Goal: Task Accomplishment & Management: Manage account settings

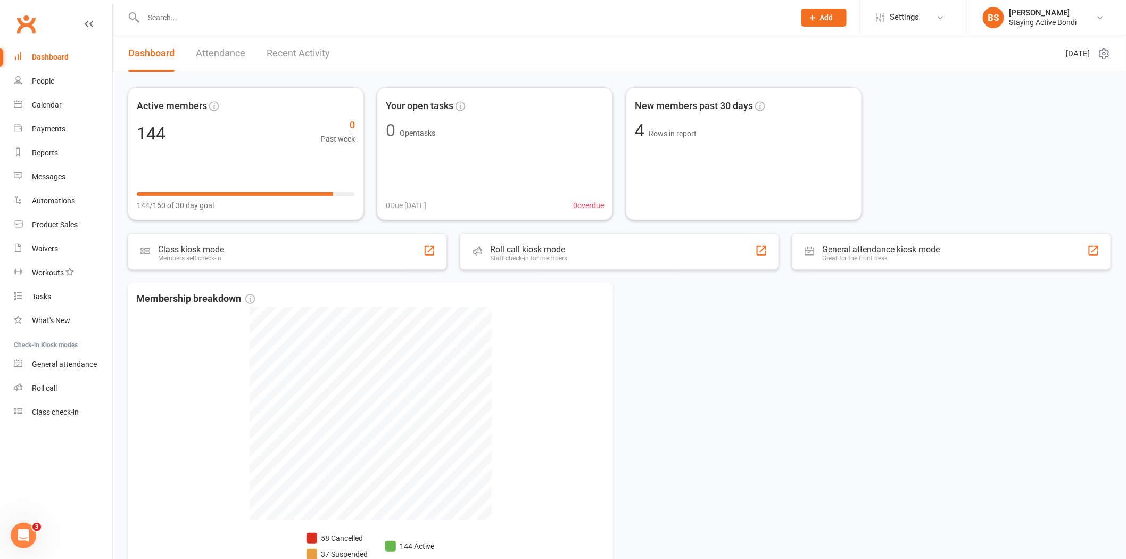
click at [828, 13] on span "Add" at bounding box center [826, 17] width 13 height 9
click at [808, 69] on link "Member" at bounding box center [812, 72] width 95 height 24
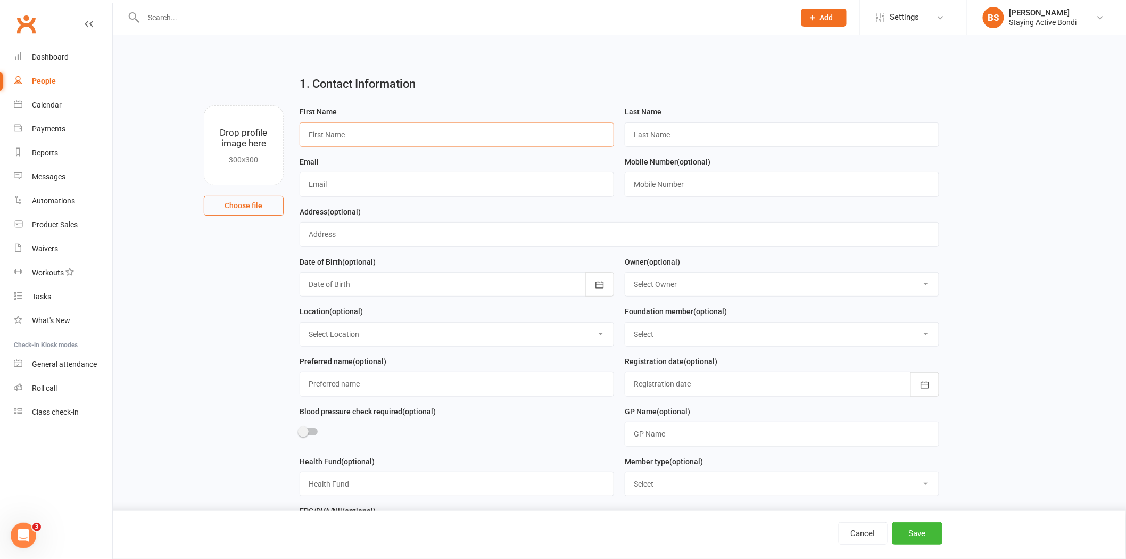
click at [416, 134] on input "text" at bounding box center [457, 134] width 315 height 24
type input "[PERSON_NAME]"
type input "Drevon"
click at [416, 180] on input "text" at bounding box center [457, 184] width 315 height 24
type input "[EMAIL_ADDRESS][DOMAIN_NAME]"
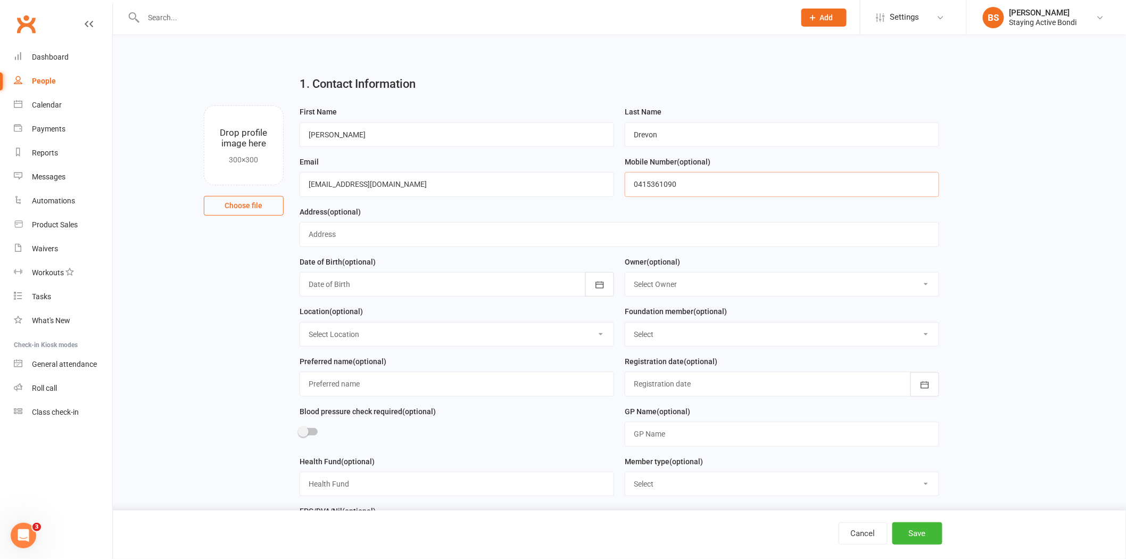
type input "0415361090"
click at [408, 233] on input "text" at bounding box center [620, 234] width 640 height 24
click at [464, 229] on input "text" at bounding box center [620, 234] width 640 height 24
type input "[STREET_ADDRESS]"
click at [471, 283] on div at bounding box center [457, 284] width 315 height 24
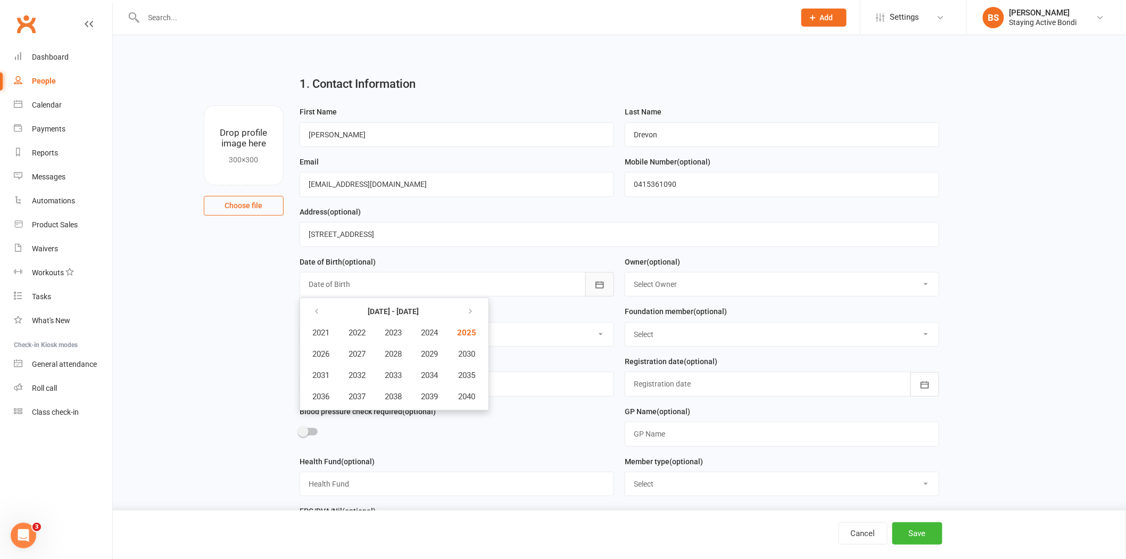
click at [599, 284] on icon "button" at bounding box center [600, 284] width 8 height 7
click at [318, 307] on icon "button" at bounding box center [316, 311] width 7 height 9
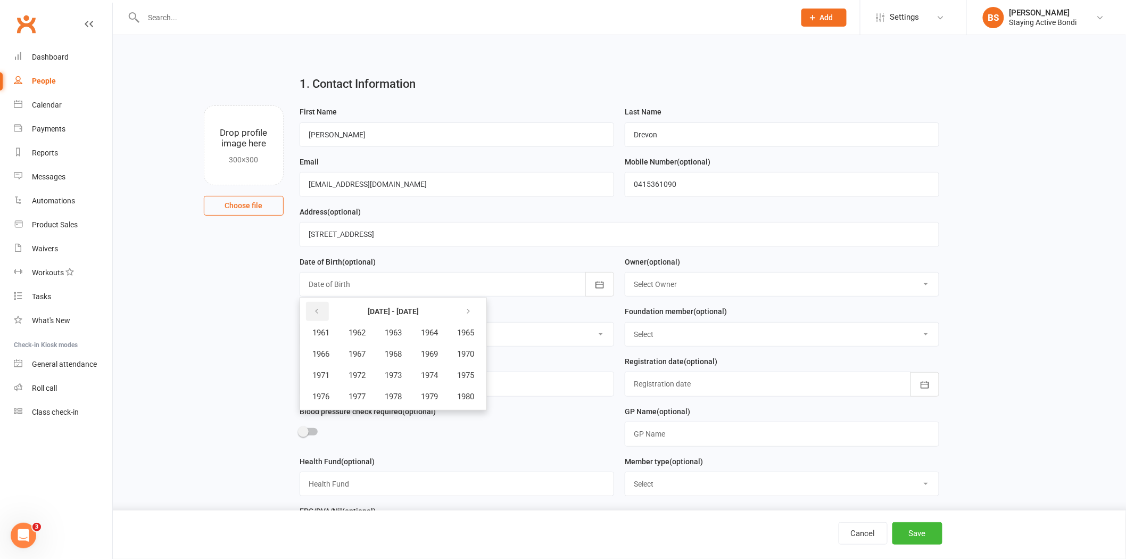
click at [318, 307] on icon "button" at bounding box center [316, 311] width 7 height 9
click at [401, 394] on span "1938" at bounding box center [393, 397] width 17 height 10
click at [376, 389] on button "November" at bounding box center [378, 396] width 55 height 20
click at [366, 432] on span "28" at bounding box center [366, 434] width 9 height 9
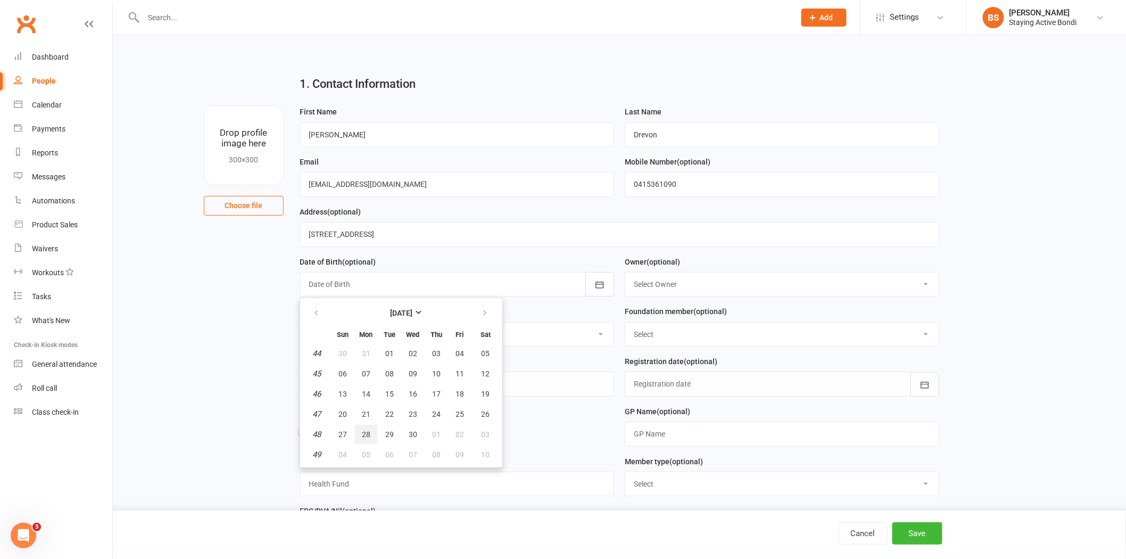
type input "[DATE]"
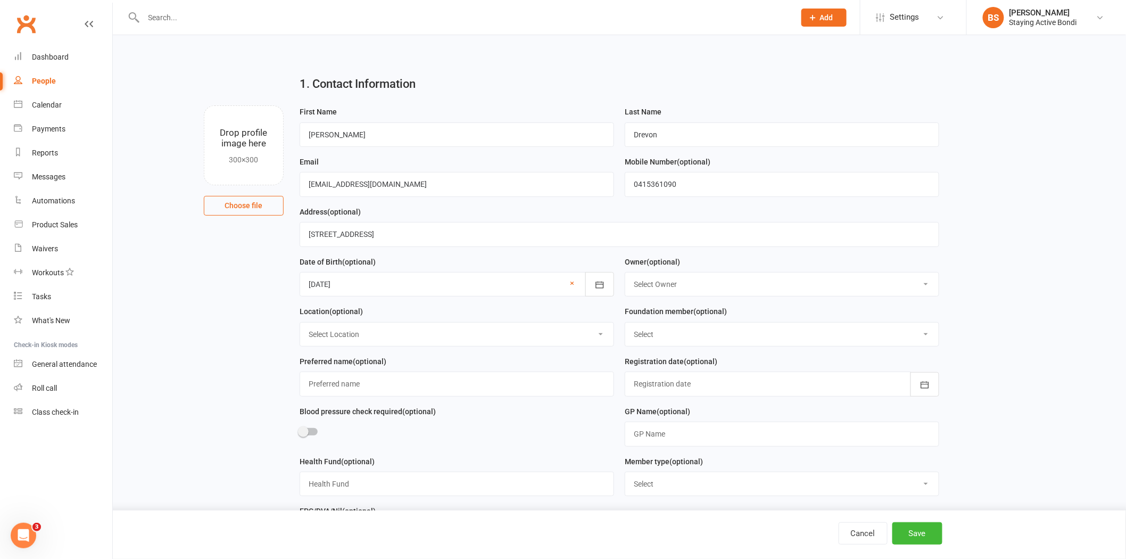
click at [742, 278] on select "Select Owner [PERSON_NAME] Active Seniors Bondi [PERSON_NAME] [PERSON_NAME] [PE…" at bounding box center [782, 284] width 314 height 23
select select "17"
click at [625, 273] on select "Select Owner [PERSON_NAME] Active Seniors Bondi [PERSON_NAME] [PERSON_NAME] [PE…" at bounding box center [782, 284] width 314 height 23
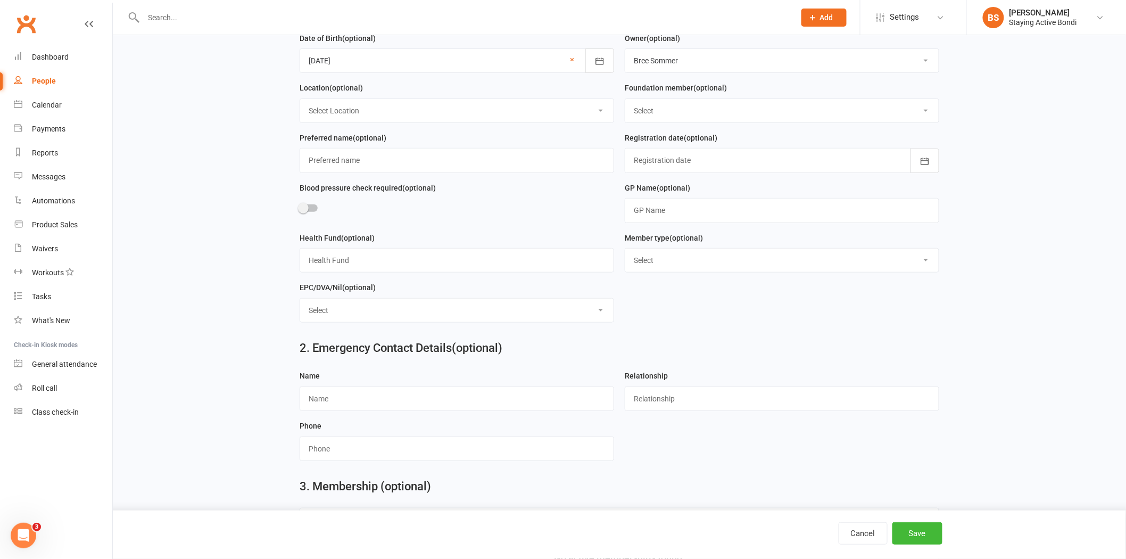
scroll to position [354, 0]
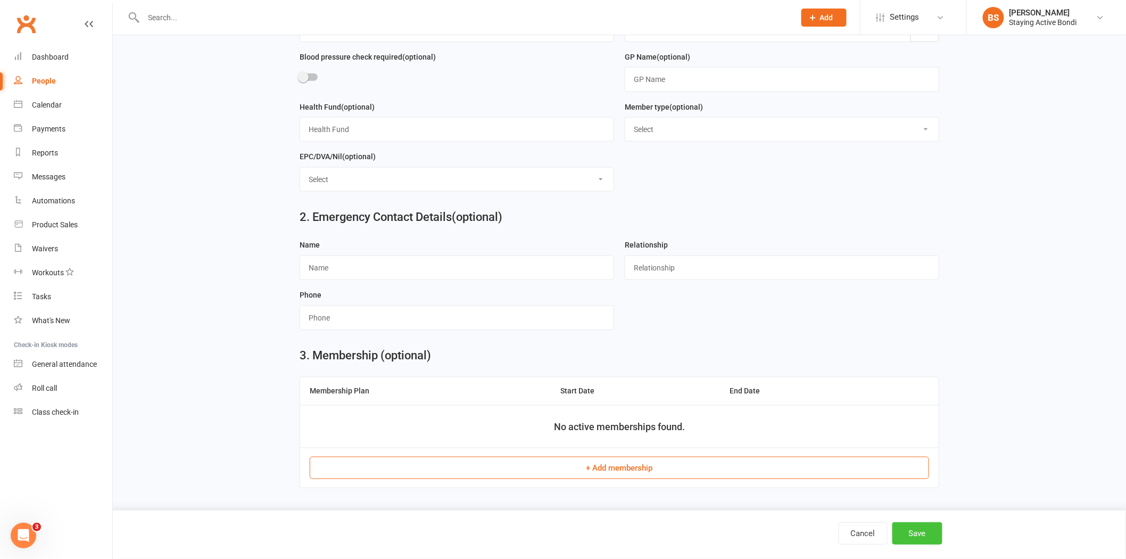
click at [918, 537] on button "Save" at bounding box center [918, 533] width 50 height 22
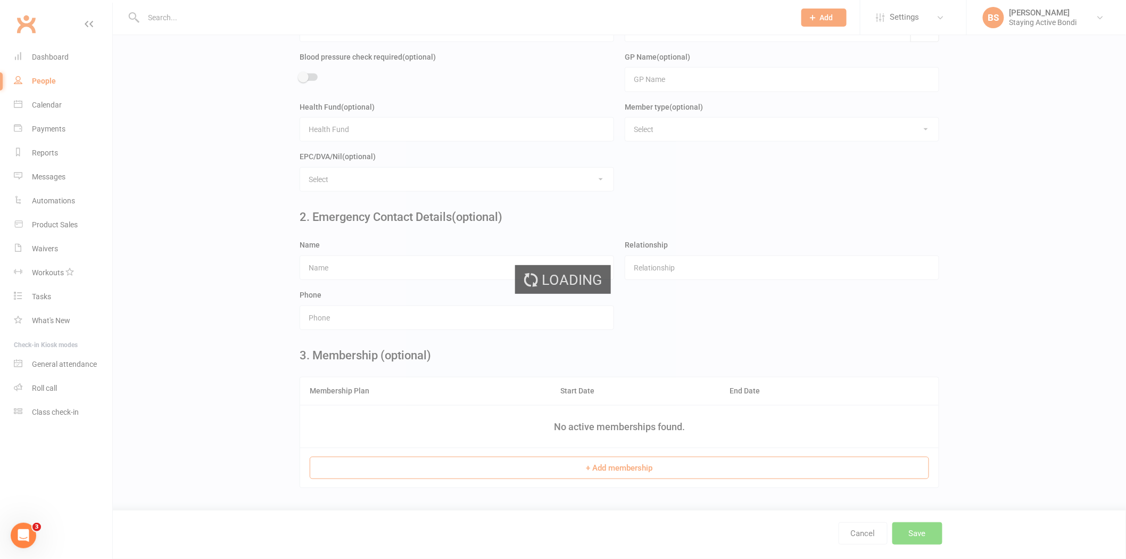
scroll to position [0, 0]
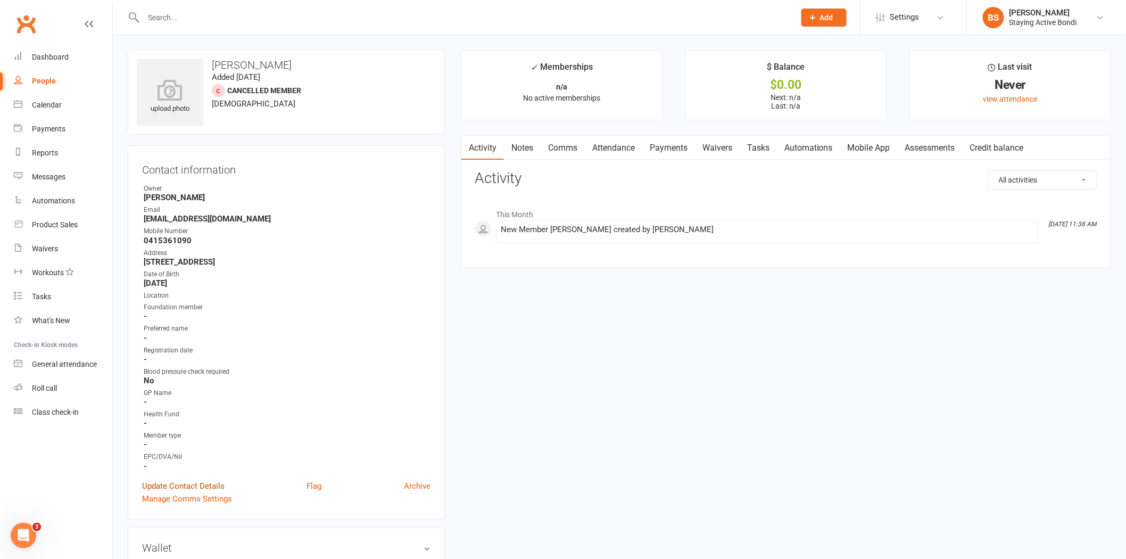
click at [201, 485] on link "Update Contact Details" at bounding box center [183, 486] width 83 height 13
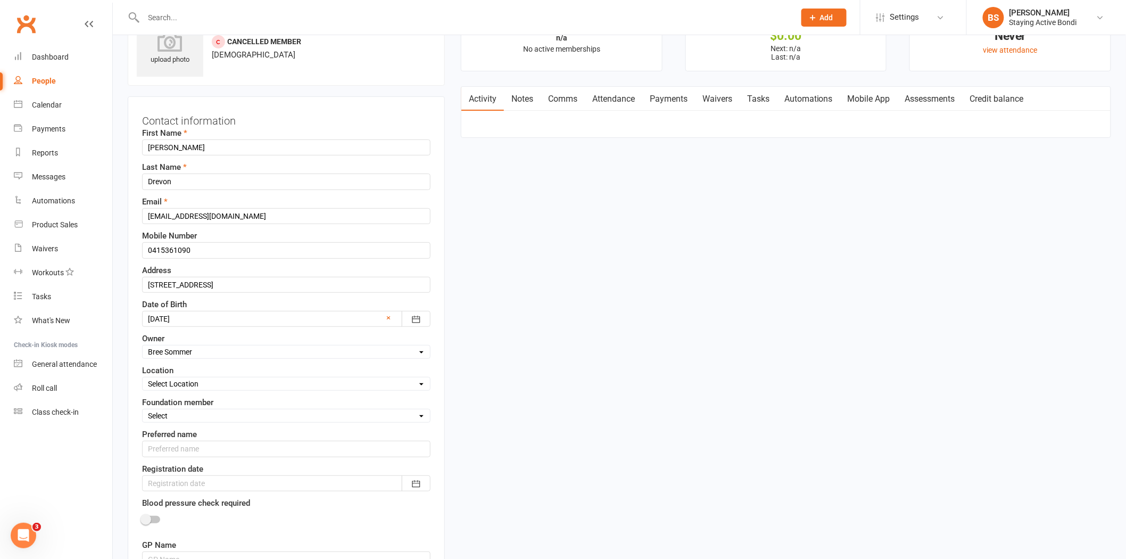
scroll to position [50, 0]
click at [240, 383] on select "Select Location [GEOGRAPHIC_DATA]" at bounding box center [286, 383] width 287 height 12
select select "0"
click at [143, 377] on select "Select Location [GEOGRAPHIC_DATA]" at bounding box center [286, 383] width 287 height 12
click at [229, 406] on div "Foundation member Select Yes No" at bounding box center [286, 408] width 288 height 27
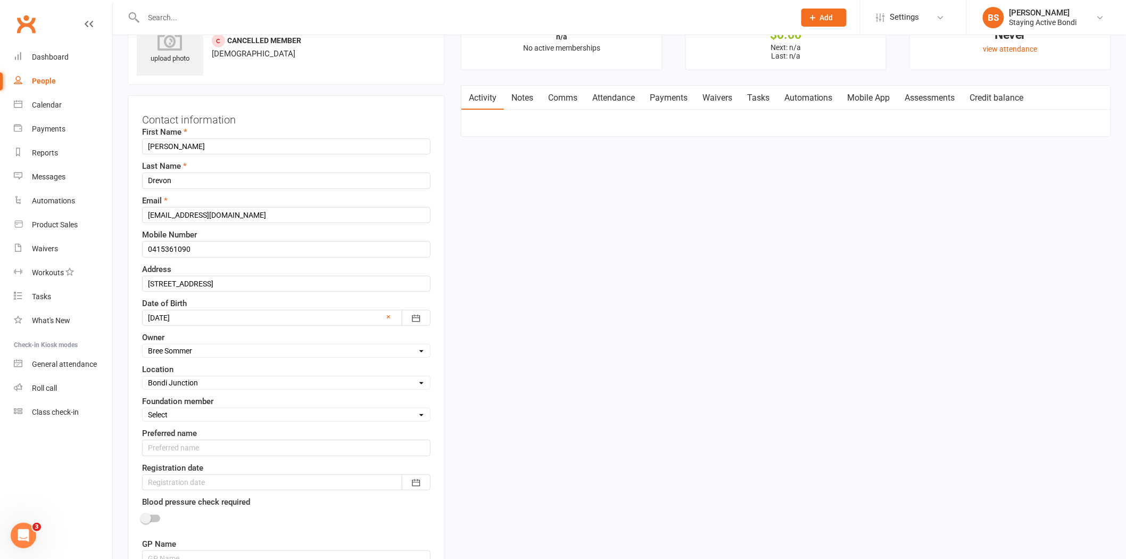
click at [229, 413] on select "Select Yes No" at bounding box center [286, 415] width 287 height 12
select select "No"
click at [143, 409] on select "Select Yes No" at bounding box center [286, 415] width 287 height 12
click at [222, 451] on input "text" at bounding box center [286, 448] width 288 height 16
click at [211, 480] on div at bounding box center [286, 482] width 288 height 16
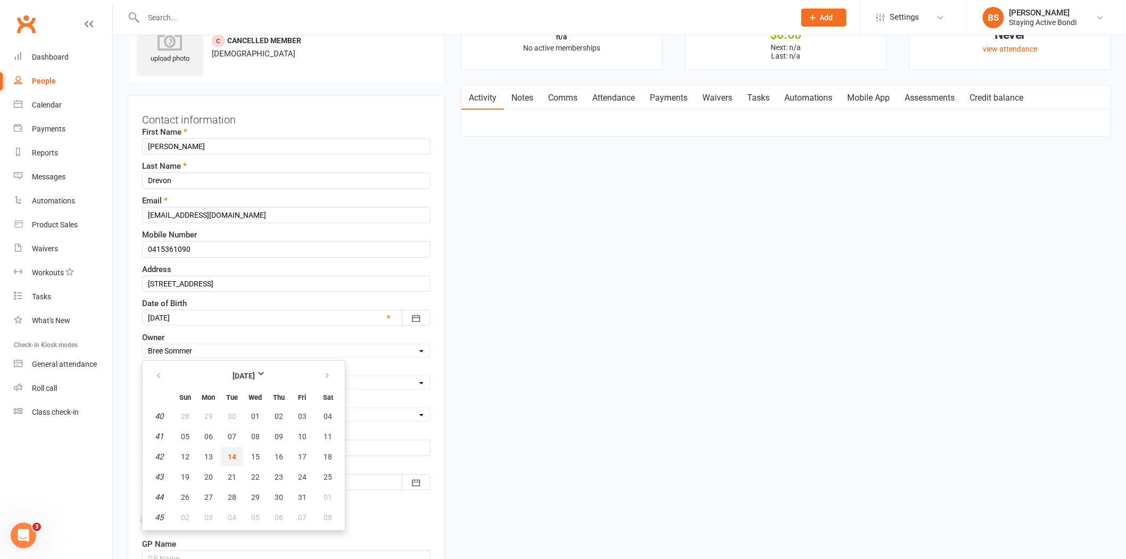
click at [230, 452] on span "14" at bounding box center [232, 456] width 9 height 9
type input "[DATE]"
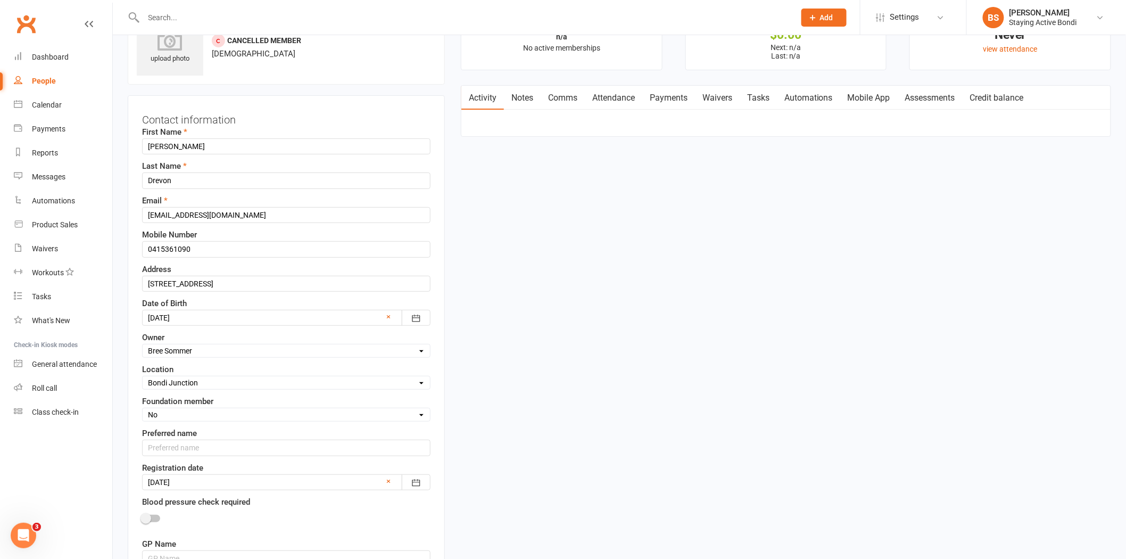
scroll to position [168, 0]
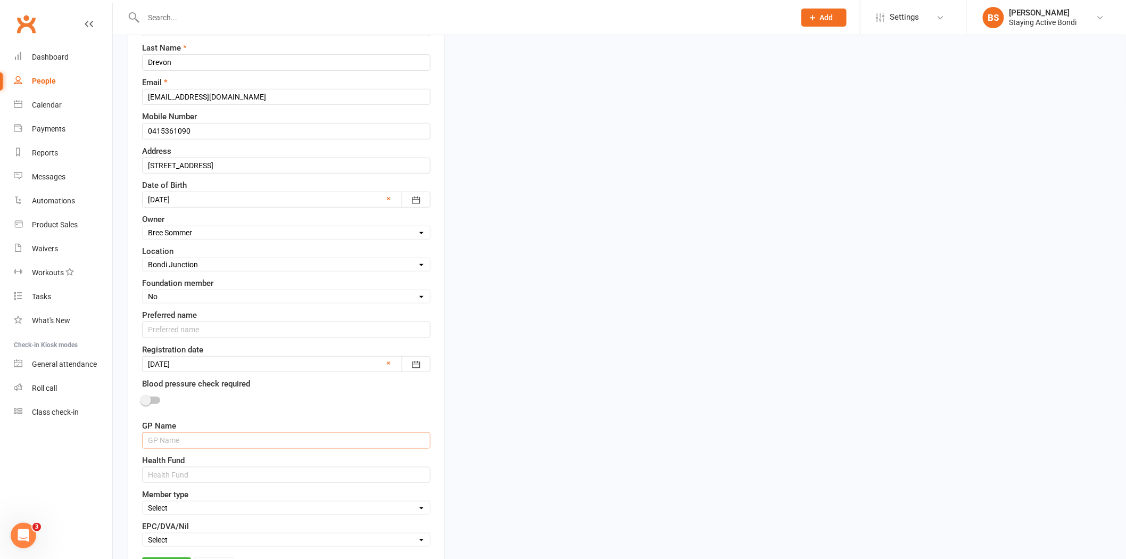
click at [166, 442] on input "text" at bounding box center [286, 440] width 288 height 16
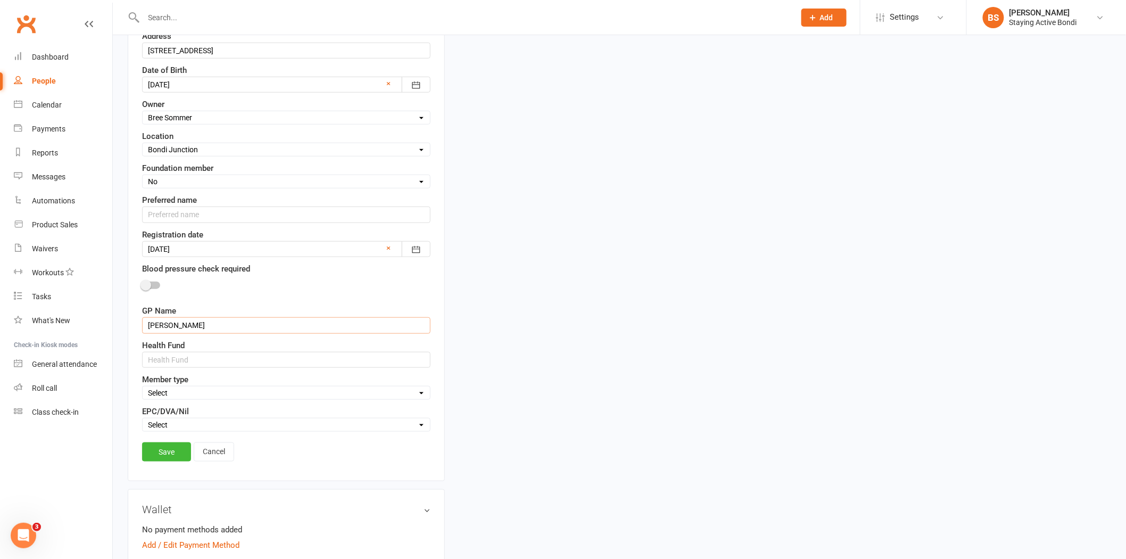
scroll to position [286, 0]
type input "[PERSON_NAME]"
click at [171, 387] on select "Select In-centre group exercise sessions Home exercise program 1-1's only My Ag…" at bounding box center [286, 390] width 287 height 12
select select "In-centre group exercise sessions"
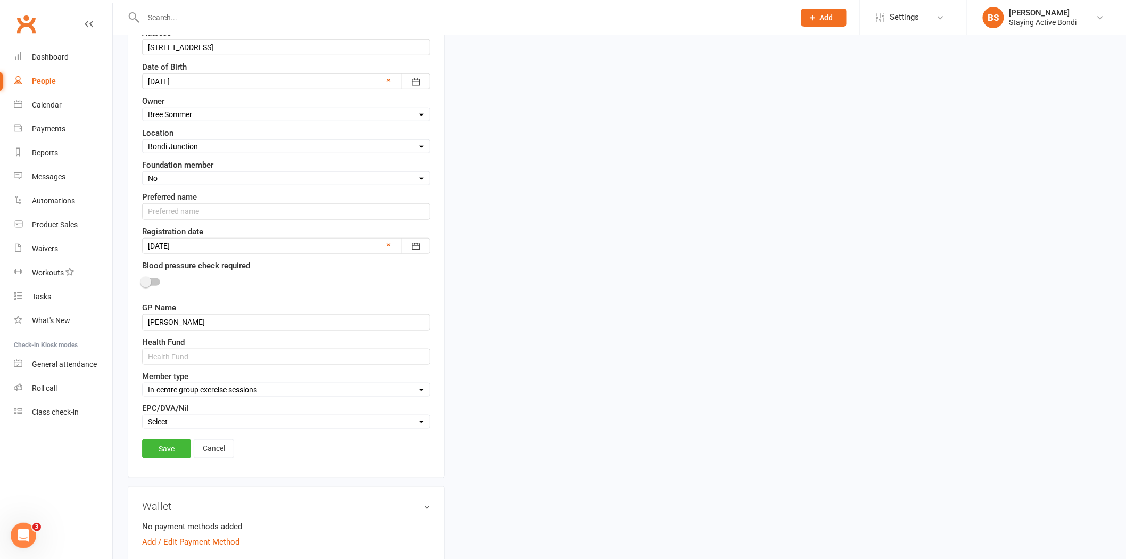
click at [143, 385] on select "Select In-centre group exercise sessions Home exercise program 1-1's only My Ag…" at bounding box center [286, 390] width 287 height 12
click at [208, 424] on select "Select EPC DVA Nil" at bounding box center [286, 422] width 287 height 12
select select "Nil"
click at [143, 417] on select "Select EPC DVA Nil" at bounding box center [286, 422] width 287 height 12
click at [210, 365] on input "text" at bounding box center [286, 357] width 288 height 16
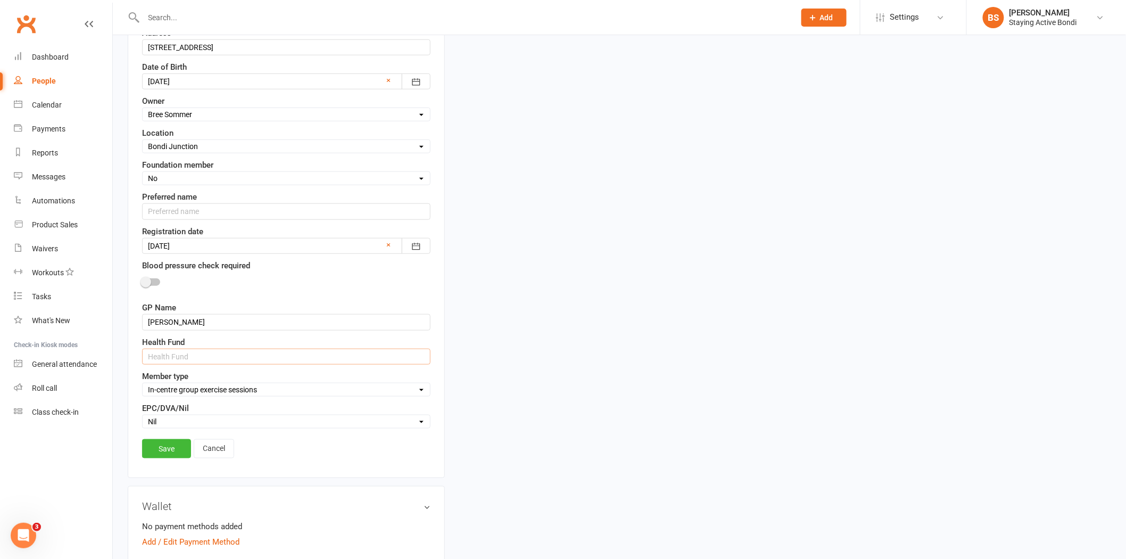
click at [221, 354] on input "text" at bounding box center [286, 357] width 288 height 16
click at [246, 328] on input "[PERSON_NAME]" at bounding box center [286, 322] width 288 height 16
click at [241, 358] on input "text" at bounding box center [286, 357] width 288 height 16
type input "Bupa"
click at [177, 443] on link "Save" at bounding box center [166, 448] width 49 height 19
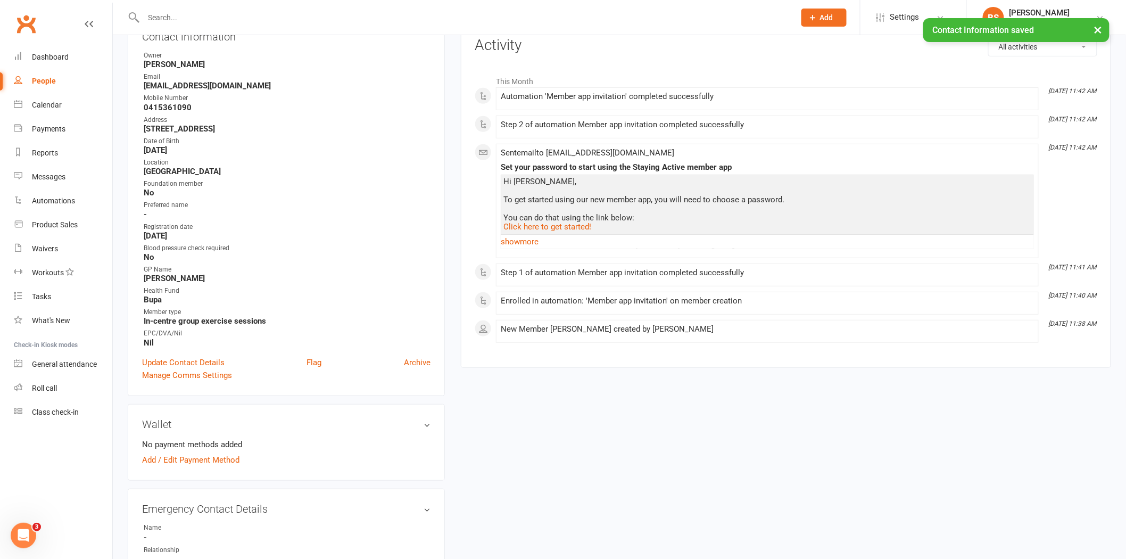
scroll to position [0, 0]
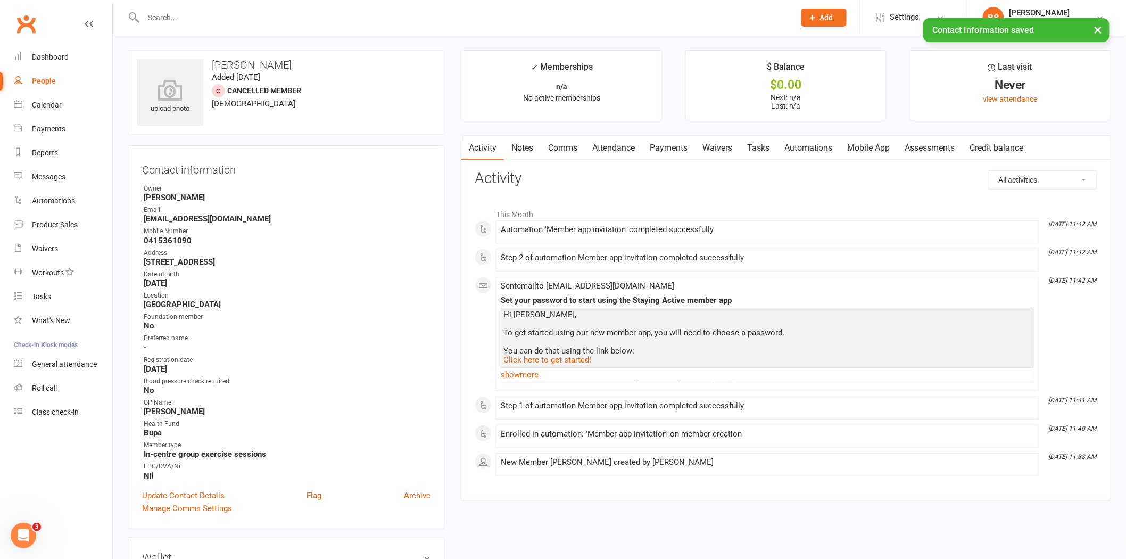
click at [560, 146] on link "Comms" at bounding box center [563, 148] width 44 height 24
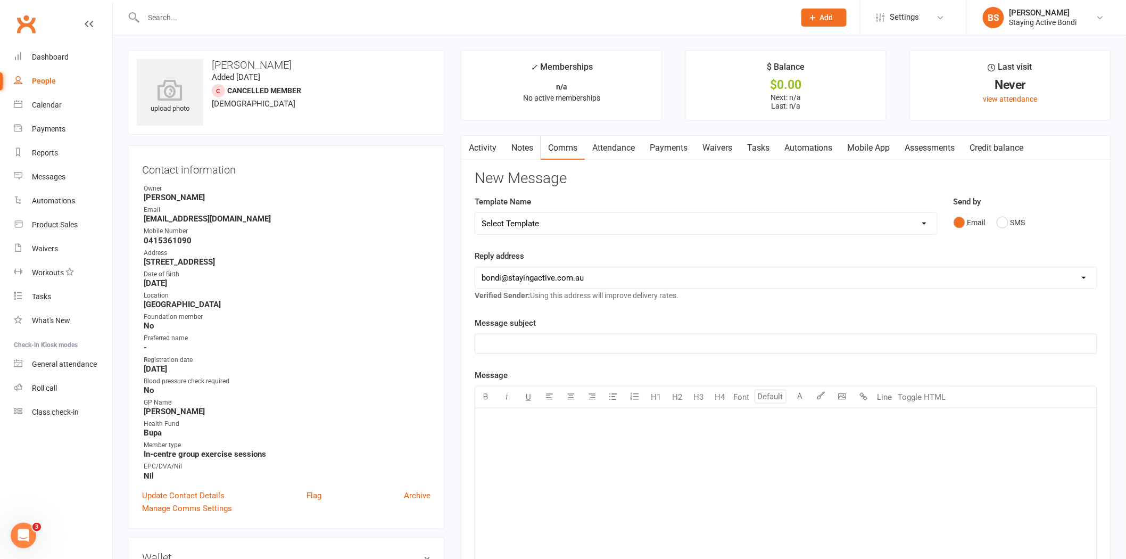
click at [918, 150] on link "Assessments" at bounding box center [930, 148] width 65 height 24
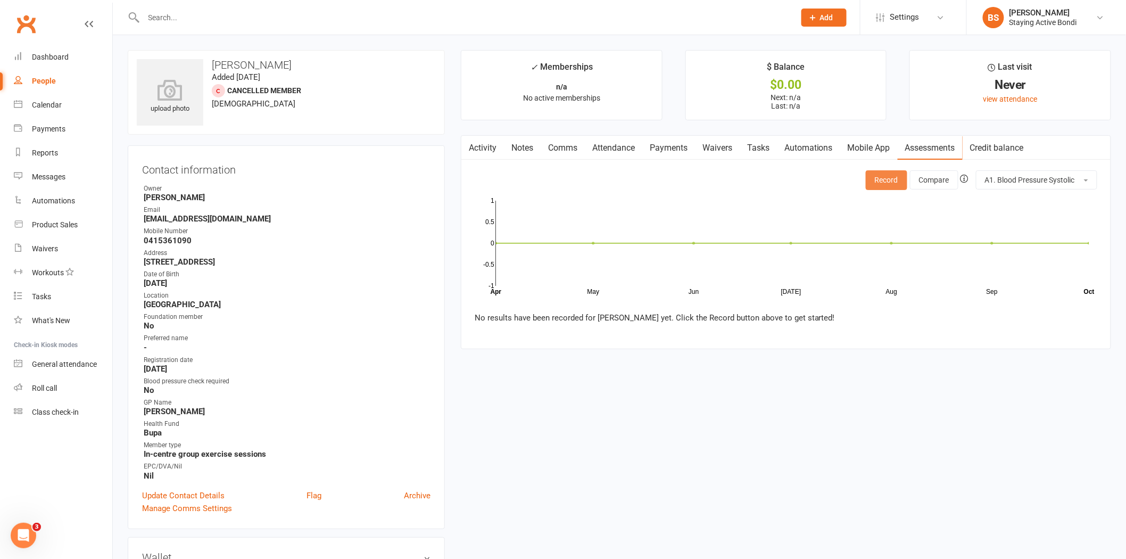
click at [890, 177] on button "Record" at bounding box center [887, 179] width 42 height 19
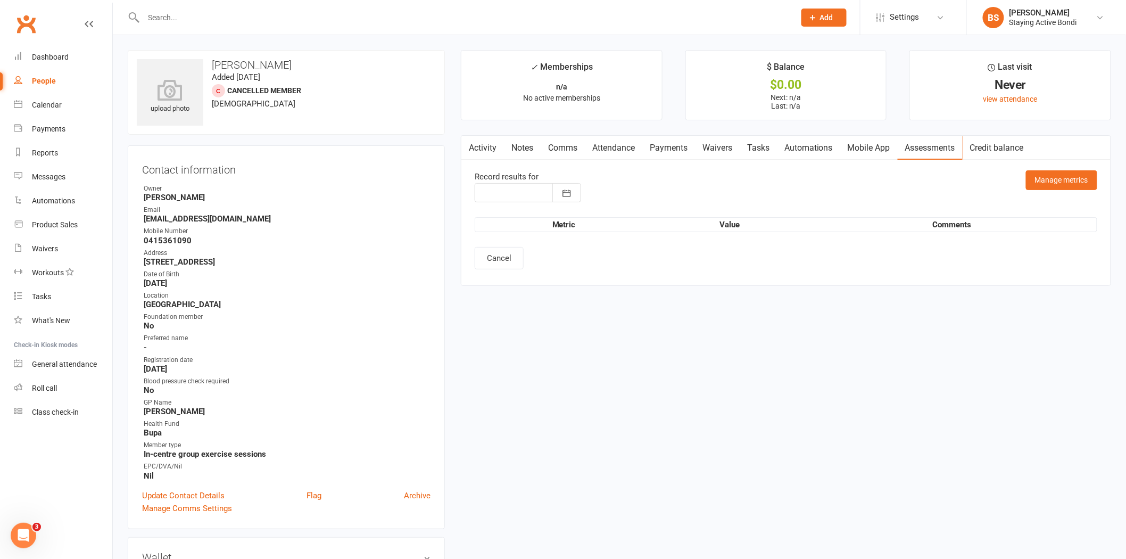
type input "[DATE]"
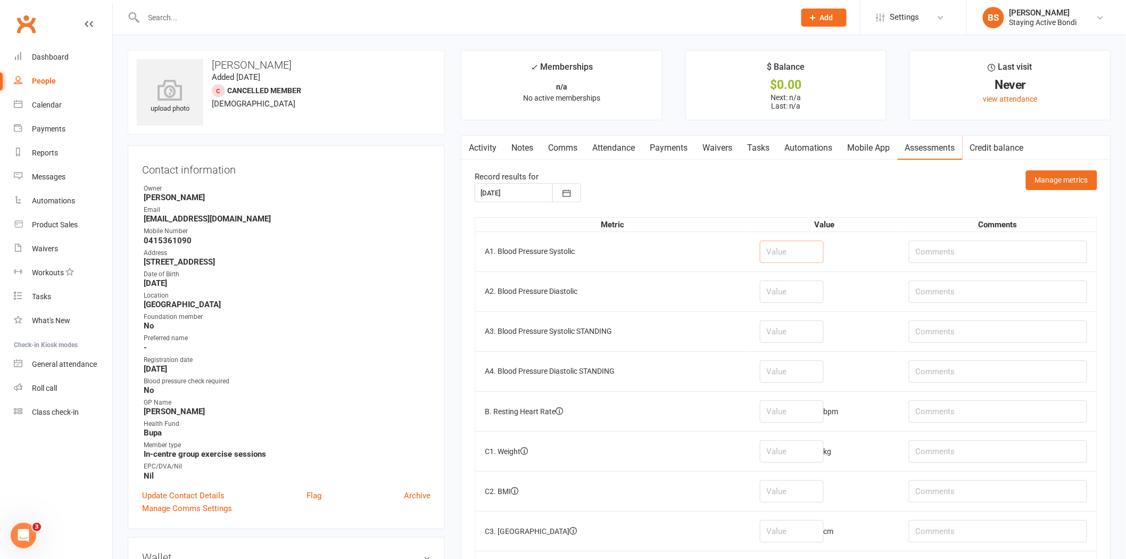
click at [789, 253] on input "number" at bounding box center [792, 252] width 64 height 22
type input "130"
click at [790, 295] on input "number" at bounding box center [792, 292] width 64 height 22
type input "76"
click at [800, 311] on td at bounding box center [824, 331] width 149 height 40
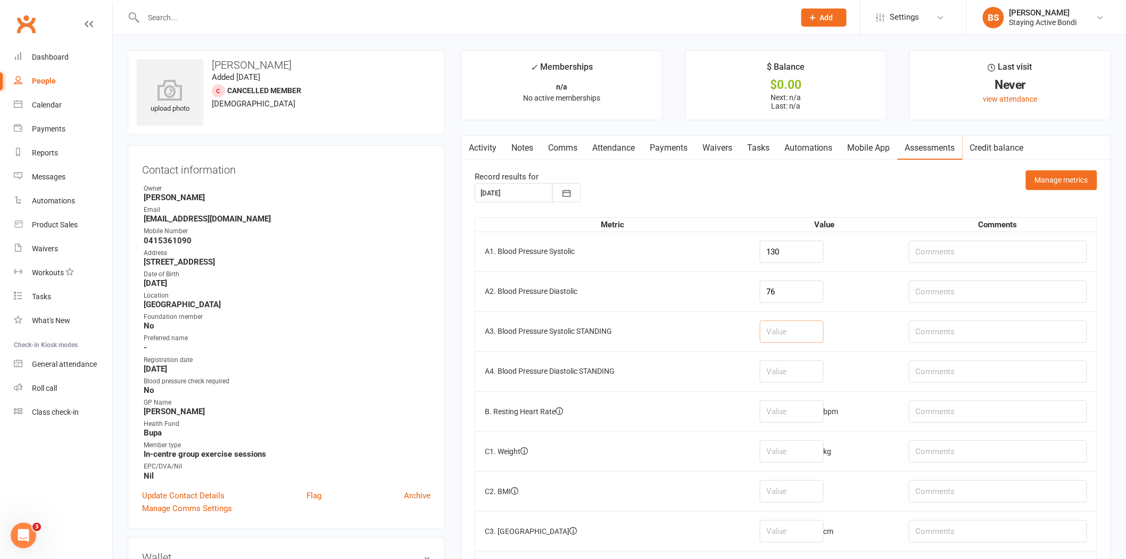
click at [808, 337] on input "number" at bounding box center [792, 331] width 64 height 22
click at [839, 371] on td at bounding box center [824, 371] width 149 height 40
click at [815, 414] on input "number" at bounding box center [792, 411] width 64 height 22
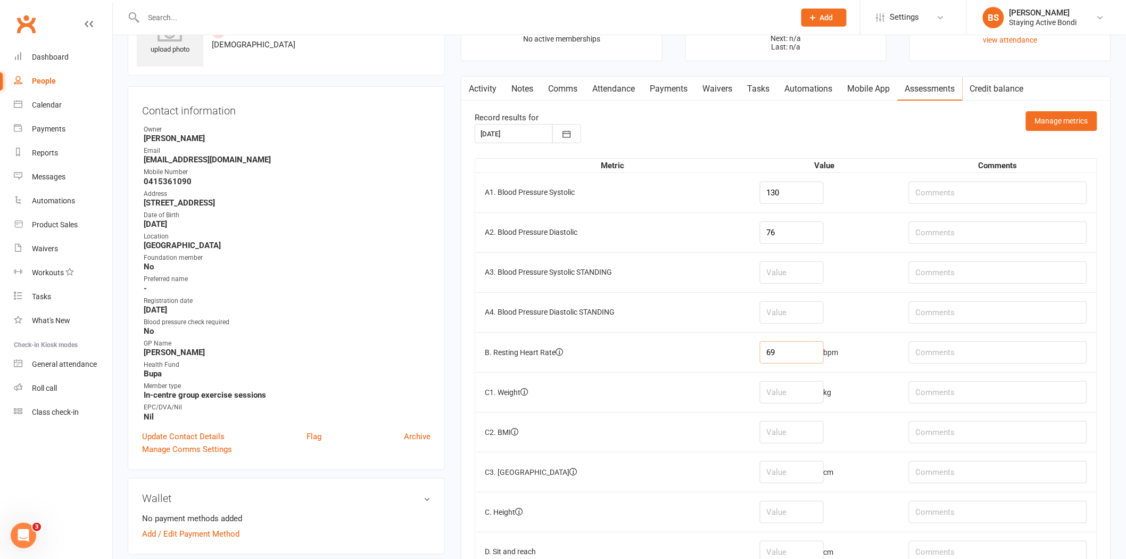
type input "69"
click at [818, 277] on input "number" at bounding box center [792, 272] width 64 height 22
type input "135"
click at [796, 321] on input "number" at bounding box center [792, 312] width 64 height 22
type input "72"
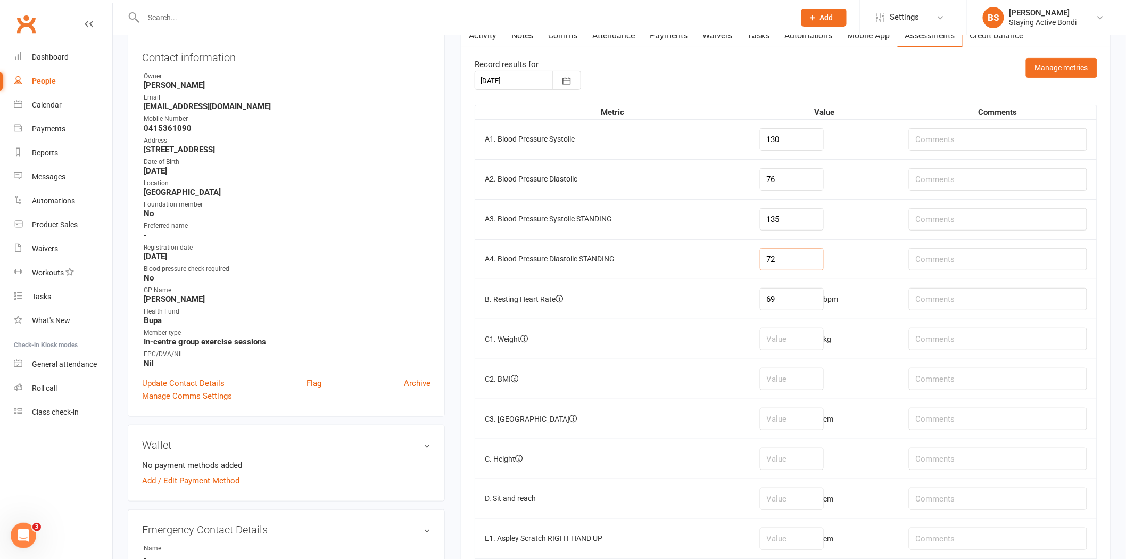
scroll to position [177, 0]
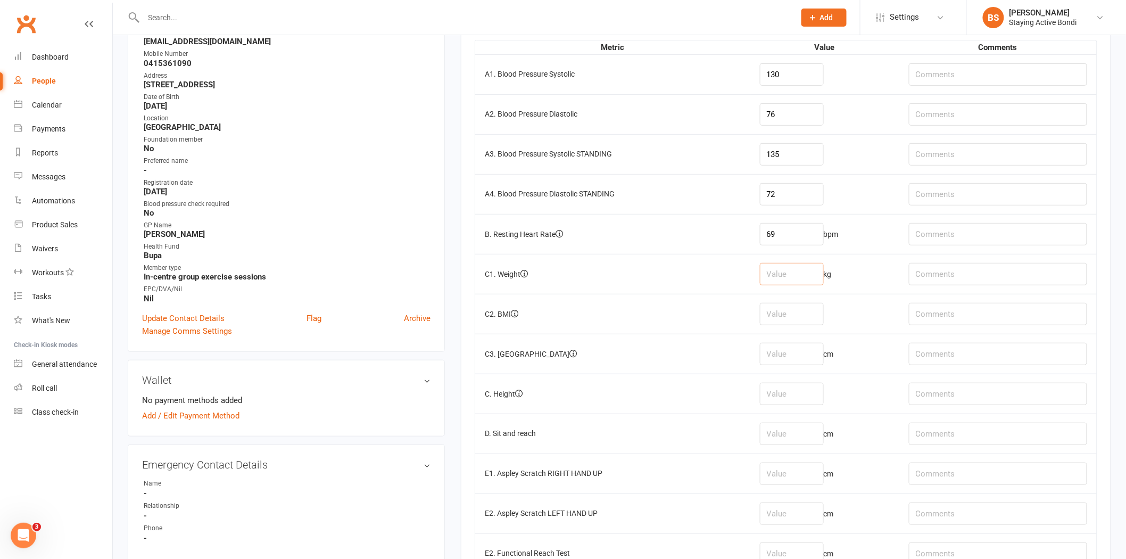
click at [797, 279] on input "number" at bounding box center [792, 274] width 64 height 22
type input "68.5"
click at [763, 345] on td "cm" at bounding box center [824, 354] width 149 height 40
click at [782, 400] on input "number" at bounding box center [792, 394] width 64 height 22
type input "155"
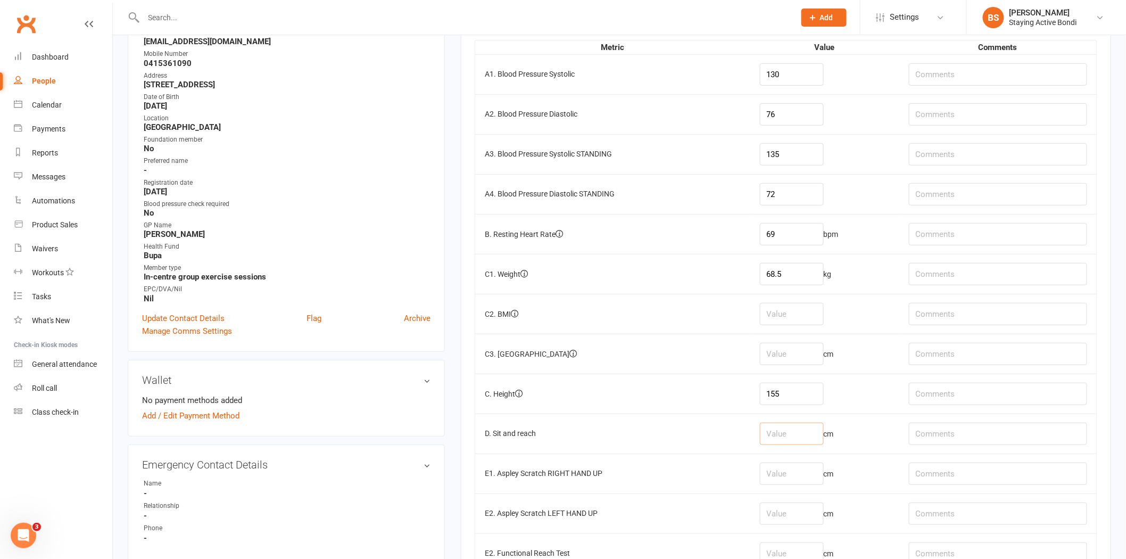
click at [801, 427] on input "number" at bounding box center [792, 434] width 64 height 22
click at [802, 336] on td "cm" at bounding box center [824, 354] width 149 height 40
drag, startPoint x: 806, startPoint y: 357, endPoint x: 802, endPoint y: 329, distance: 27.9
click at [806, 356] on input "number" at bounding box center [792, 354] width 64 height 22
click at [810, 317] on input "number" at bounding box center [792, 314] width 64 height 22
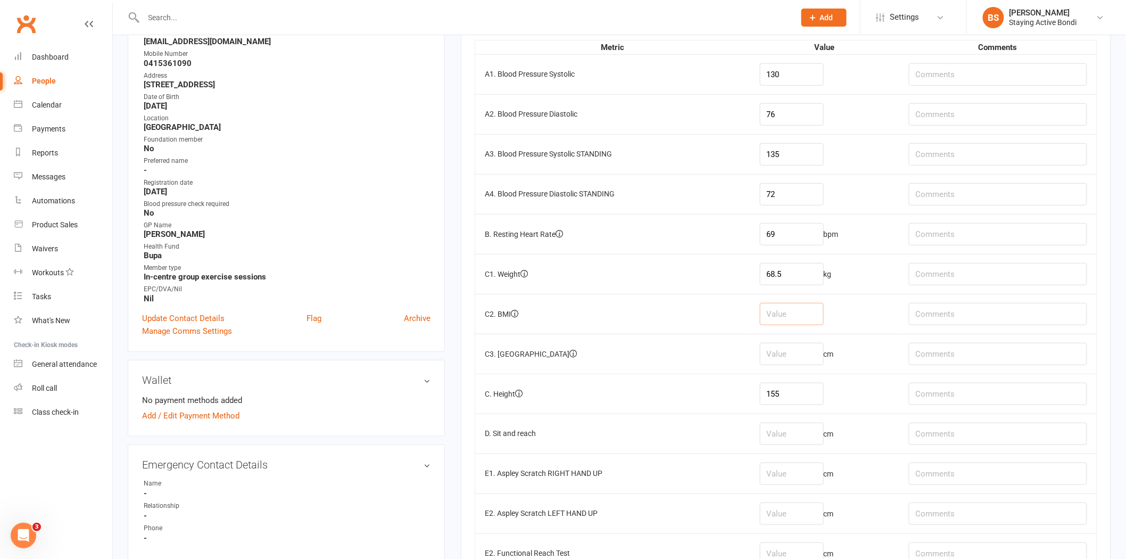
click at [810, 310] on input "number" at bounding box center [792, 314] width 64 height 22
click at [802, 364] on input "number" at bounding box center [792, 354] width 64 height 22
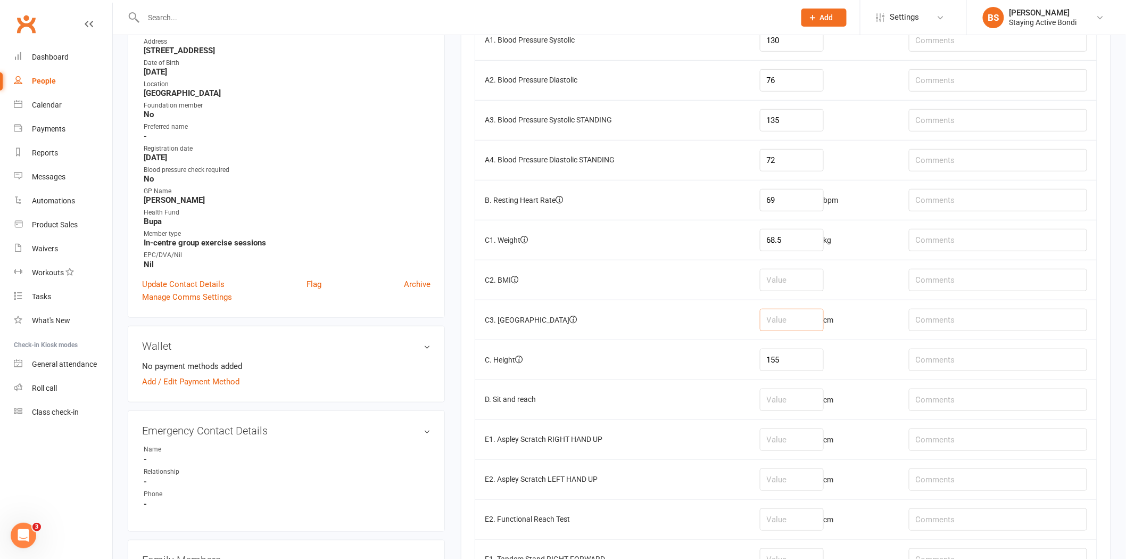
scroll to position [236, 0]
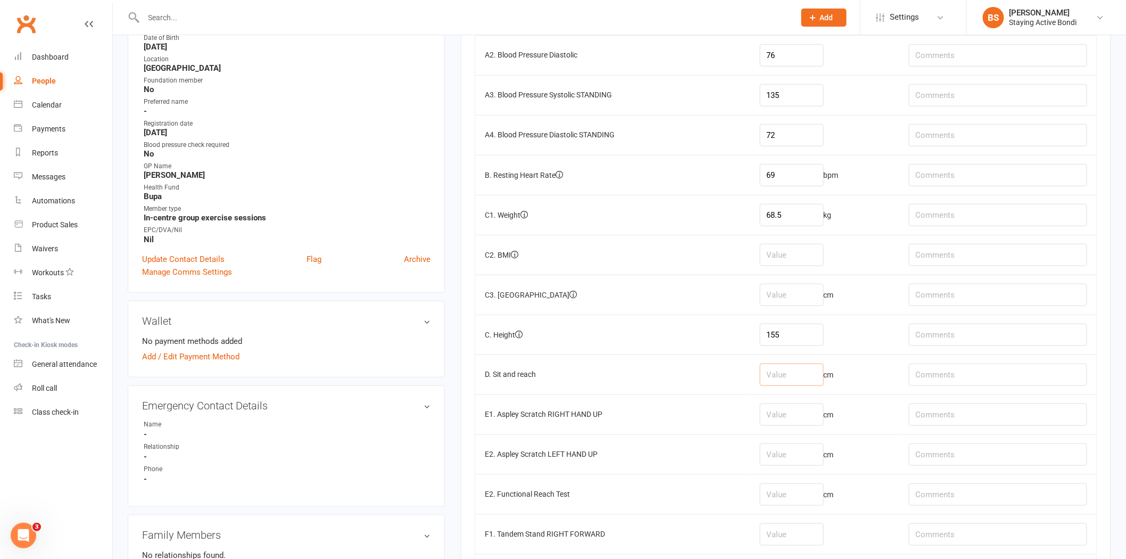
click at [788, 385] on input "number" at bounding box center [792, 375] width 64 height 22
click at [803, 334] on input "155" at bounding box center [792, 335] width 64 height 22
click at [801, 368] on input "number" at bounding box center [792, 375] width 64 height 22
click at [805, 335] on input "155" at bounding box center [792, 335] width 64 height 22
click at [802, 370] on input "number" at bounding box center [792, 375] width 64 height 22
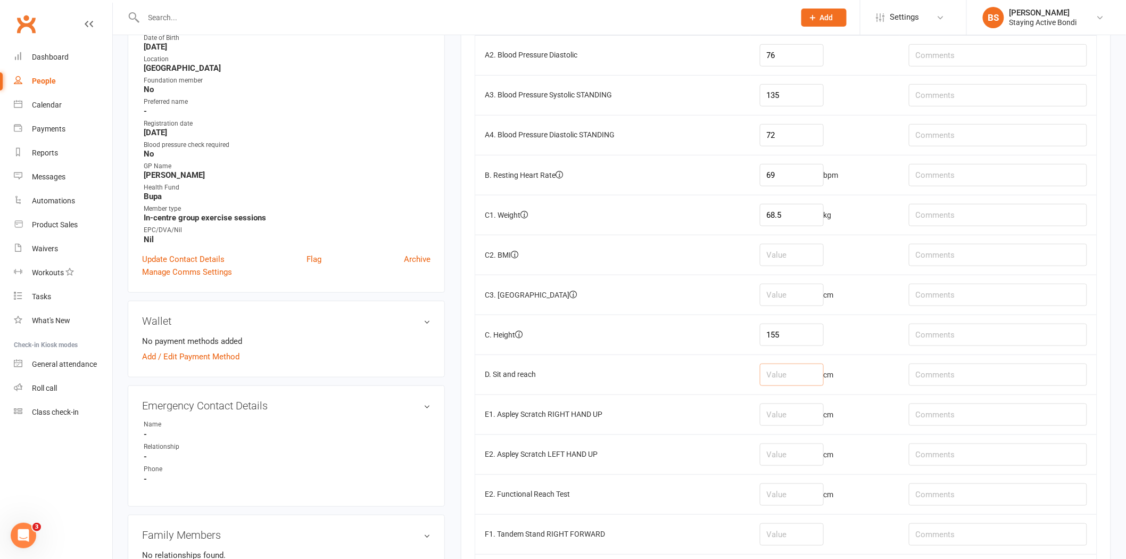
click at [784, 375] on input "number" at bounding box center [792, 375] width 64 height 22
click at [959, 380] on input "text" at bounding box center [998, 375] width 178 height 22
type input "R -13, L -7"
click at [781, 376] on input "number" at bounding box center [792, 375] width 64 height 22
type input "-10"
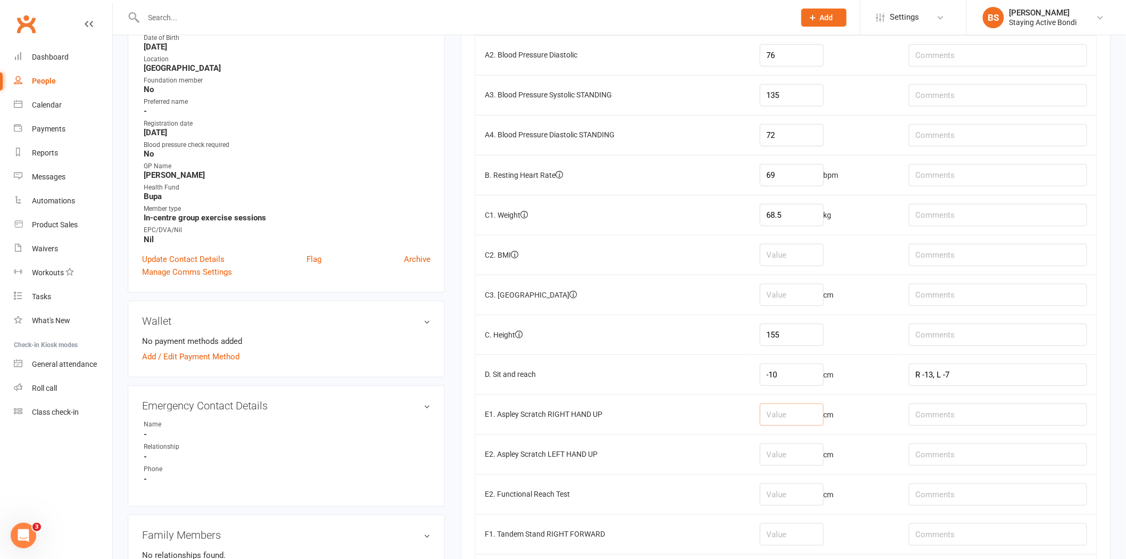
click at [796, 411] on input "number" at bounding box center [792, 414] width 64 height 22
click at [793, 415] on input "number" at bounding box center [792, 414] width 64 height 22
drag, startPoint x: 832, startPoint y: 414, endPoint x: 817, endPoint y: 422, distance: 16.9
click at [827, 414] on td "cm" at bounding box center [824, 414] width 149 height 40
drag, startPoint x: 812, startPoint y: 443, endPoint x: 815, endPoint y: 436, distance: 7.1
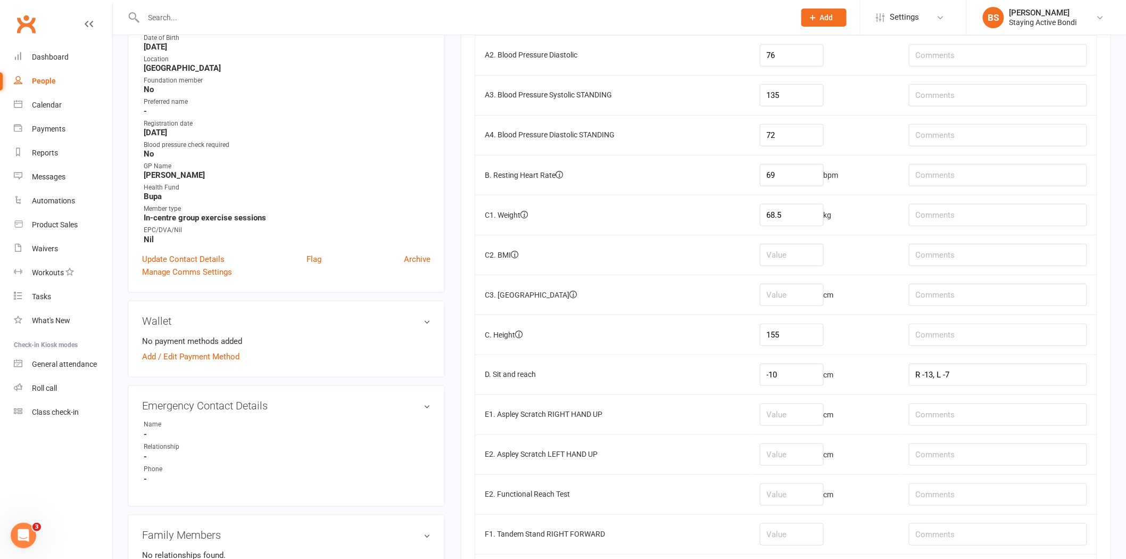
click at [815, 443] on td "cm" at bounding box center [824, 454] width 149 height 40
click at [806, 414] on input "number" at bounding box center [792, 414] width 64 height 22
click at [816, 456] on input "number" at bounding box center [792, 454] width 64 height 22
click at [812, 402] on td "cm" at bounding box center [824, 414] width 149 height 40
click at [814, 415] on input "number" at bounding box center [792, 414] width 64 height 22
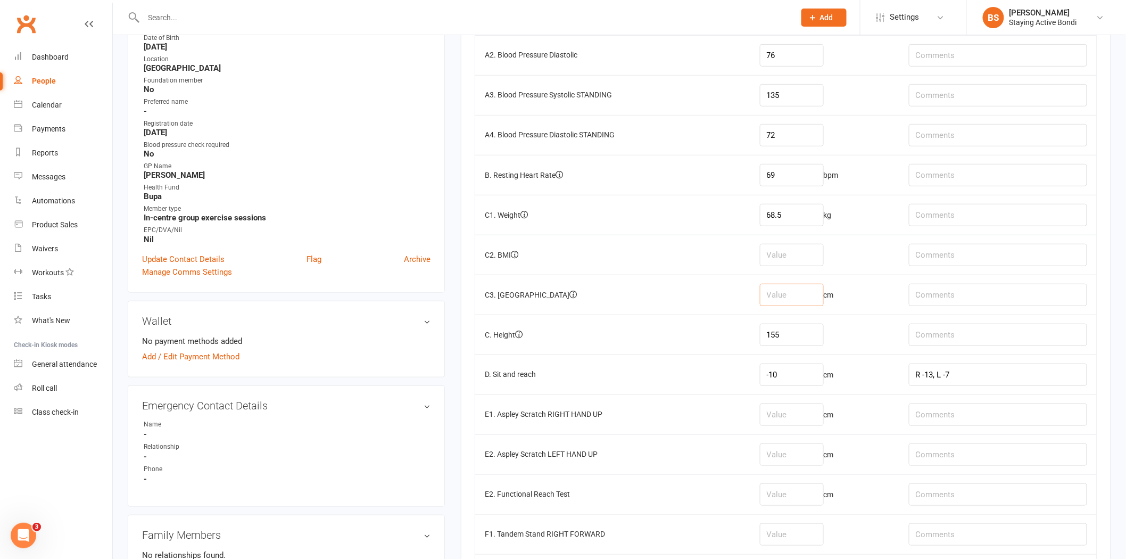
click at [793, 286] on input "number" at bounding box center [792, 295] width 64 height 22
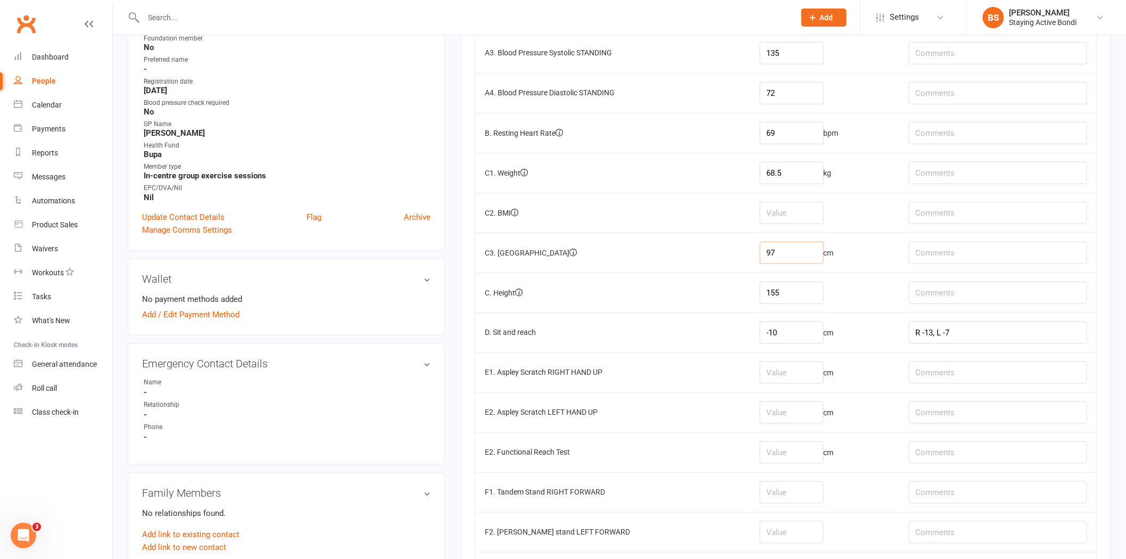
scroll to position [295, 0]
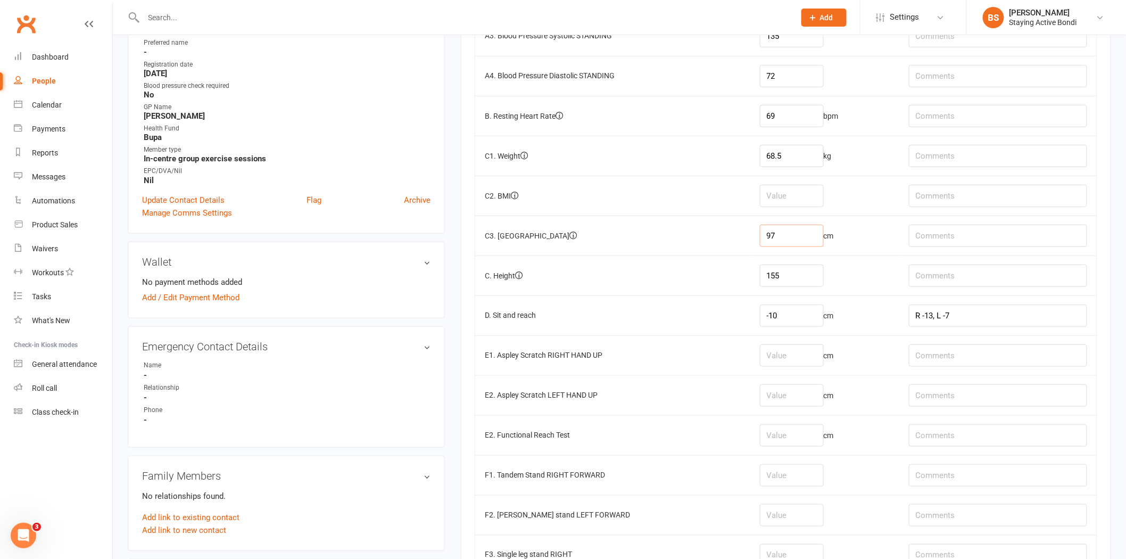
type input "97"
click at [804, 350] on input "number" at bounding box center [792, 355] width 64 height 22
type input "-25.5"
click at [798, 390] on input "number" at bounding box center [792, 395] width 64 height 22
type input "-20"
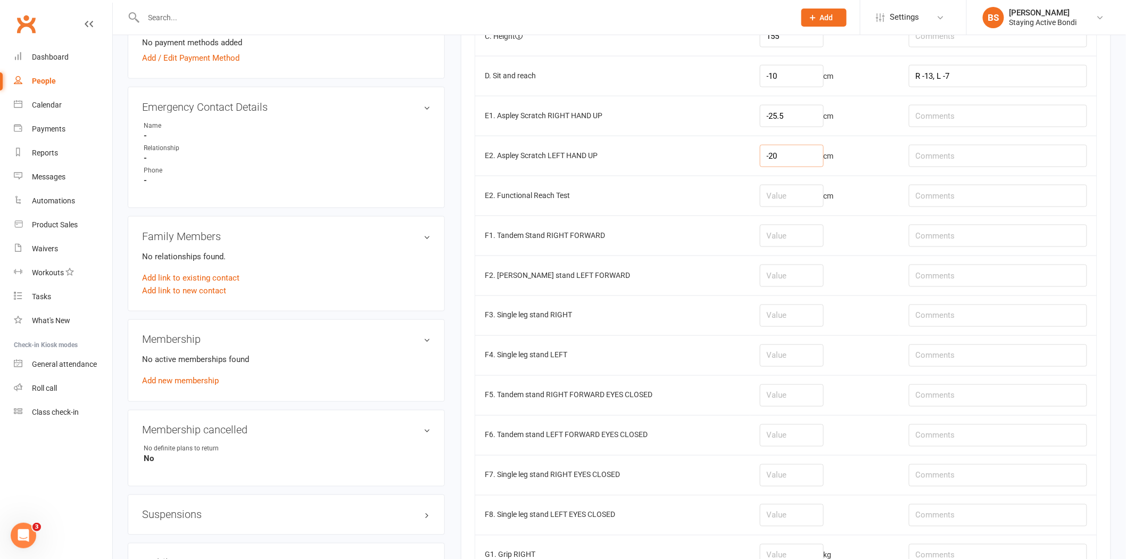
scroll to position [650, 0]
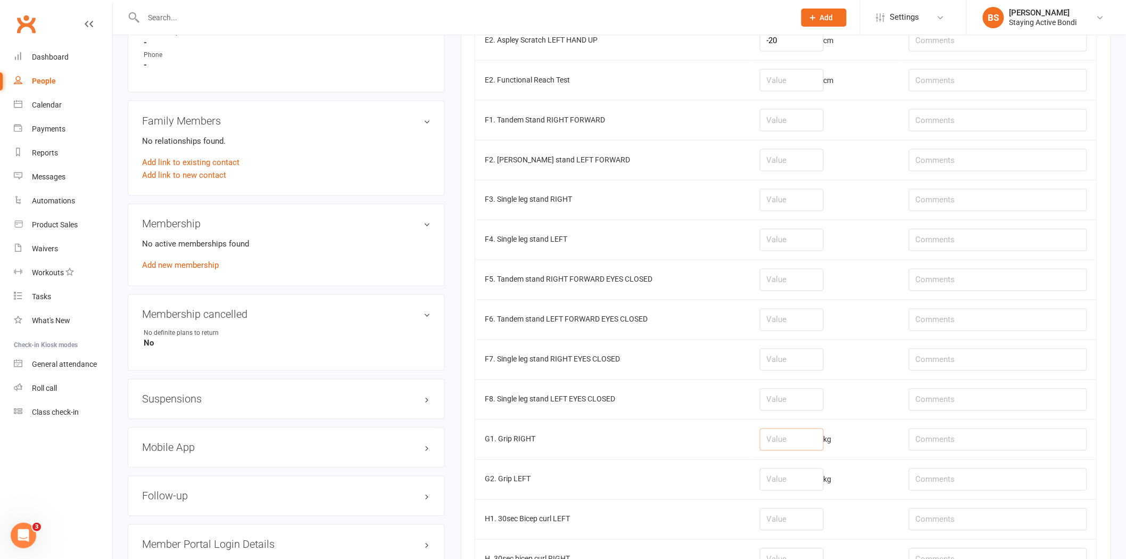
click at [781, 443] on input "number" at bounding box center [792, 439] width 64 height 22
click at [800, 444] on input "number" at bounding box center [792, 439] width 64 height 22
type input "15.7"
click at [804, 488] on input "number" at bounding box center [792, 479] width 64 height 22
type input "18"
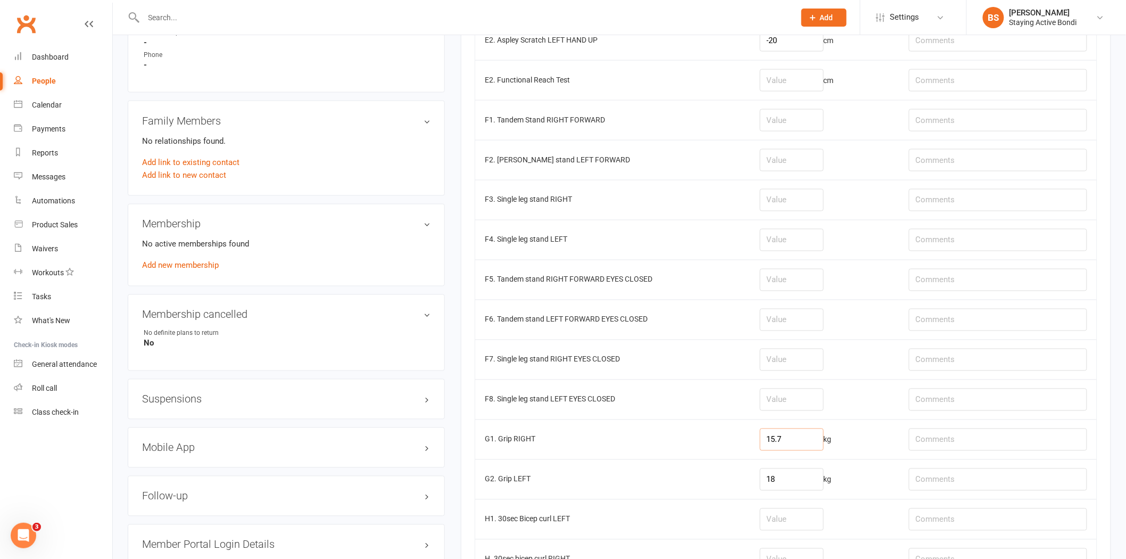
click at [811, 442] on input "15.7" at bounding box center [792, 439] width 64 height 22
drag, startPoint x: 805, startPoint y: 440, endPoint x: 775, endPoint y: 448, distance: 31.5
click at [775, 448] on input "15.7" at bounding box center [792, 439] width 64 height 22
type input "1"
type input "17.9"
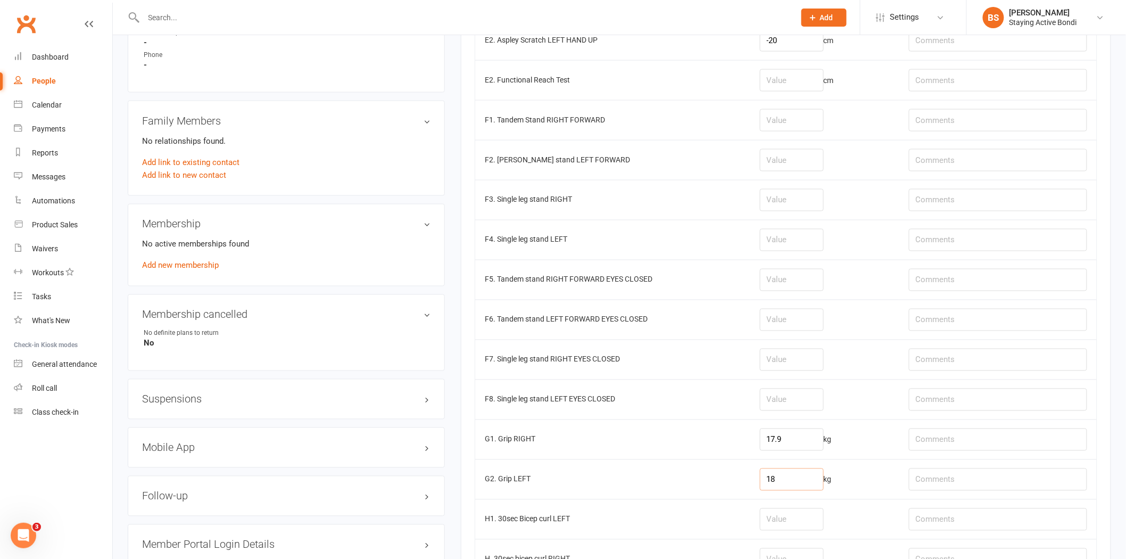
click at [789, 488] on input "18" at bounding box center [792, 479] width 64 height 22
click at [791, 477] on input "18" at bounding box center [792, 479] width 64 height 22
drag, startPoint x: 789, startPoint y: 483, endPoint x: 769, endPoint y: 481, distance: 20.3
click at [769, 481] on input "18" at bounding box center [792, 479] width 64 height 22
type input "21.2"
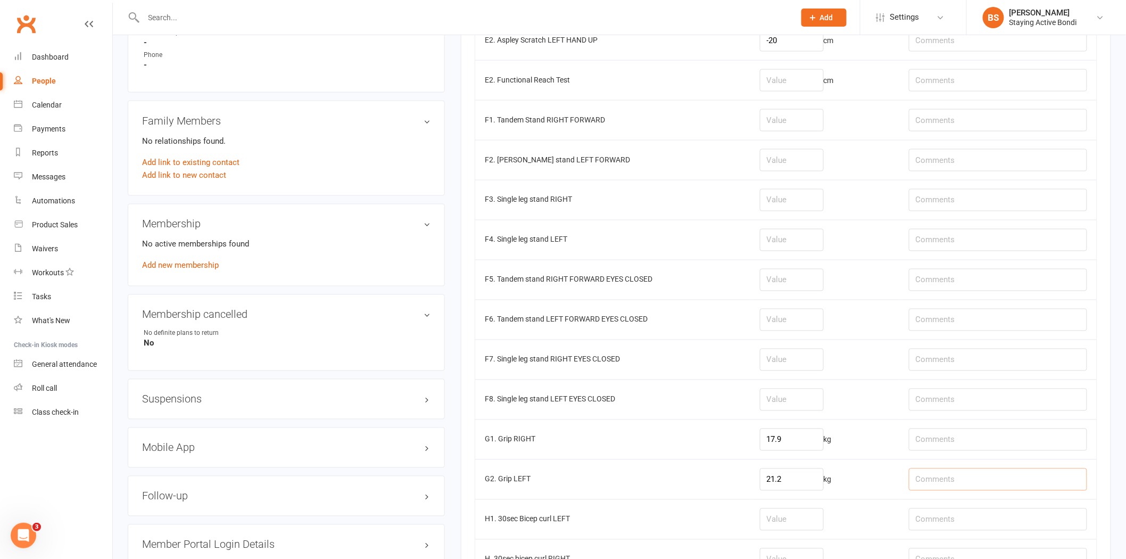
click at [972, 481] on input "text" at bounding box center [998, 479] width 178 height 22
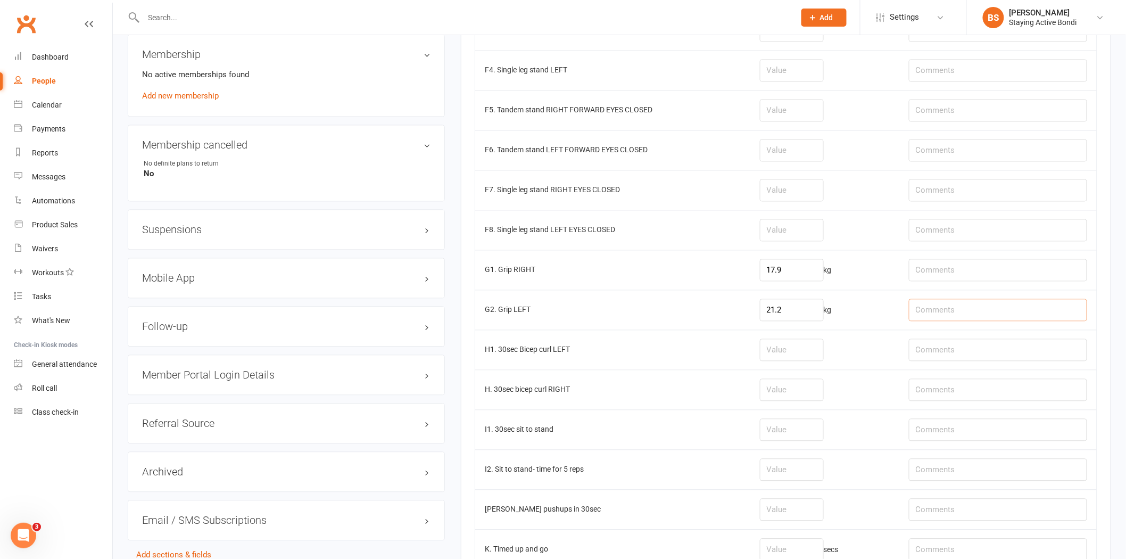
scroll to position [828, 0]
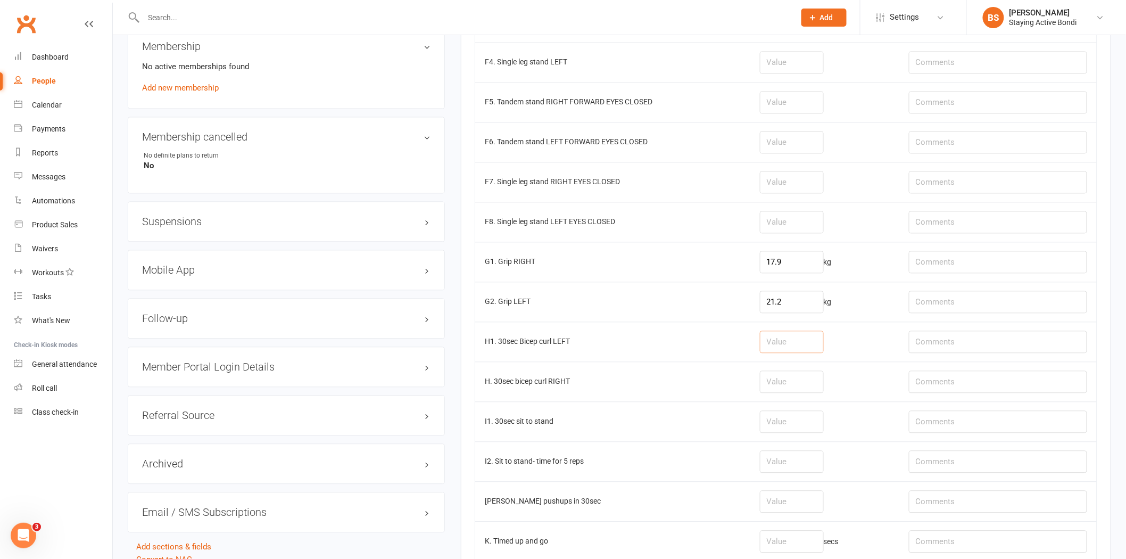
click at [782, 346] on input "number" at bounding box center [792, 342] width 64 height 22
click at [804, 336] on input "number" at bounding box center [792, 342] width 64 height 22
click at [811, 352] on input "number" at bounding box center [792, 342] width 64 height 22
click at [799, 397] on td at bounding box center [824, 382] width 149 height 40
click at [810, 419] on input "number" at bounding box center [792, 422] width 64 height 22
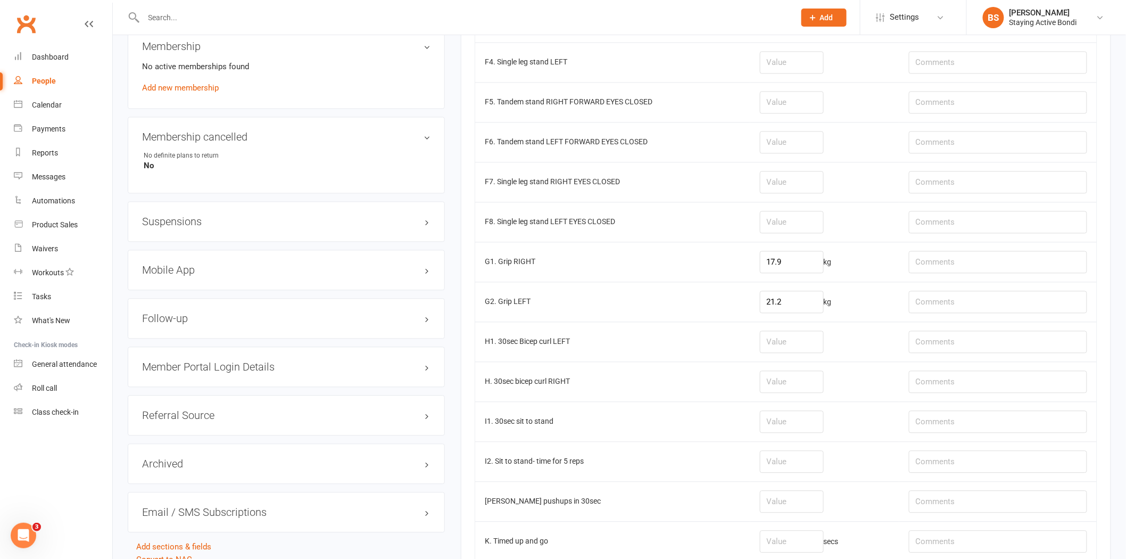
click at [802, 398] on td at bounding box center [824, 382] width 149 height 40
click at [795, 432] on input "number" at bounding box center [792, 422] width 64 height 22
click at [789, 380] on input "number" at bounding box center [792, 382] width 64 height 22
click at [794, 428] on input "number" at bounding box center [792, 422] width 64 height 22
click at [805, 423] on input "number" at bounding box center [792, 422] width 64 height 22
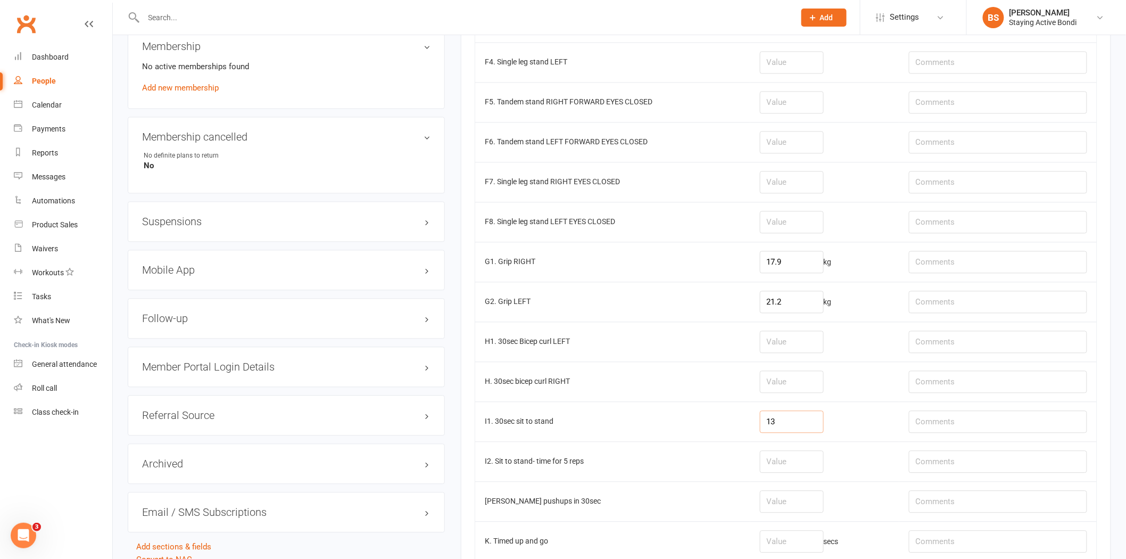
type input "13"
click at [821, 472] on input "number" at bounding box center [792, 462] width 64 height 22
click at [804, 508] on input "number" at bounding box center [792, 502] width 64 height 22
click at [795, 417] on input "13" at bounding box center [792, 422] width 64 height 22
click at [816, 372] on td at bounding box center [824, 382] width 149 height 40
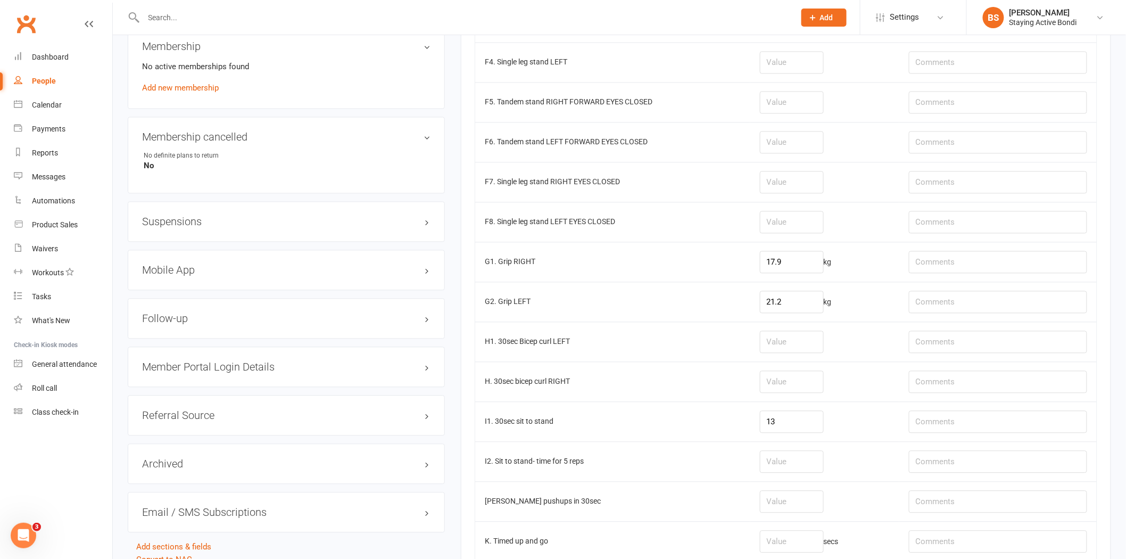
scroll to position [887, 0]
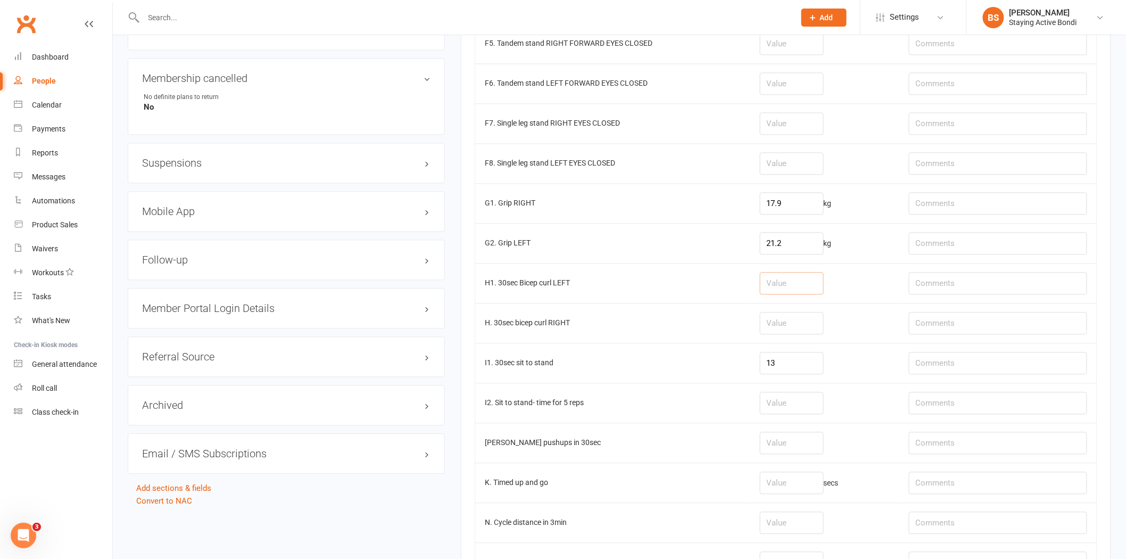
click at [803, 291] on input "number" at bounding box center [792, 283] width 64 height 22
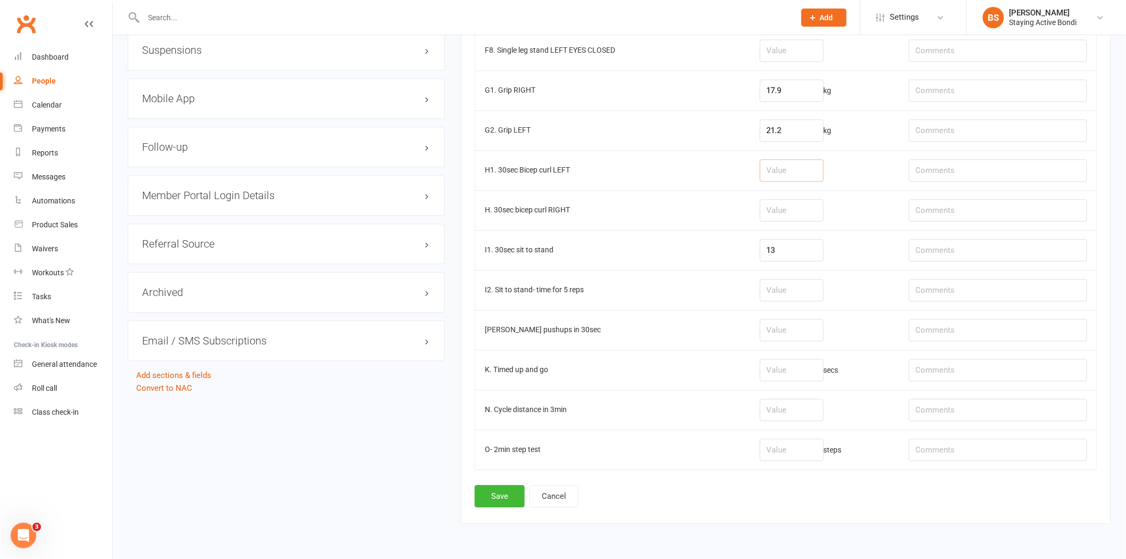
scroll to position [1005, 0]
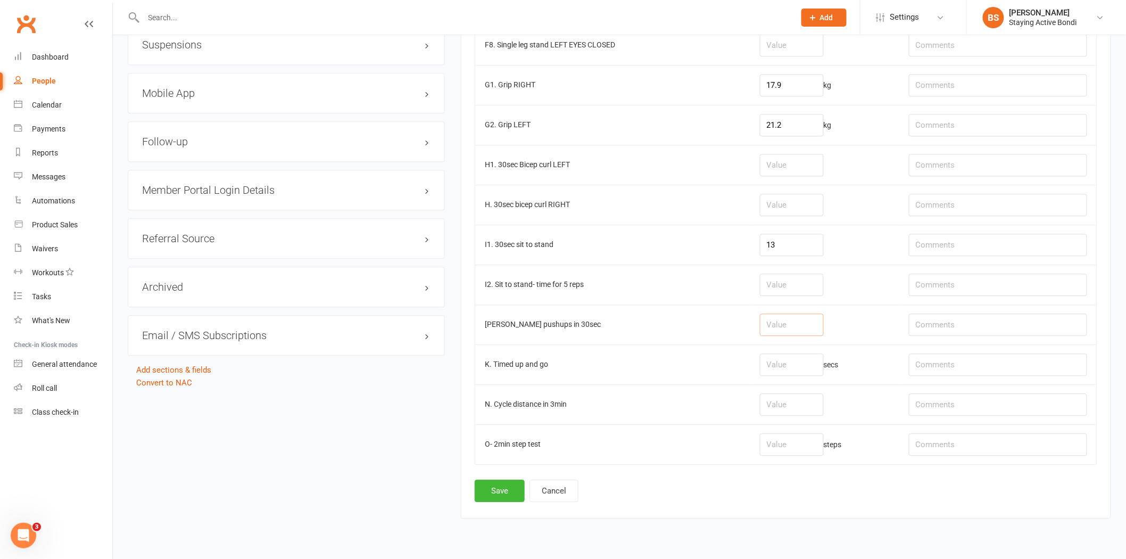
click at [789, 328] on input "number" at bounding box center [792, 325] width 64 height 22
click at [803, 375] on input "number" at bounding box center [792, 364] width 64 height 22
click at [791, 210] on input "number" at bounding box center [792, 205] width 64 height 22
click at [804, 277] on input "number" at bounding box center [792, 285] width 64 height 22
click at [802, 249] on input "13" at bounding box center [792, 245] width 64 height 22
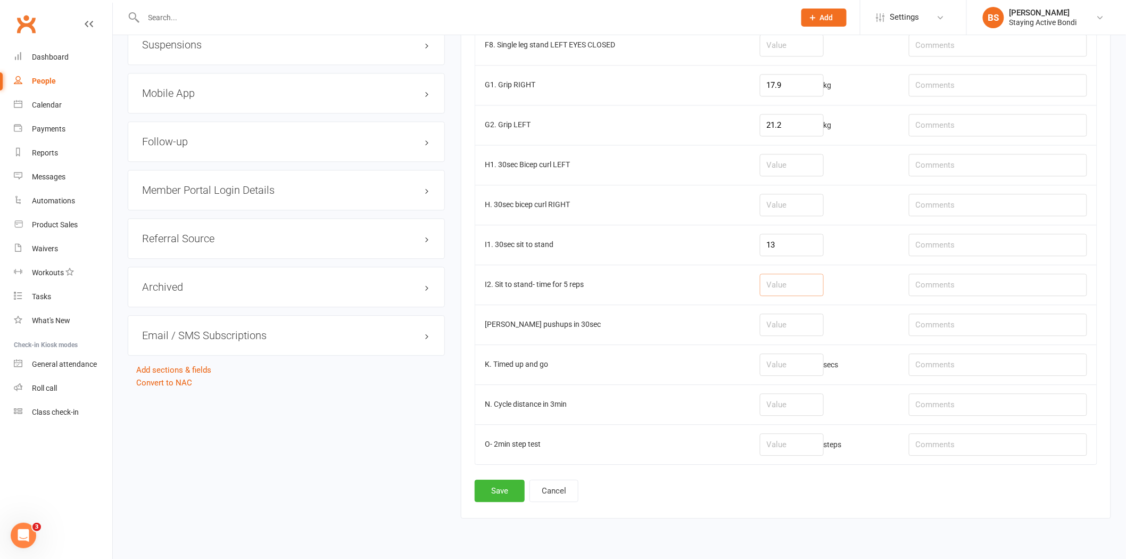
click at [781, 277] on input "number" at bounding box center [792, 285] width 64 height 22
click at [790, 325] on input "number" at bounding box center [792, 325] width 64 height 22
click at [790, 290] on input "number" at bounding box center [792, 285] width 64 height 22
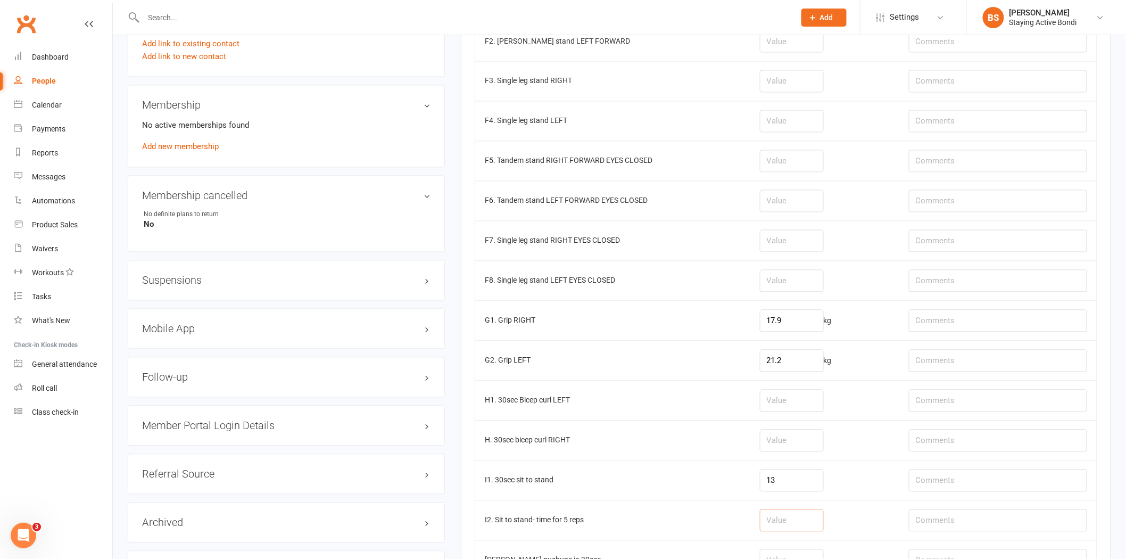
scroll to position [769, 0]
click at [804, 213] on input "number" at bounding box center [792, 202] width 64 height 22
type input "20"
click at [799, 164] on input "number" at bounding box center [792, 162] width 64 height 22
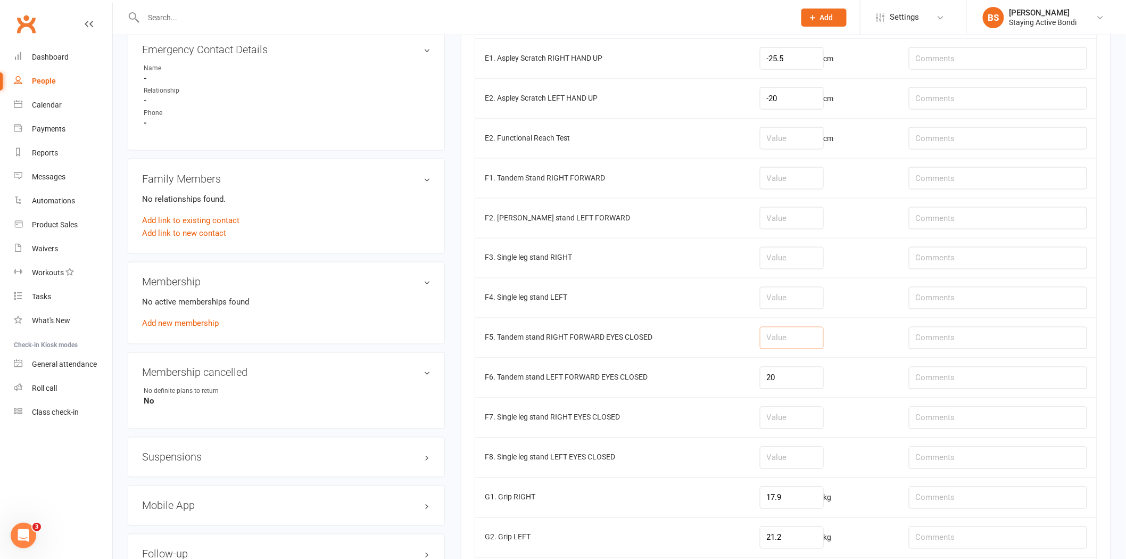
scroll to position [591, 0]
click at [780, 182] on input "number" at bounding box center [792, 179] width 64 height 22
type input "9"
click at [797, 214] on input "number" at bounding box center [792, 219] width 64 height 22
type input "20"
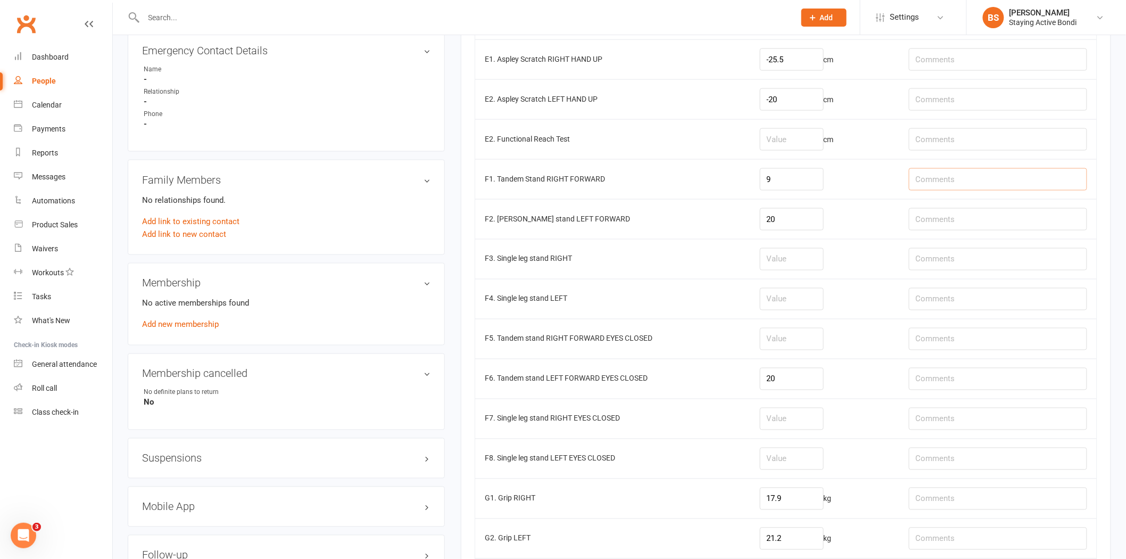
click at [960, 182] on input "text" at bounding box center [998, 179] width 178 height 22
type input "*didnt have hands on hips"
click at [795, 375] on input "20" at bounding box center [792, 379] width 64 height 22
type input "2"
click at [796, 259] on input "number" at bounding box center [792, 259] width 64 height 22
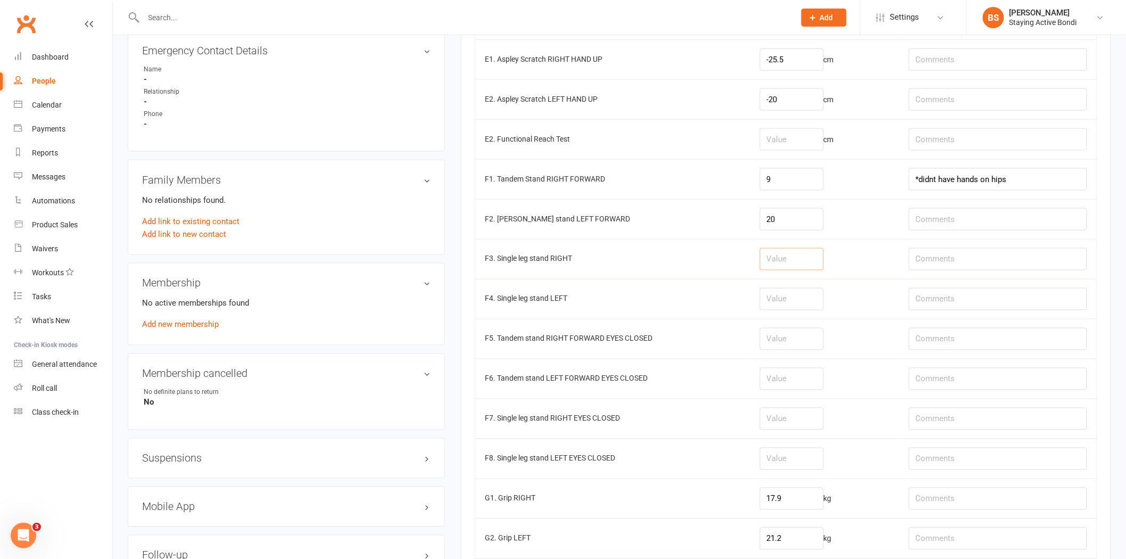
click at [787, 259] on input "number" at bounding box center [792, 259] width 64 height 22
click at [786, 264] on input "number" at bounding box center [792, 259] width 64 height 22
type input "6.9"
click at [784, 306] on input "number" at bounding box center [792, 299] width 64 height 22
type input "5.8"
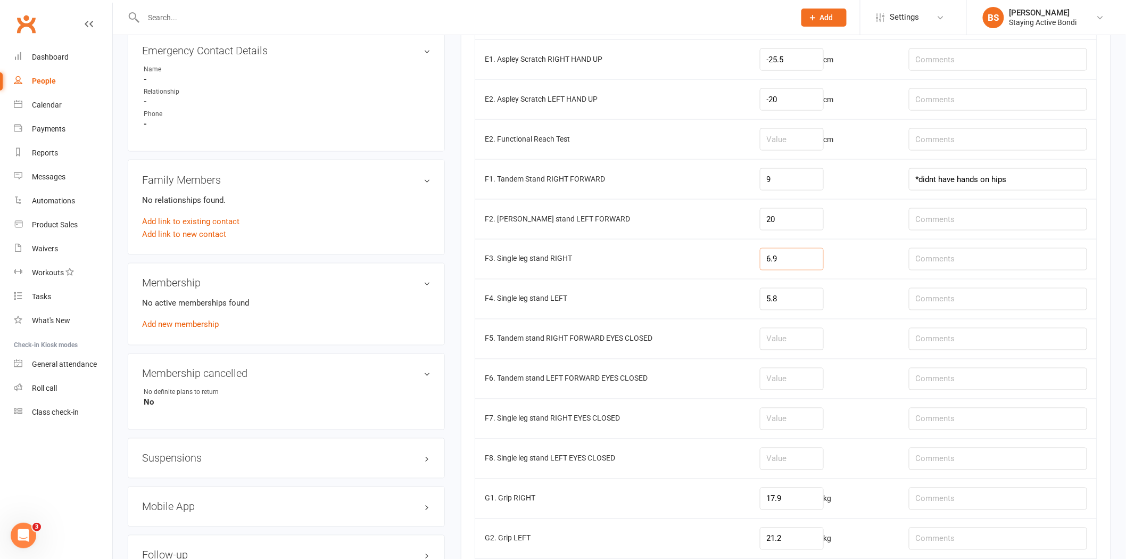
click at [788, 262] on input "6.9" at bounding box center [792, 259] width 64 height 22
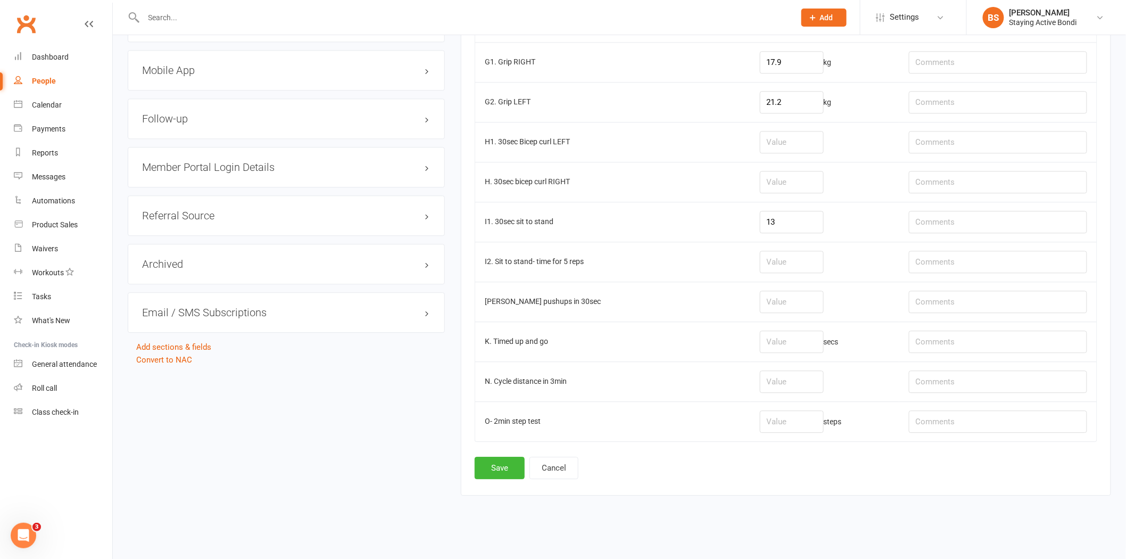
scroll to position [1037, 0]
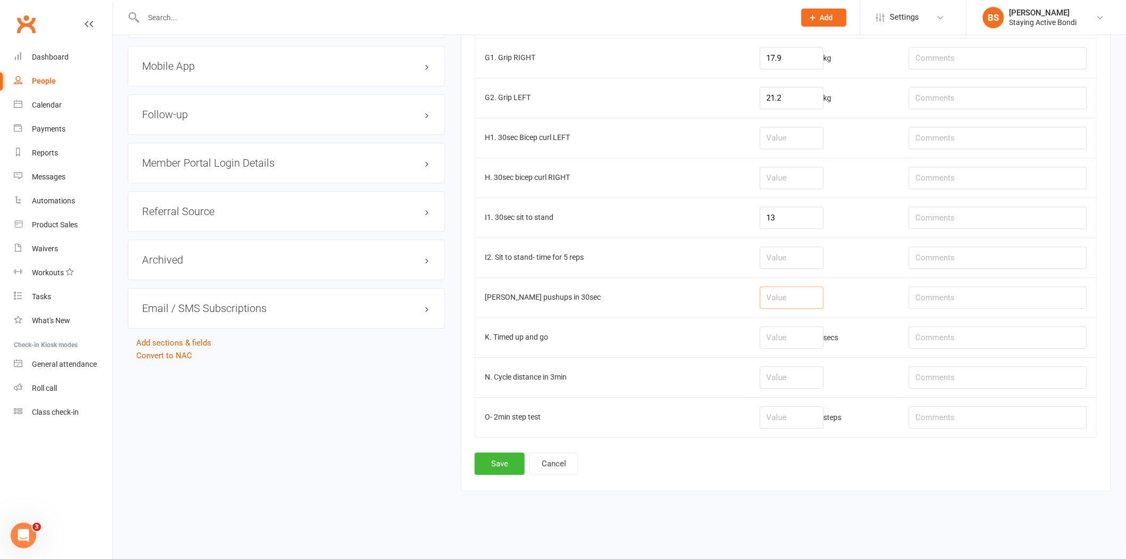
click at [799, 298] on input "number" at bounding box center [792, 297] width 64 height 22
click at [781, 299] on input "number" at bounding box center [792, 297] width 64 height 22
click at [790, 287] on input "number" at bounding box center [792, 297] width 64 height 22
type input "9"
click at [773, 382] on input "number" at bounding box center [792, 377] width 64 height 22
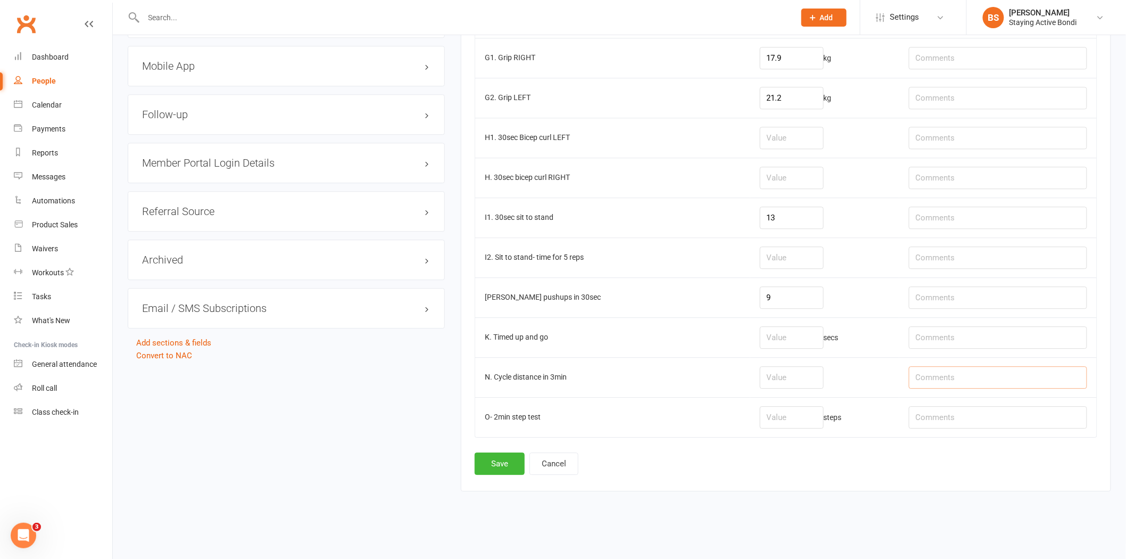
click at [1039, 375] on input "text" at bounding box center [998, 377] width 178 height 22
type input "seat 2, level 1"
click at [788, 378] on input "number" at bounding box center [792, 377] width 64 height 22
type input "0.87"
click at [492, 464] on button "Save" at bounding box center [500, 463] width 50 height 22
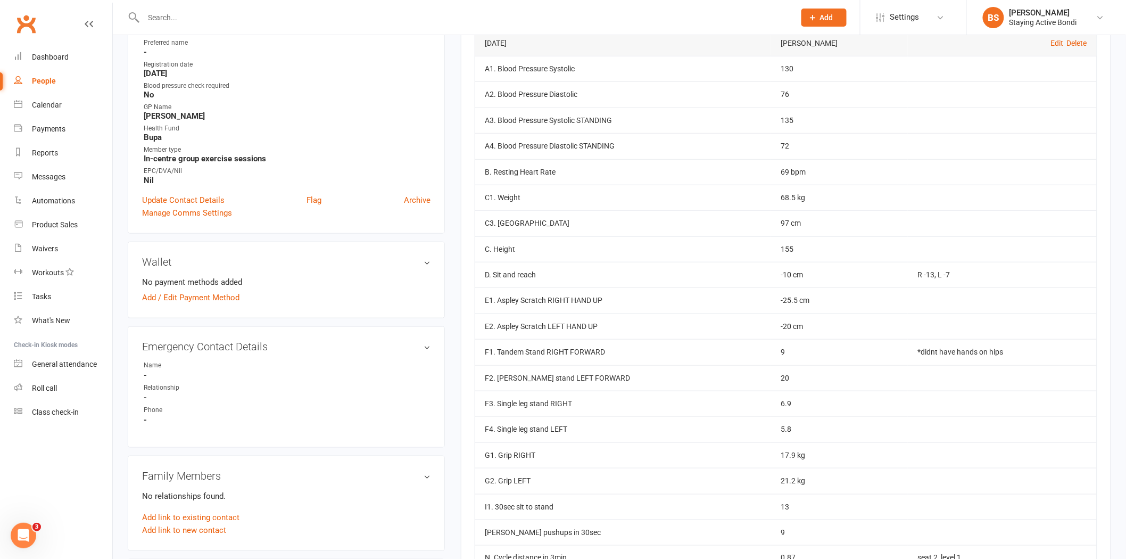
scroll to position [354, 0]
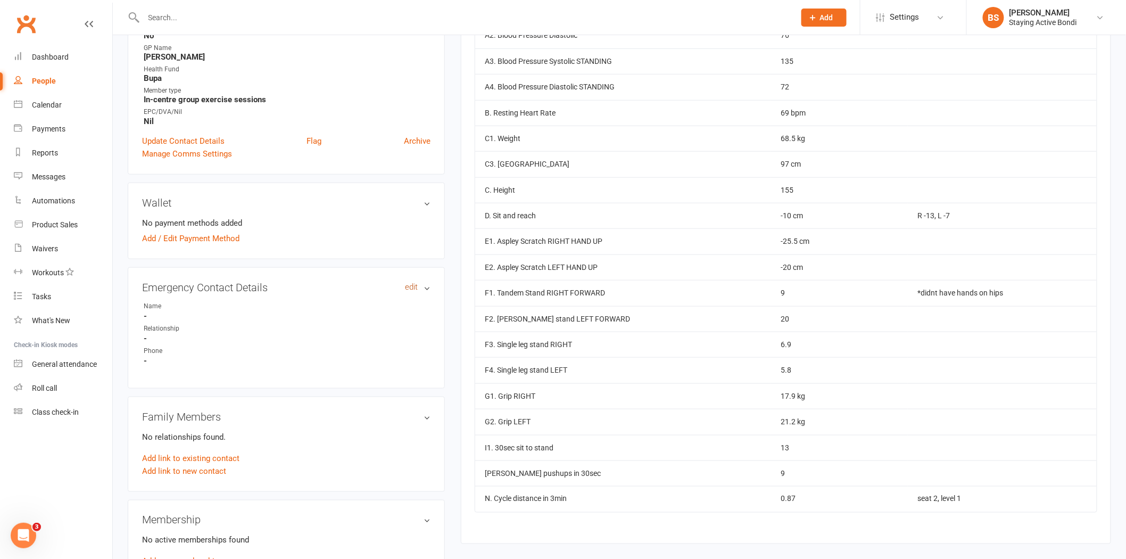
click at [408, 285] on link "edit" at bounding box center [411, 287] width 13 height 9
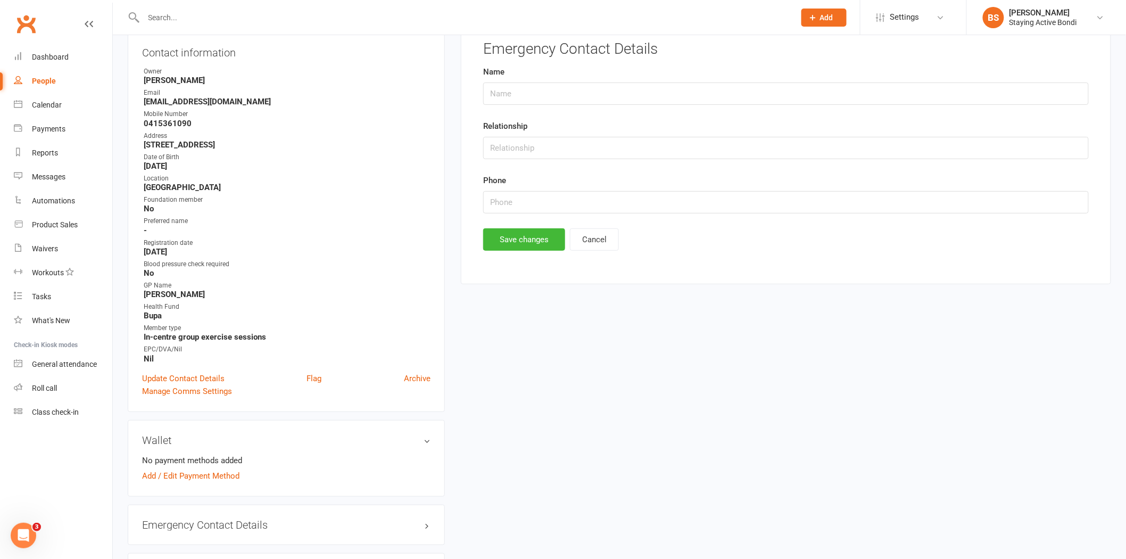
scroll to position [81, 0]
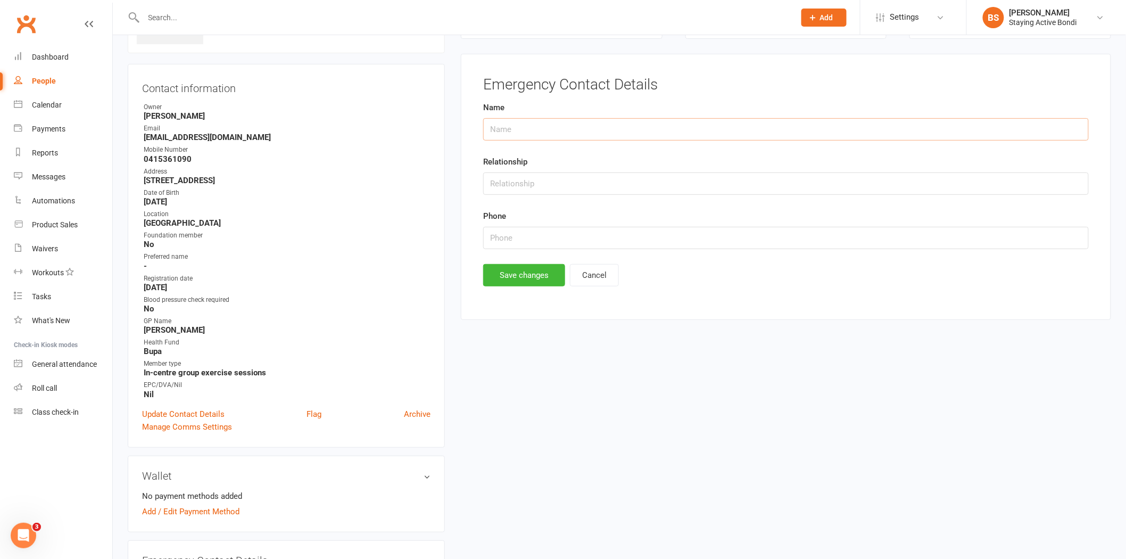
click at [543, 129] on input "text" at bounding box center [786, 129] width 606 height 22
type input "[PERSON_NAME]"
type input "Daughter"
type input "0412465177"
click at [541, 281] on button "Save changes" at bounding box center [524, 275] width 82 height 22
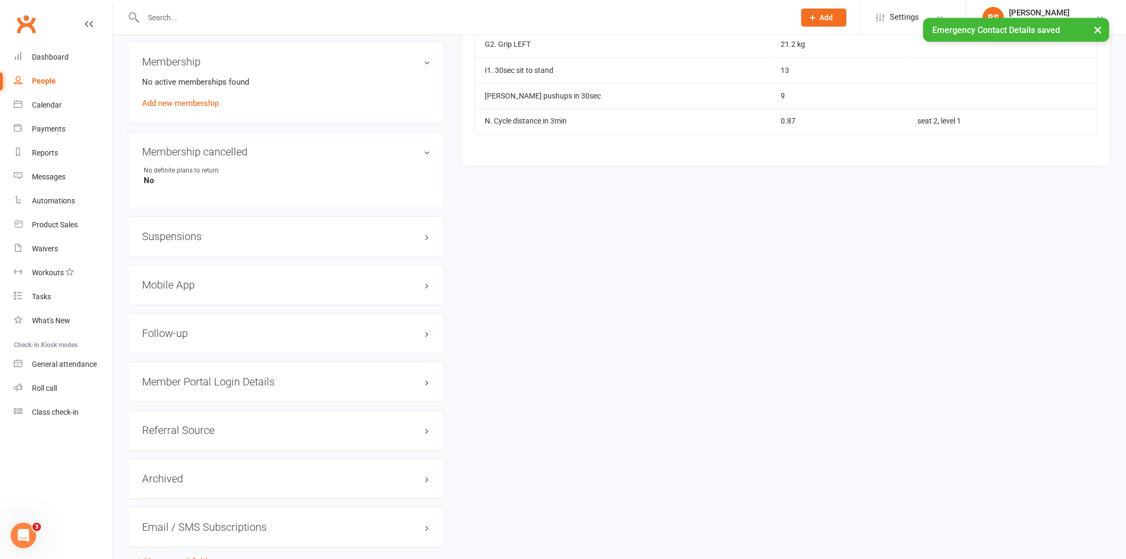
scroll to position [791, 0]
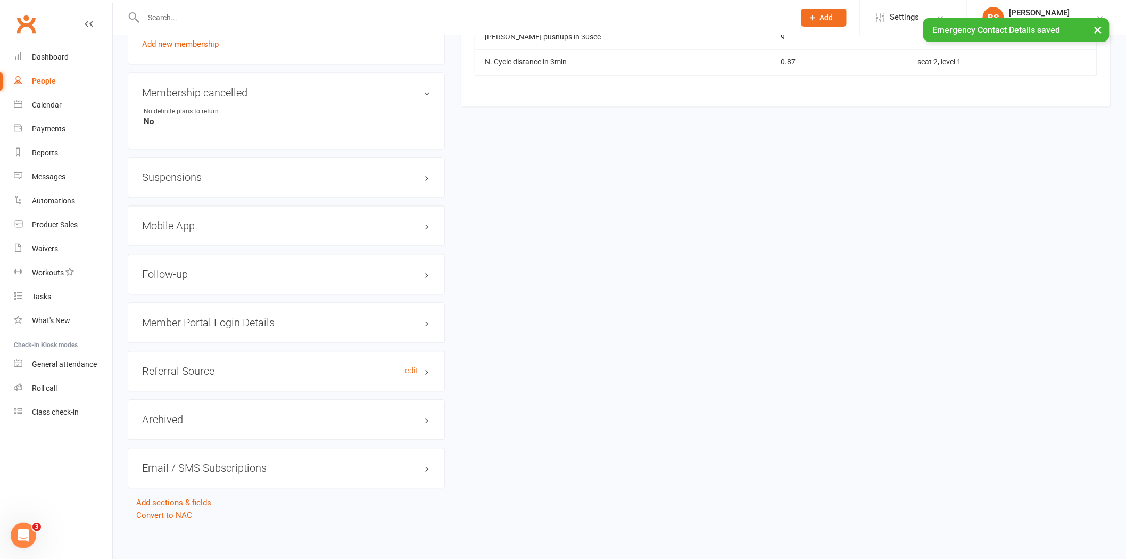
click at [227, 366] on h3 "Referral Source edit" at bounding box center [286, 372] width 288 height 12
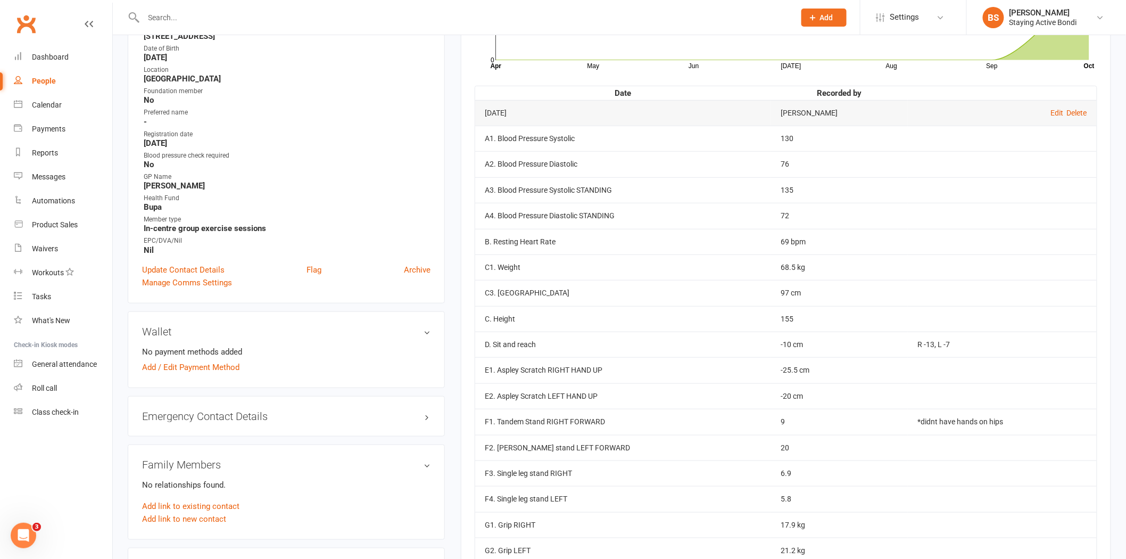
scroll to position [81, 0]
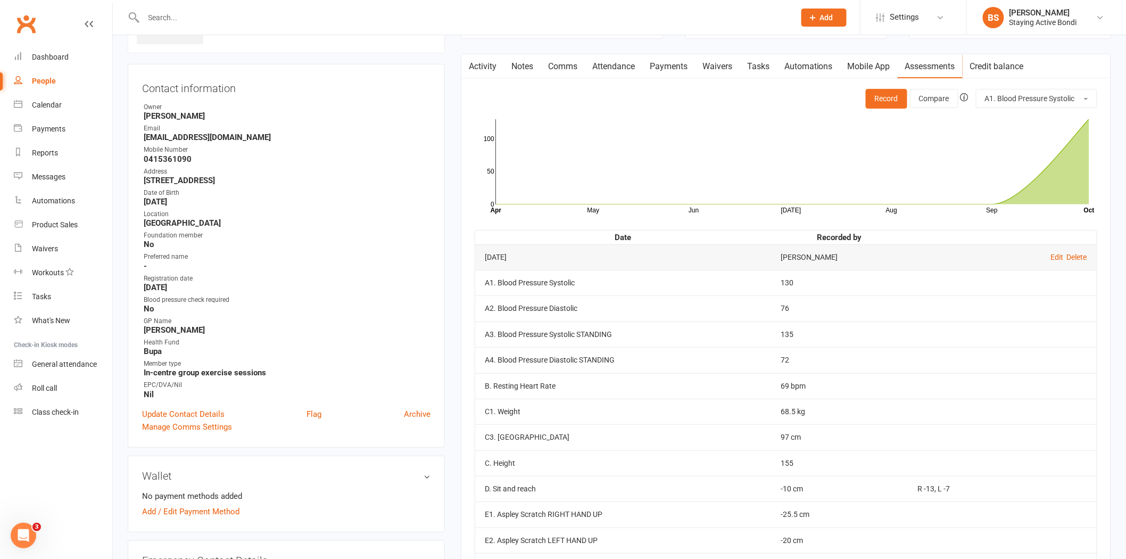
click at [791, 385] on td "69 bpm" at bounding box center [839, 386] width 137 height 26
click at [845, 400] on td "68.5 kg" at bounding box center [839, 412] width 137 height 26
click at [786, 387] on td "69 bpm" at bounding box center [839, 386] width 137 height 26
click at [790, 419] on td "68.5 kg" at bounding box center [839, 412] width 137 height 26
click at [791, 417] on td "68.5 kg" at bounding box center [839, 412] width 137 height 26
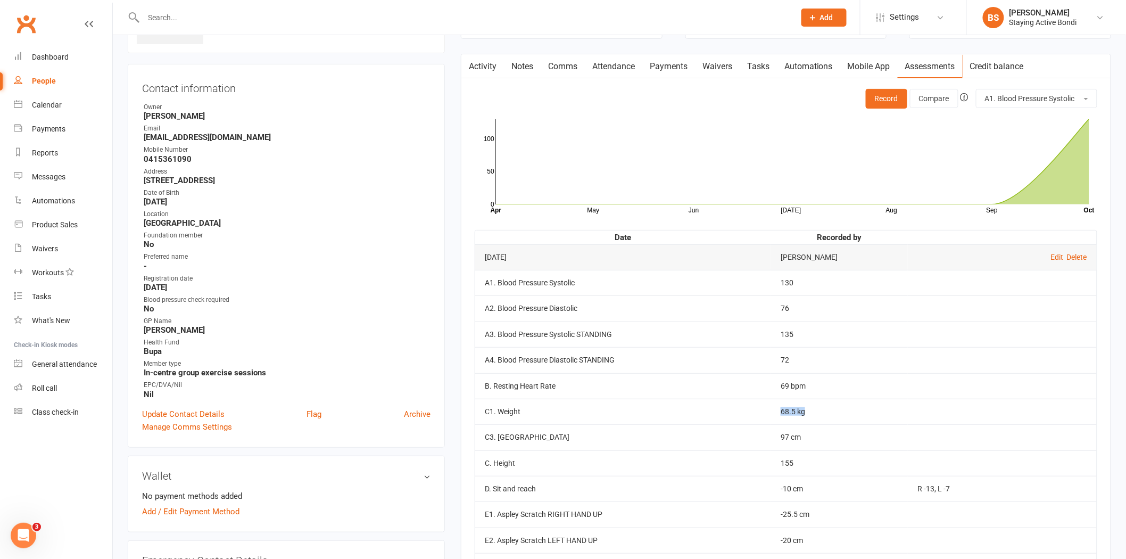
drag, startPoint x: 807, startPoint y: 413, endPoint x: 778, endPoint y: 413, distance: 29.3
click at [778, 413] on td "68.5 kg" at bounding box center [839, 412] width 137 height 26
click at [804, 415] on td "68.5 kg" at bounding box center [839, 412] width 137 height 26
click at [889, 442] on td "97 cm" at bounding box center [839, 437] width 137 height 26
click at [880, 416] on td "68.5 kg" at bounding box center [839, 412] width 137 height 26
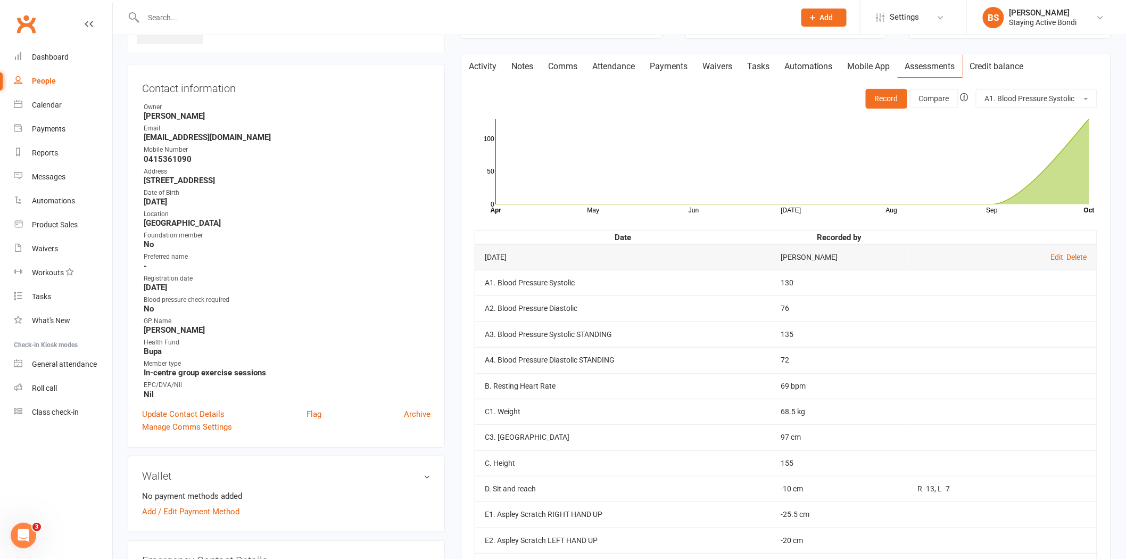
click at [856, 467] on td "155" at bounding box center [839, 463] width 137 height 26
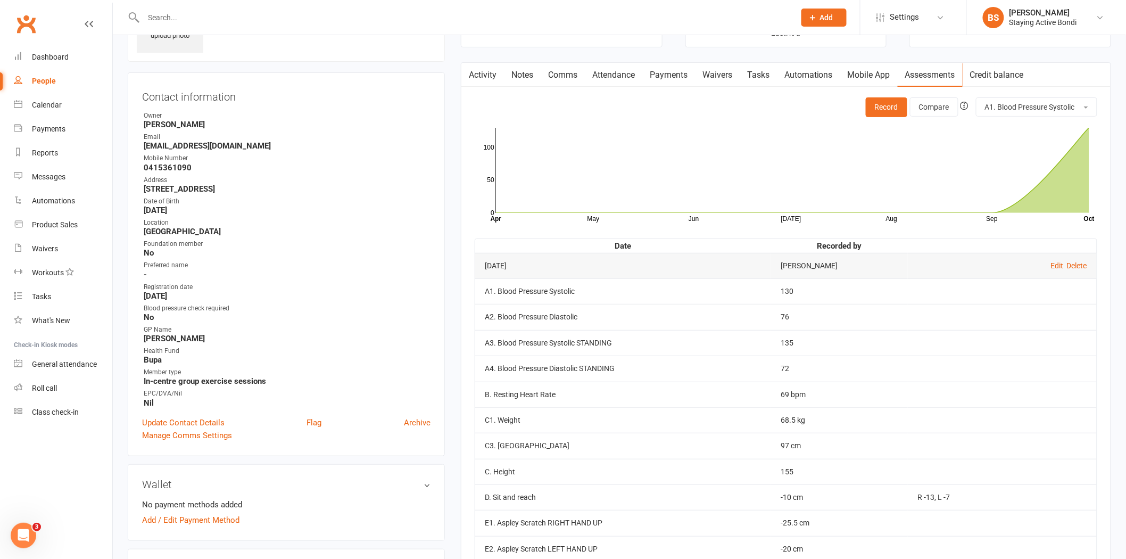
scroll to position [0, 0]
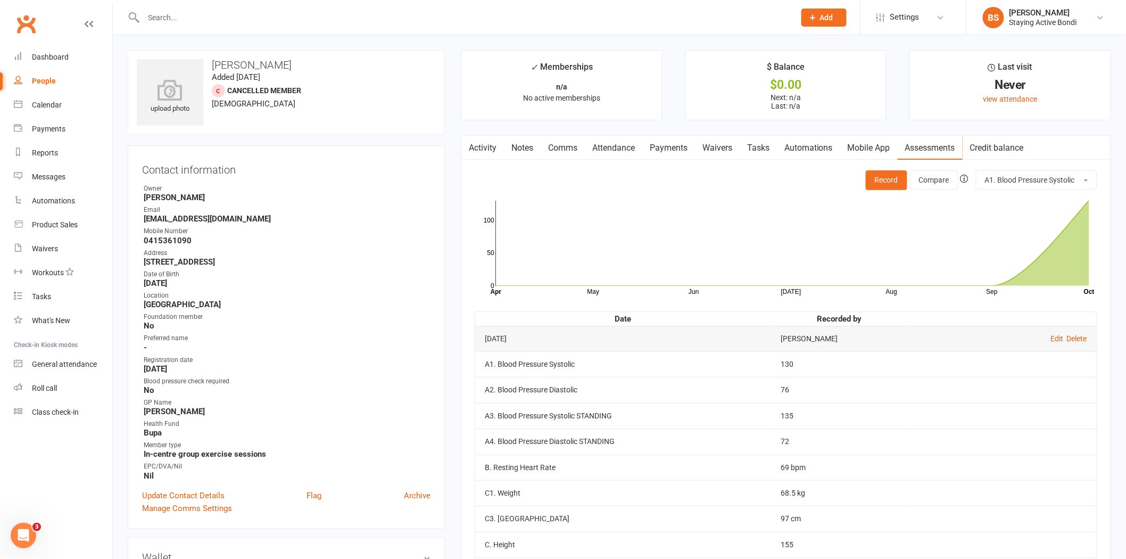
click at [438, 119] on div "upload photo [PERSON_NAME] Added [DATE] Cancelled member [DEMOGRAPHIC_DATA]" at bounding box center [286, 92] width 317 height 85
click at [1058, 19] on div "Staying Active Bondi" at bounding box center [1044, 23] width 68 height 10
click at [1001, 147] on link "Sign out" at bounding box center [1046, 147] width 159 height 24
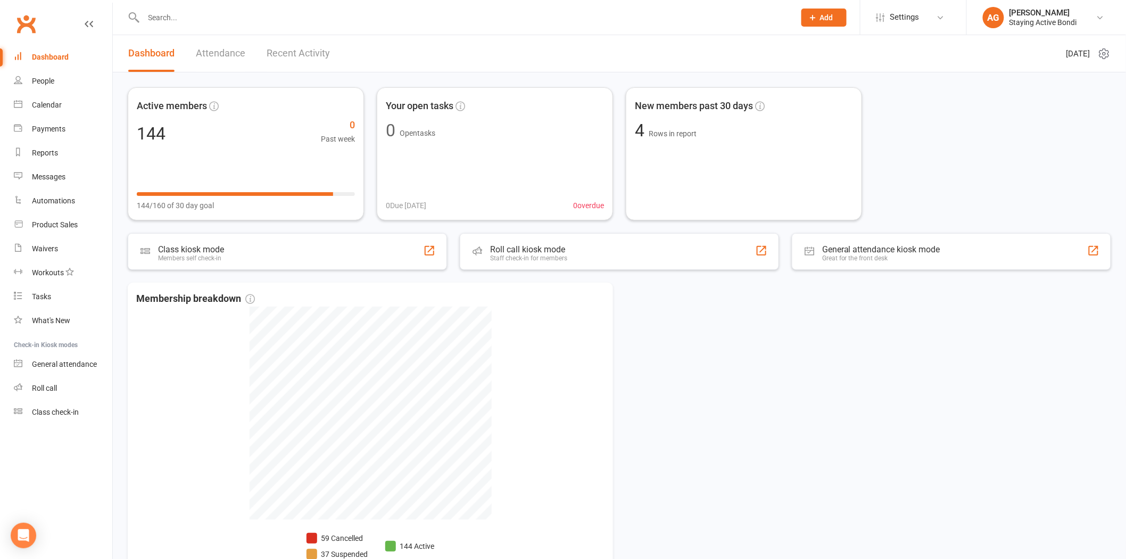
click at [300, 6] on div at bounding box center [458, 17] width 660 height 35
click at [291, 14] on input "text" at bounding box center [464, 17] width 647 height 15
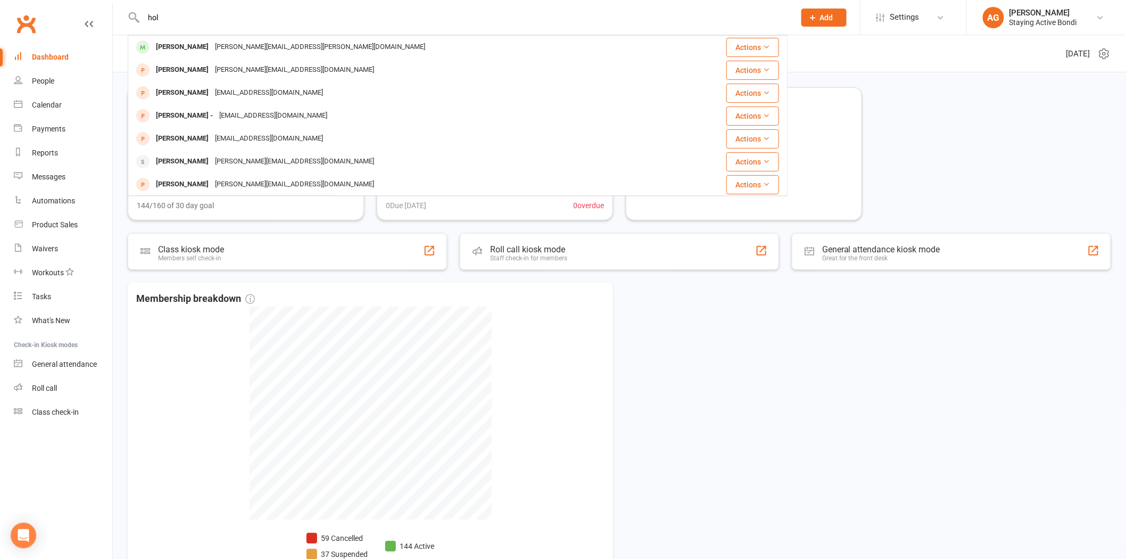
type input "hol"
click at [865, 339] on div "Membership breakdown 59 Cancelled 37 Suspended 144 Active" at bounding box center [620, 428] width 984 height 291
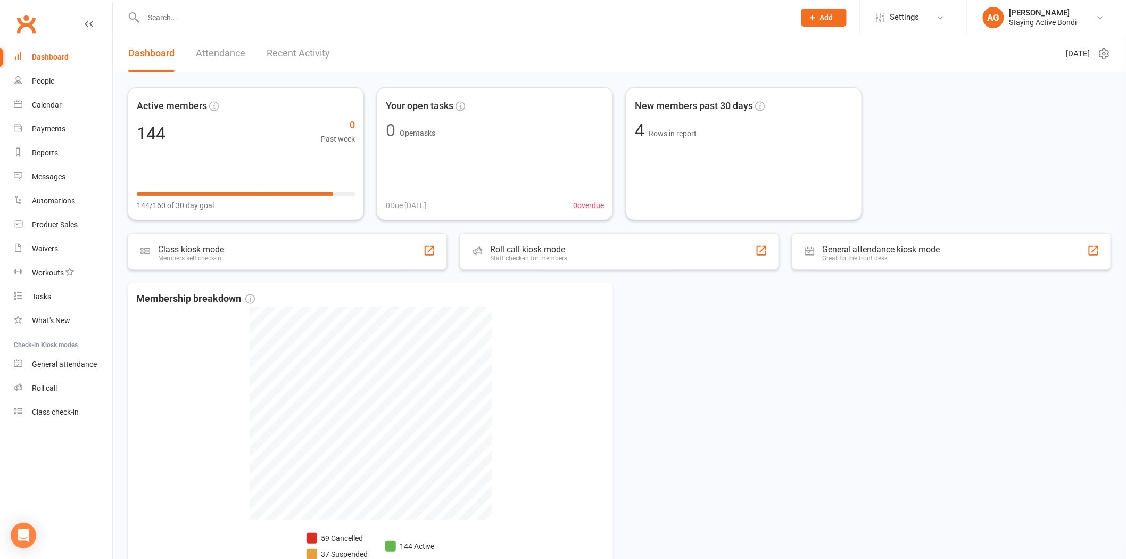
click at [202, 13] on input "text" at bounding box center [464, 17] width 647 height 15
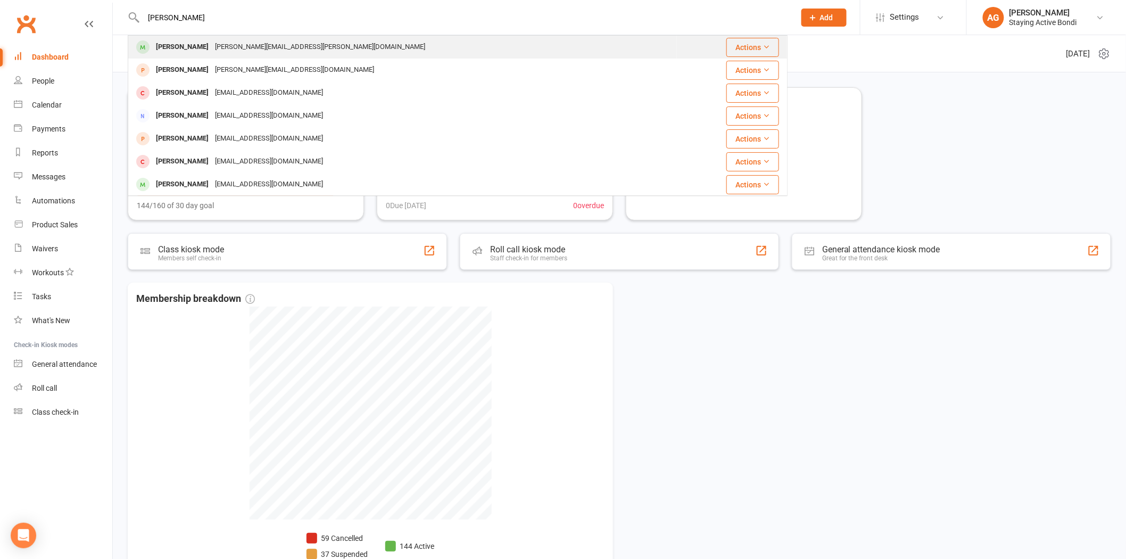
type input "holman"
click at [227, 42] on div "lyndall.holman@gmail.com" at bounding box center [320, 46] width 217 height 15
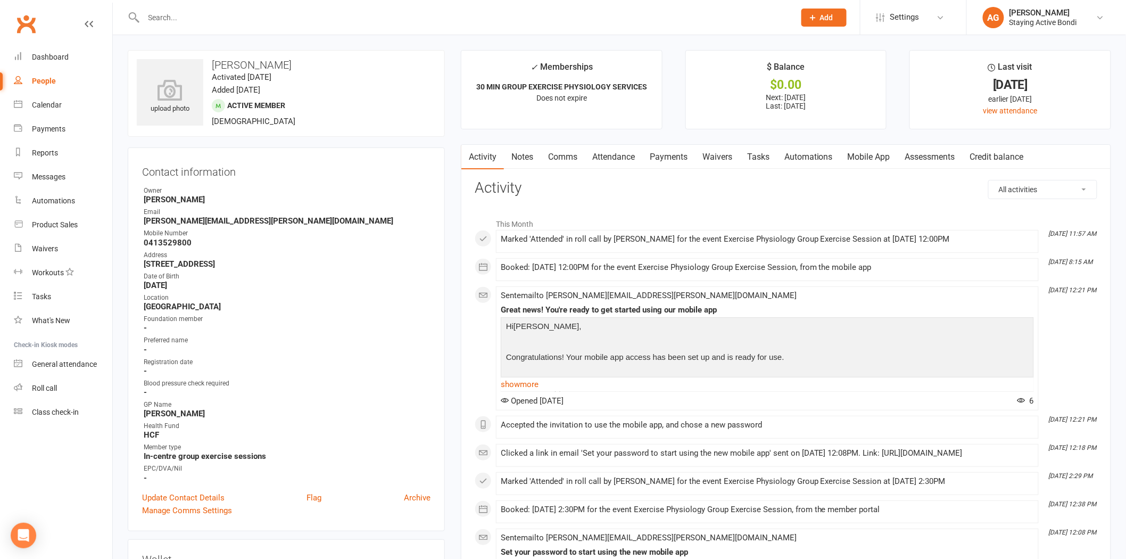
click at [913, 153] on link "Assessments" at bounding box center [930, 157] width 65 height 24
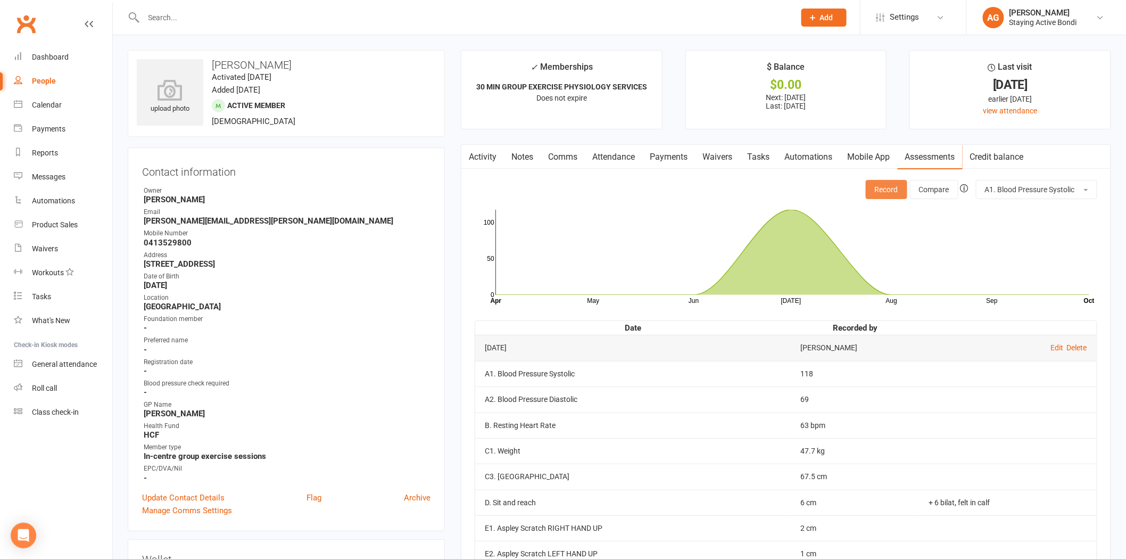
click at [904, 188] on button "Record" at bounding box center [887, 189] width 42 height 19
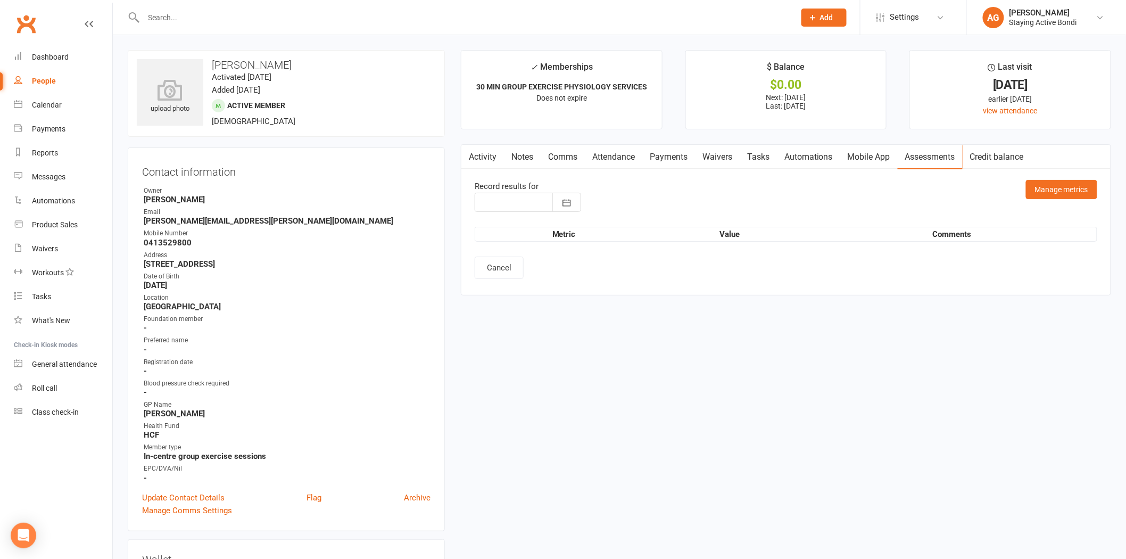
type input "[DATE]"
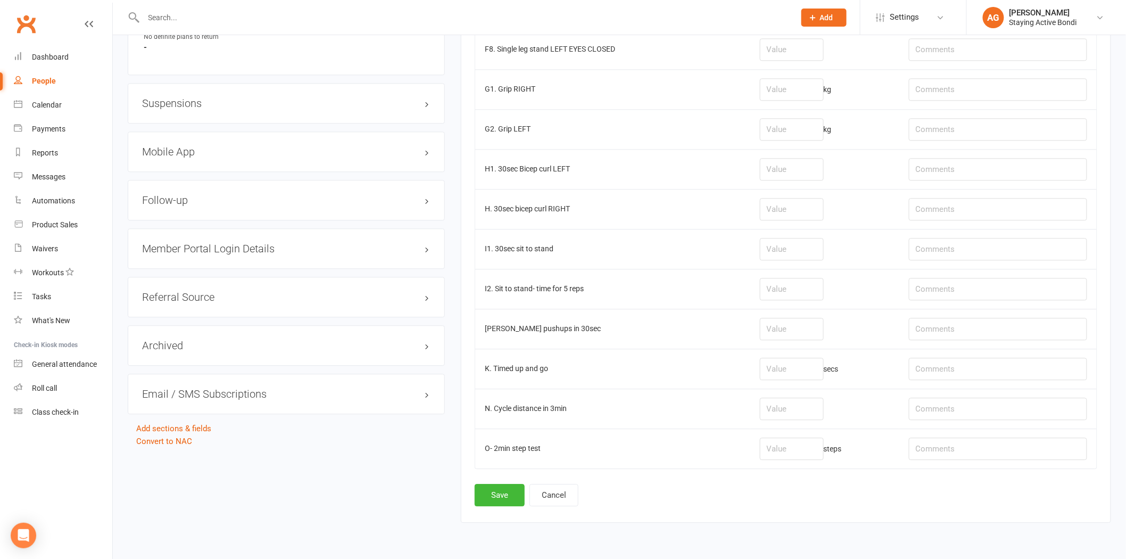
scroll to position [1046, 0]
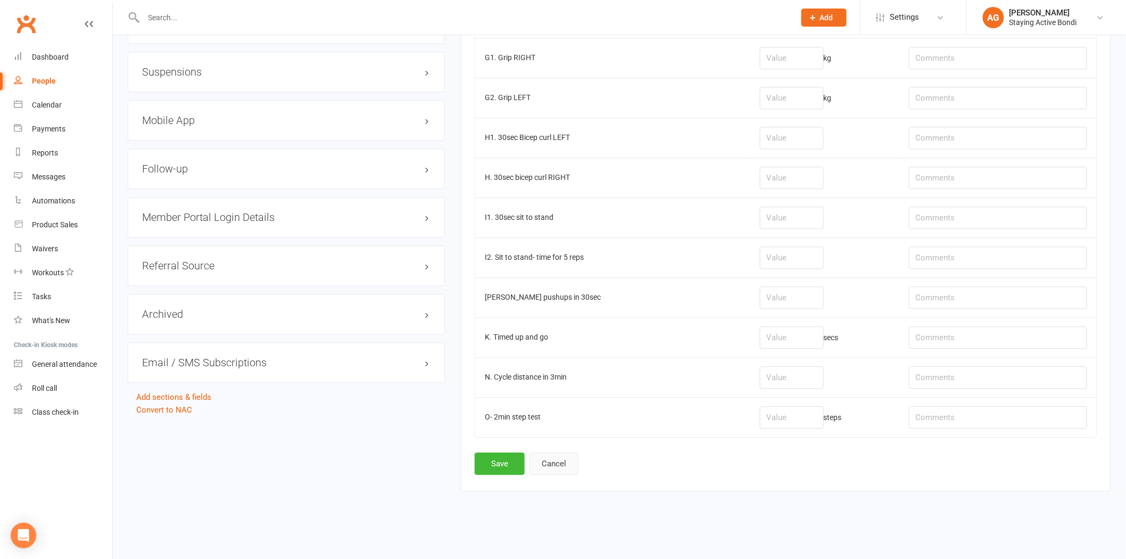
click at [563, 458] on button "Cancel" at bounding box center [554, 463] width 49 height 22
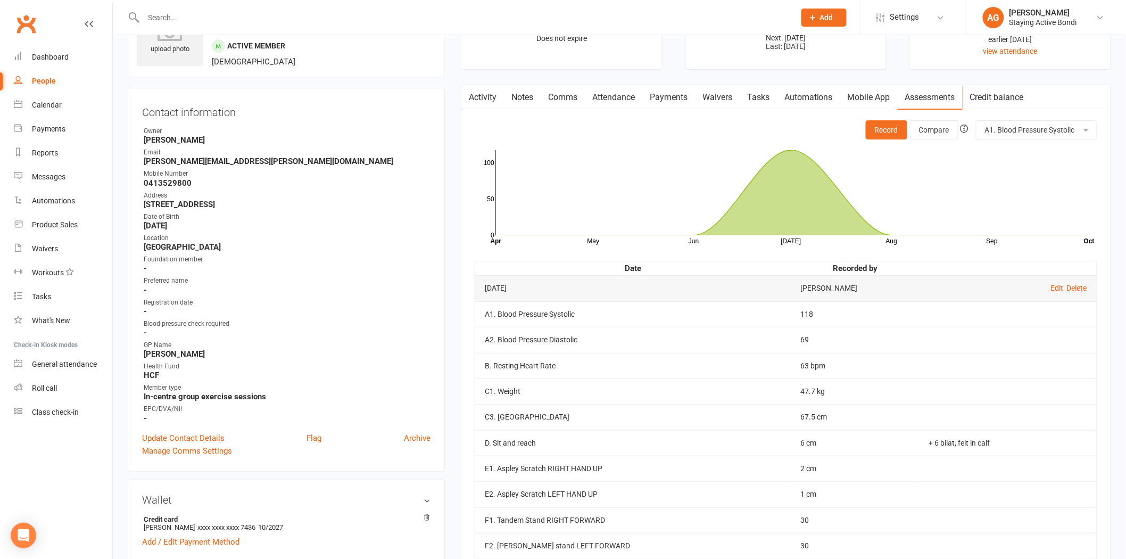
scroll to position [59, 0]
click at [900, 129] on button "Record" at bounding box center [887, 130] width 42 height 19
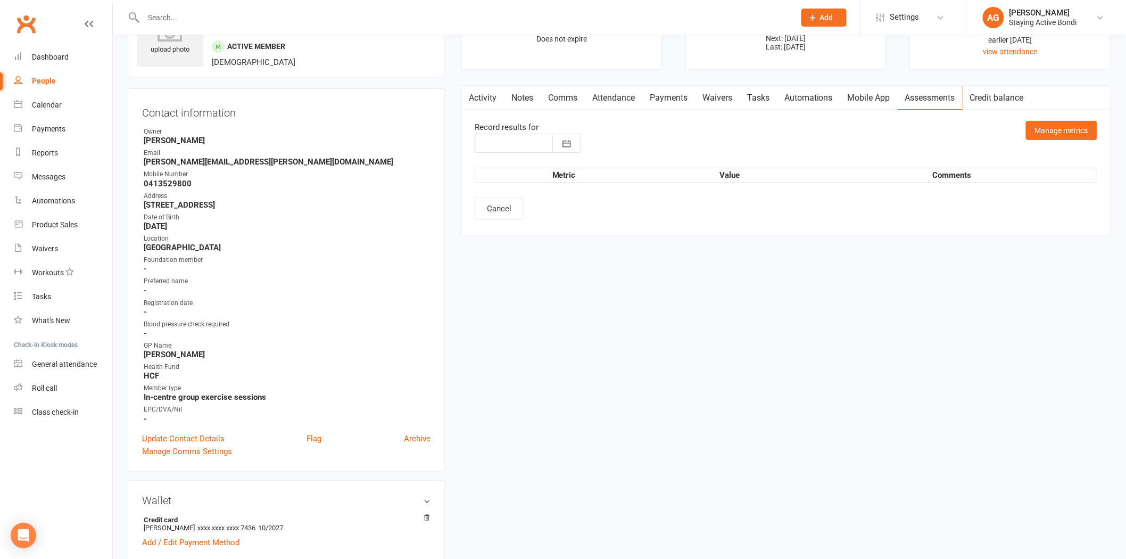
type input "[DATE]"
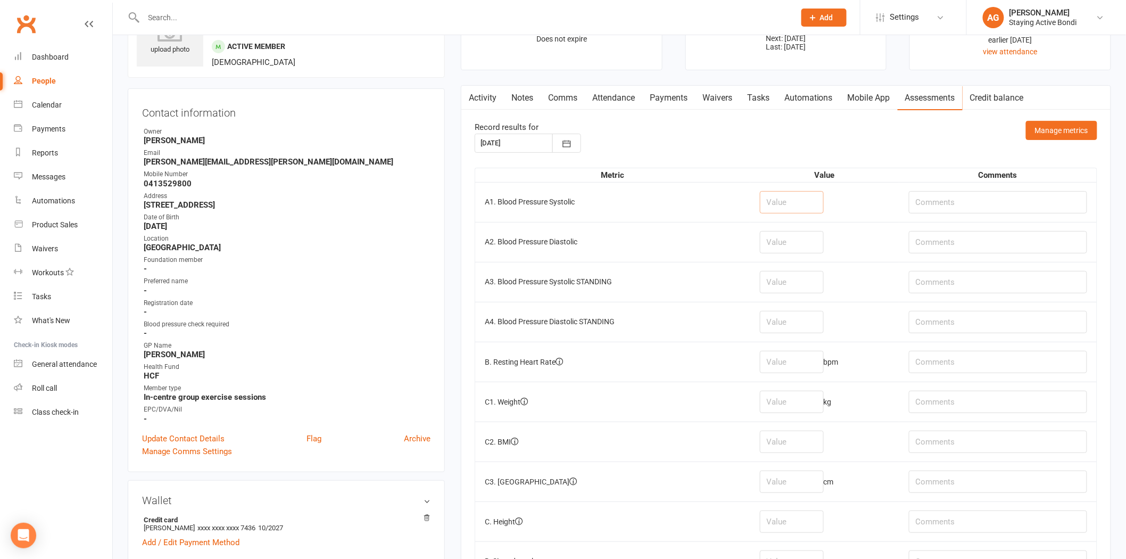
click at [788, 211] on input "number" at bounding box center [792, 202] width 64 height 22
type input "126"
click at [801, 241] on input "number" at bounding box center [792, 242] width 64 height 22
type input "77"
click at [778, 373] on input "number" at bounding box center [792, 362] width 64 height 22
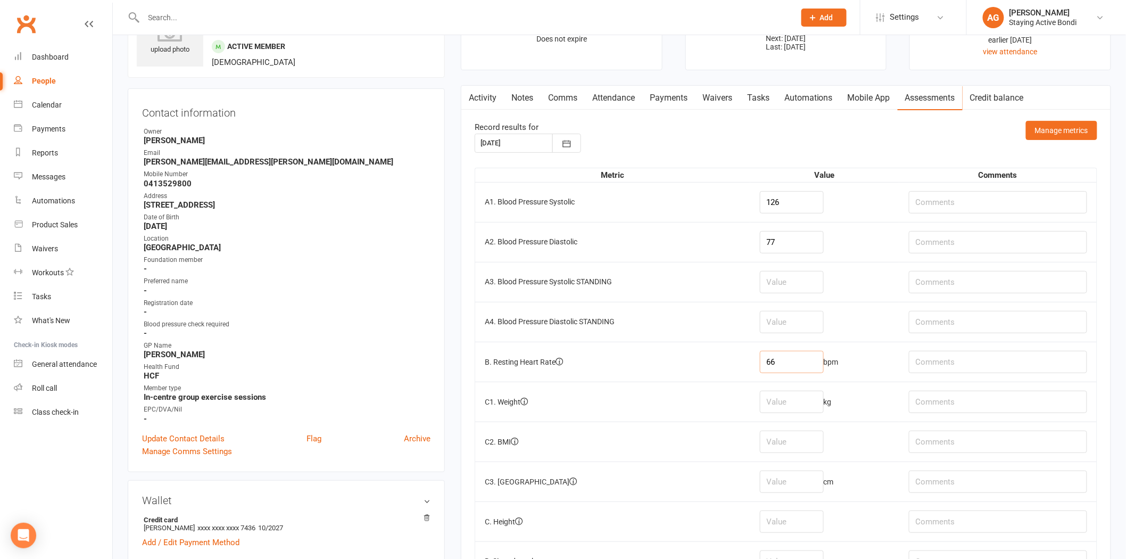
type input "66"
drag, startPoint x: 820, startPoint y: 391, endPoint x: 813, endPoint y: 395, distance: 7.4
click at [815, 394] on input "number" at bounding box center [792, 402] width 64 height 22
type input "48.4"
click at [808, 485] on input "number" at bounding box center [792, 482] width 64 height 22
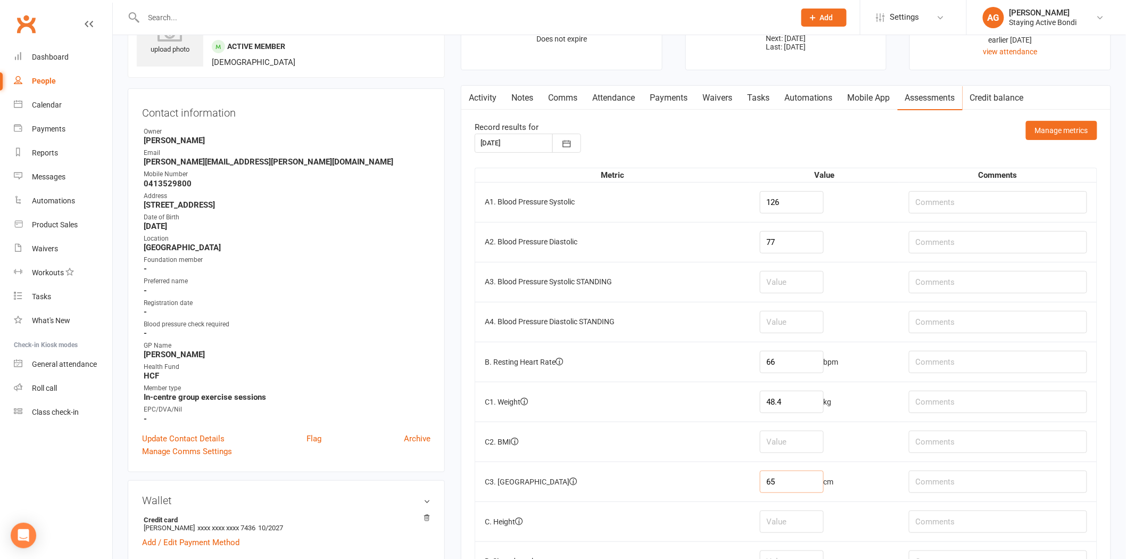
type input "65"
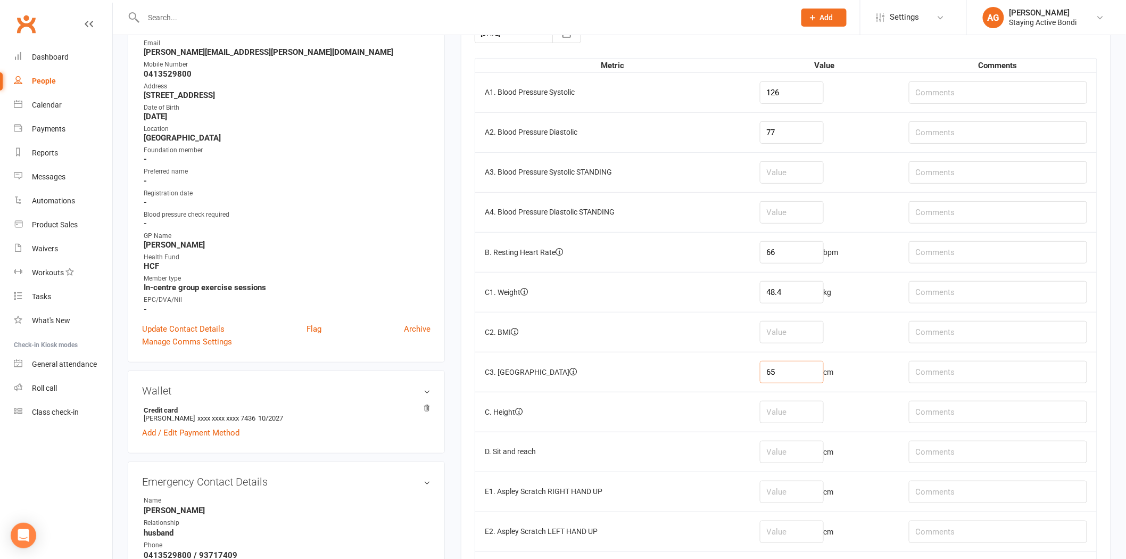
scroll to position [177, 0]
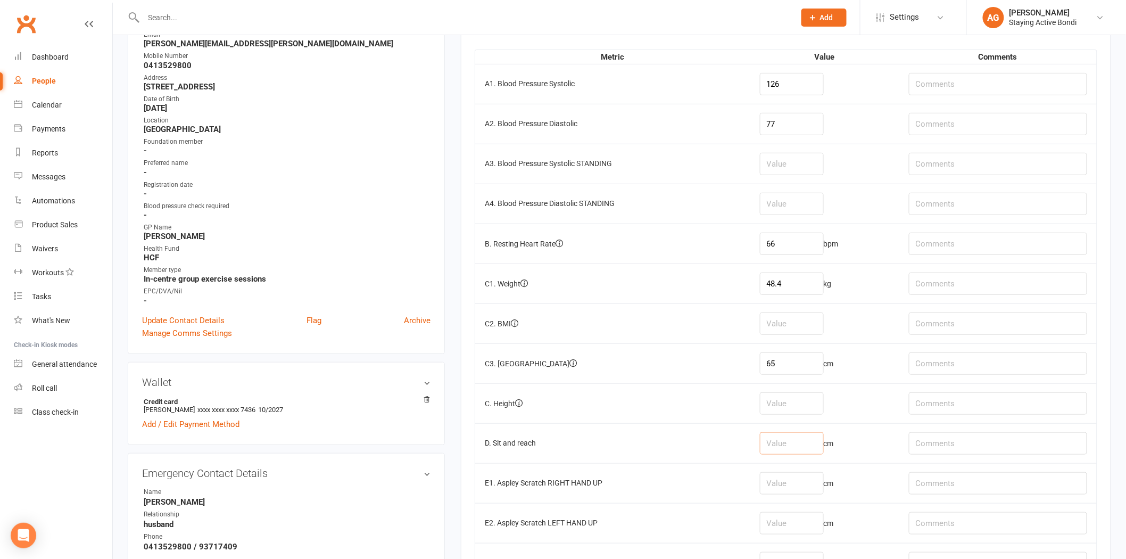
click at [795, 444] on input "number" at bounding box center [792, 443] width 64 height 22
type input "7"
click at [951, 456] on td at bounding box center [998, 443] width 197 height 40
click at [955, 449] on input "text" at bounding box center [998, 443] width 178 height 22
type input "Both sides"
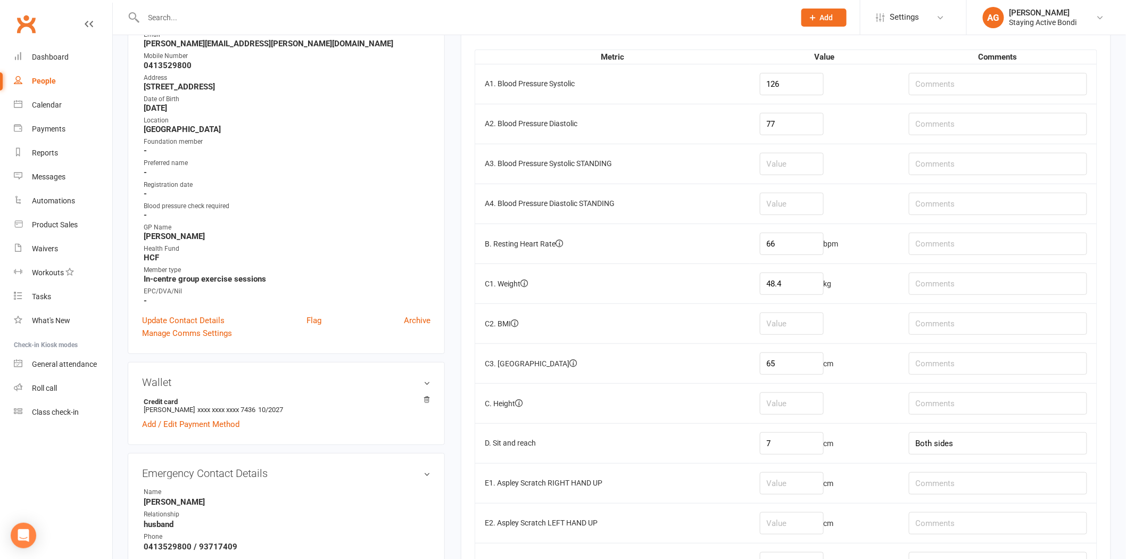
click at [877, 453] on td "7 cm" at bounding box center [824, 443] width 149 height 40
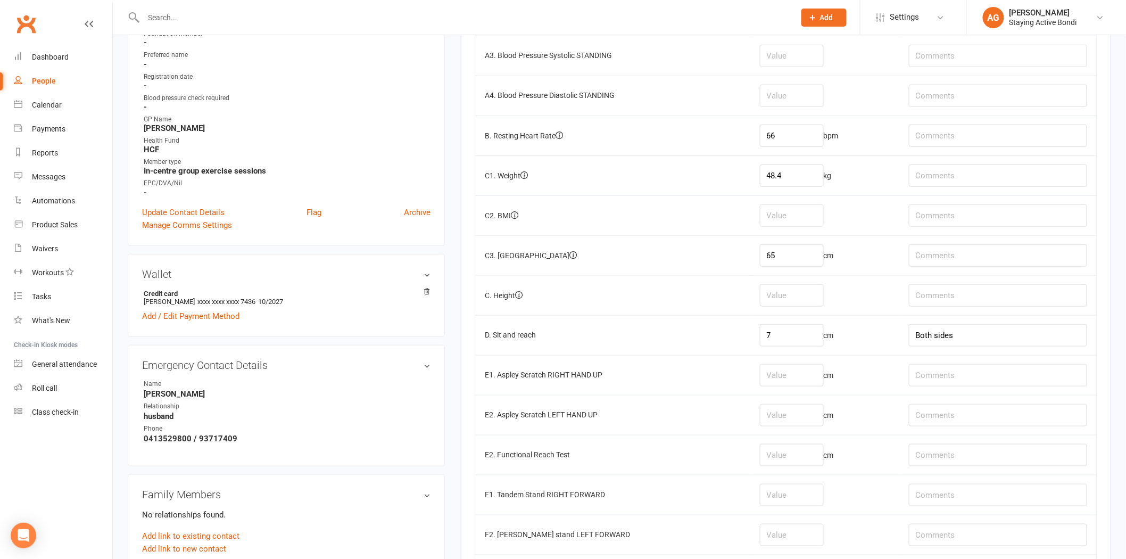
scroll to position [295, 0]
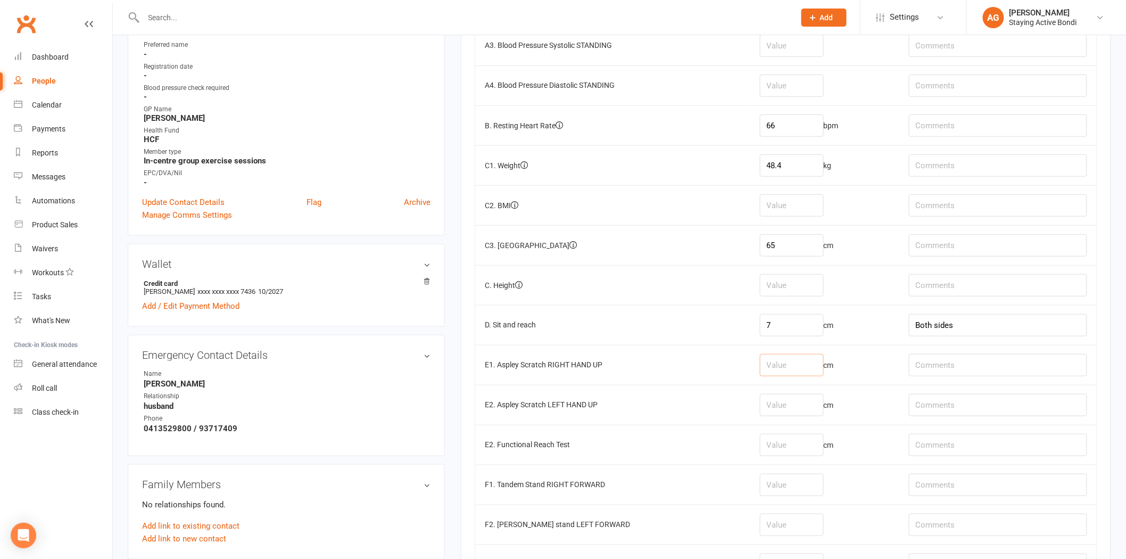
click at [786, 372] on input "number" at bounding box center [792, 365] width 64 height 22
type input "2"
click at [781, 401] on input "number" at bounding box center [792, 405] width 64 height 22
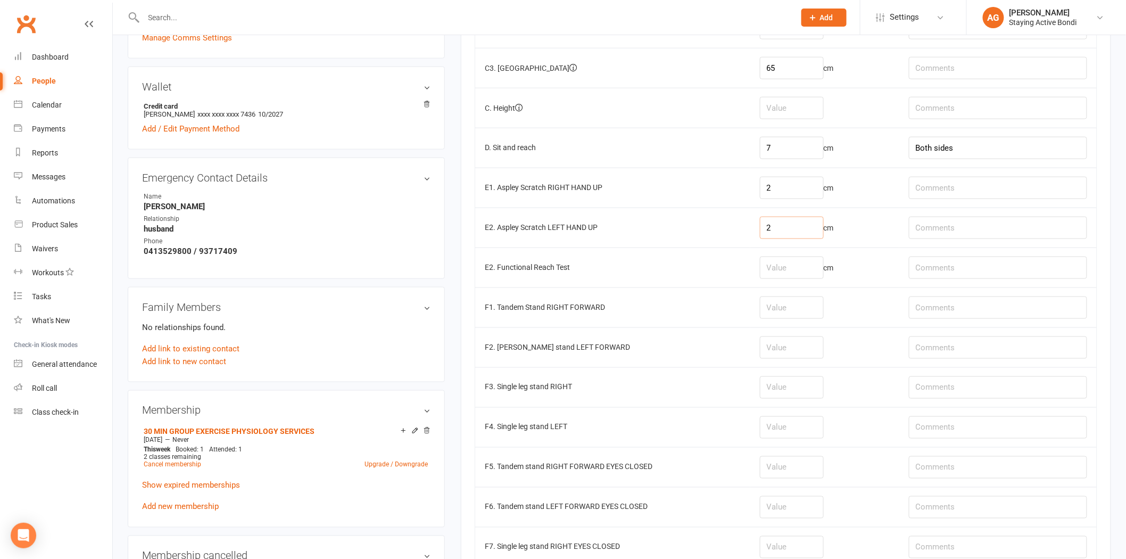
scroll to position [532, 0]
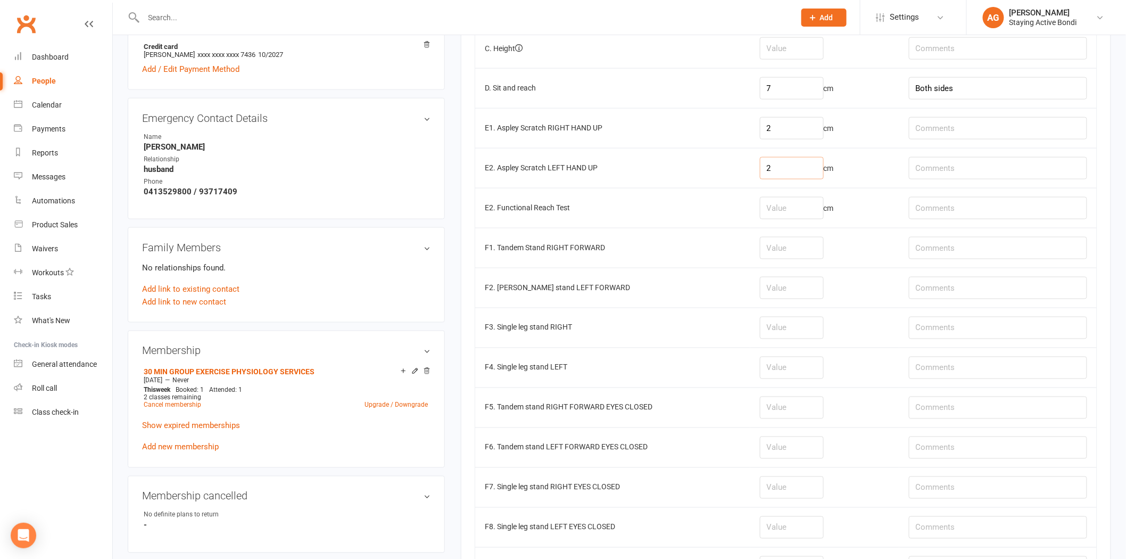
type input "2"
click at [789, 405] on input "number" at bounding box center [792, 408] width 64 height 22
type input "16.25"
click at [786, 444] on input "number" at bounding box center [792, 447] width 64 height 22
type input "30"
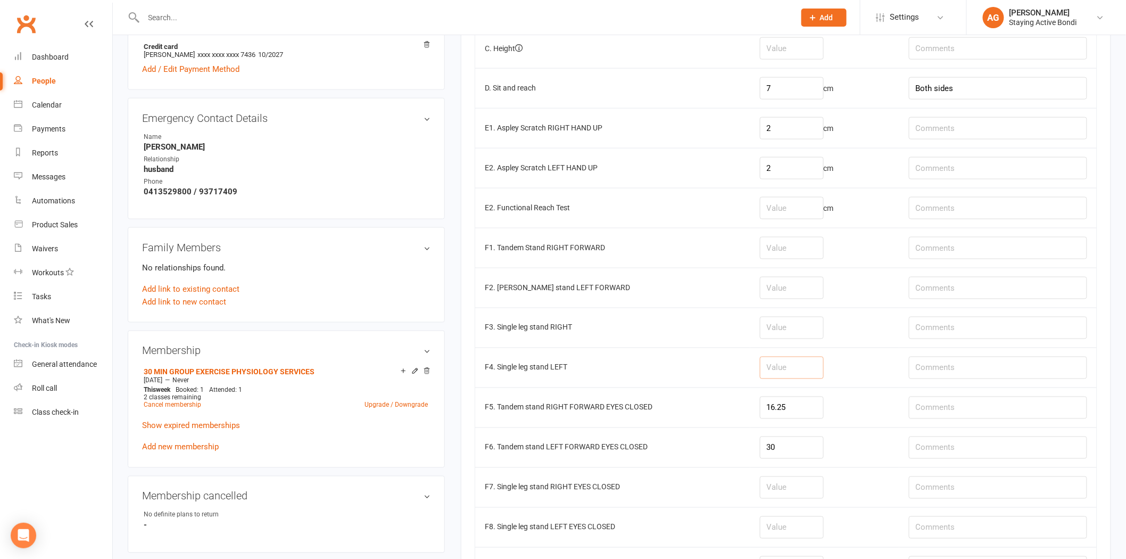
click at [774, 365] on input "number" at bounding box center [792, 368] width 64 height 22
type input "30"
click at [781, 323] on input "number" at bounding box center [792, 328] width 64 height 22
type input "30"
click at [809, 285] on input "number" at bounding box center [792, 288] width 64 height 22
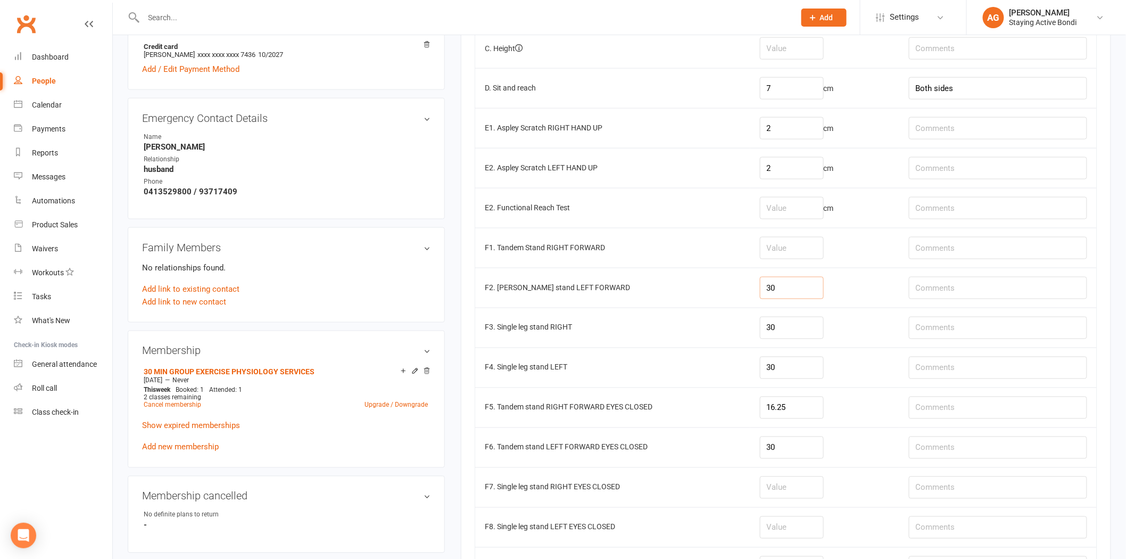
type input "30"
click at [802, 259] on input "number" at bounding box center [792, 248] width 64 height 22
type input "30"
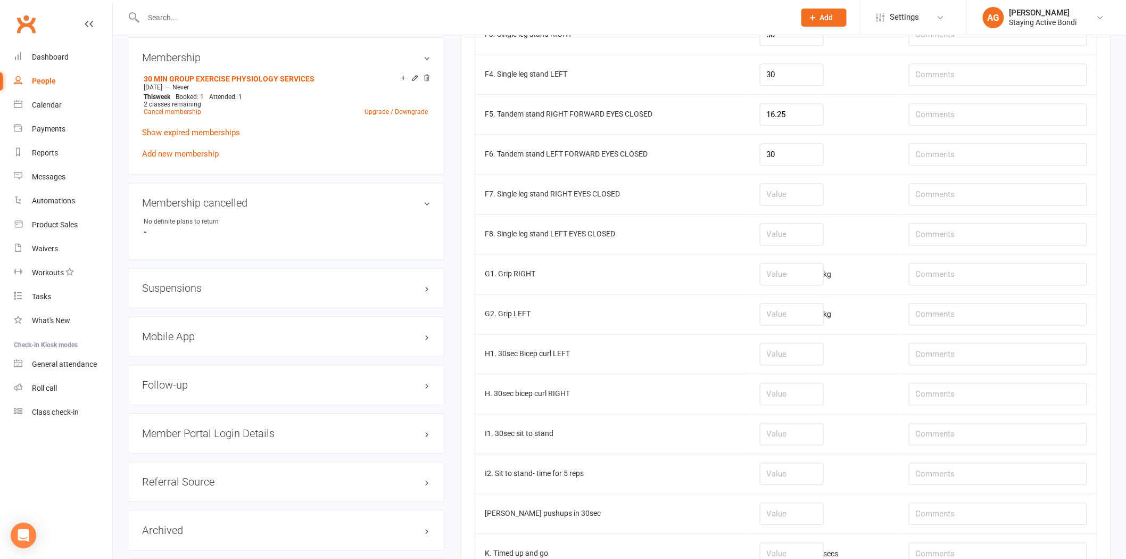
scroll to position [828, 0]
click at [779, 279] on input "number" at bounding box center [792, 272] width 64 height 22
type input "24.5"
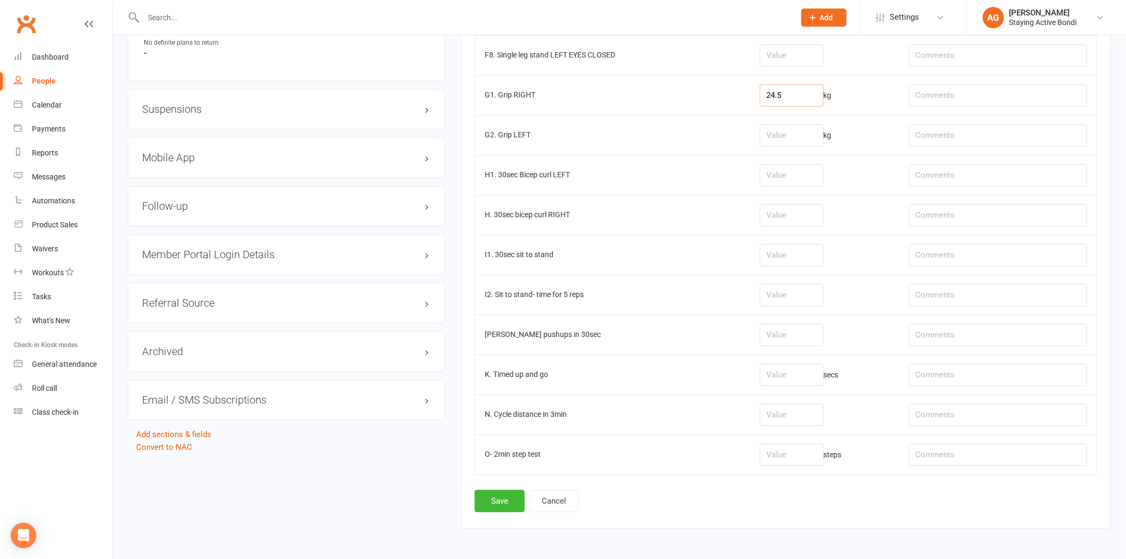
scroll to position [1046, 0]
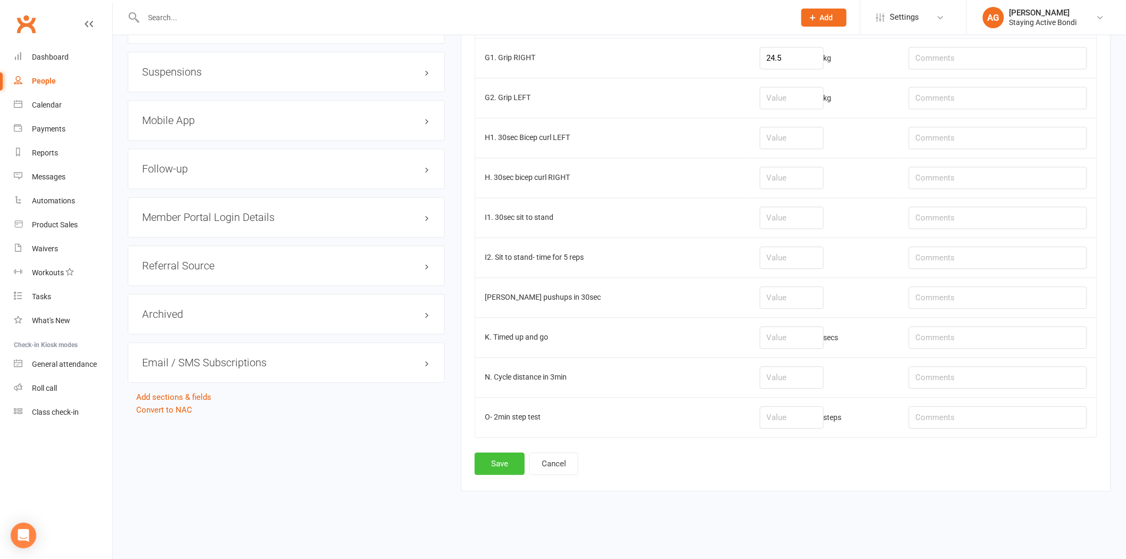
click at [475, 459] on button "Save" at bounding box center [500, 463] width 50 height 22
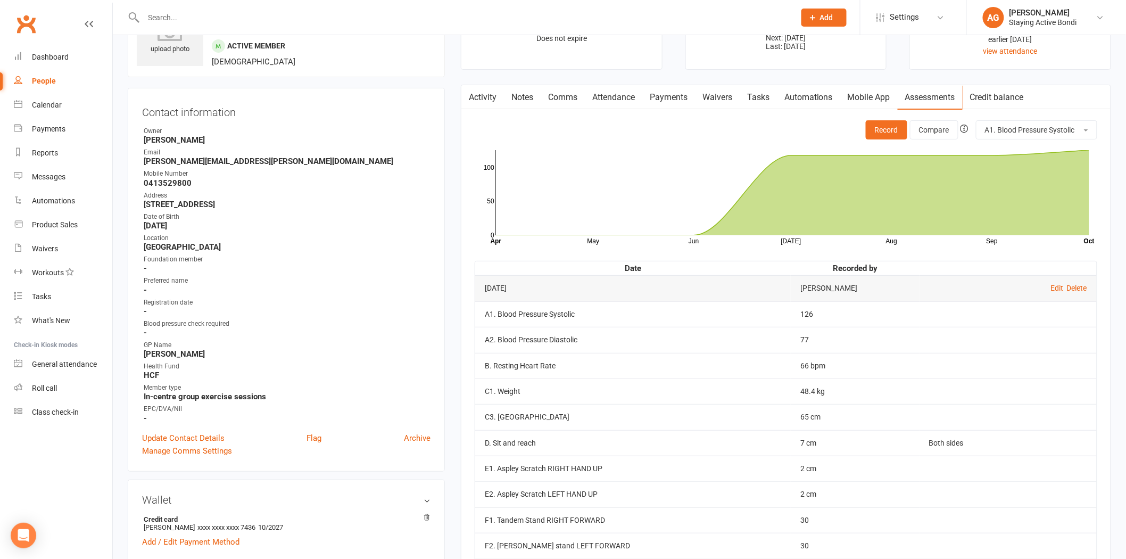
scroll to position [59, 0]
click at [1052, 285] on link "Edit" at bounding box center [1057, 288] width 13 height 9
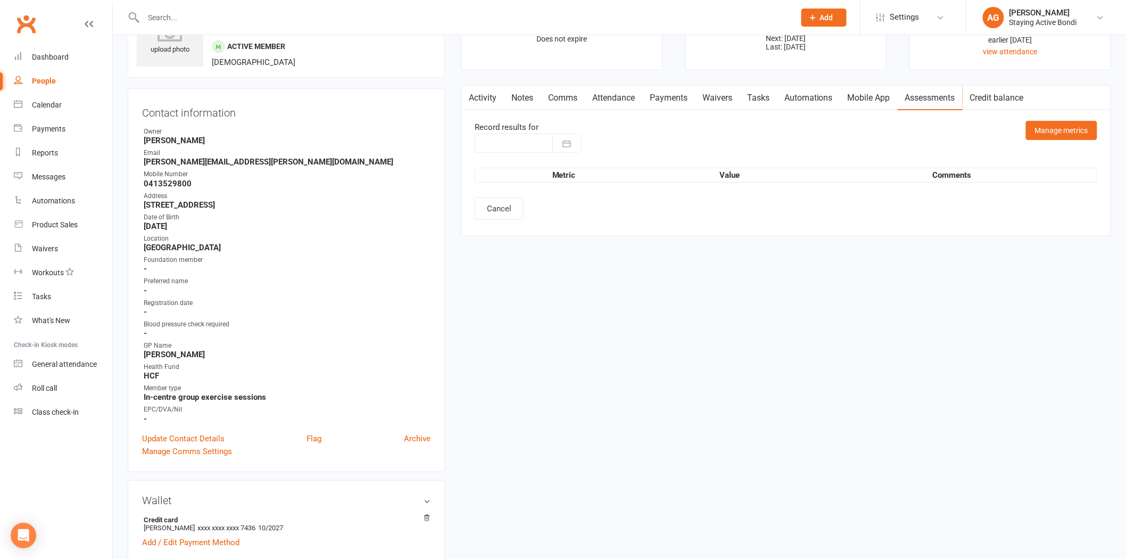
type input "[DATE]"
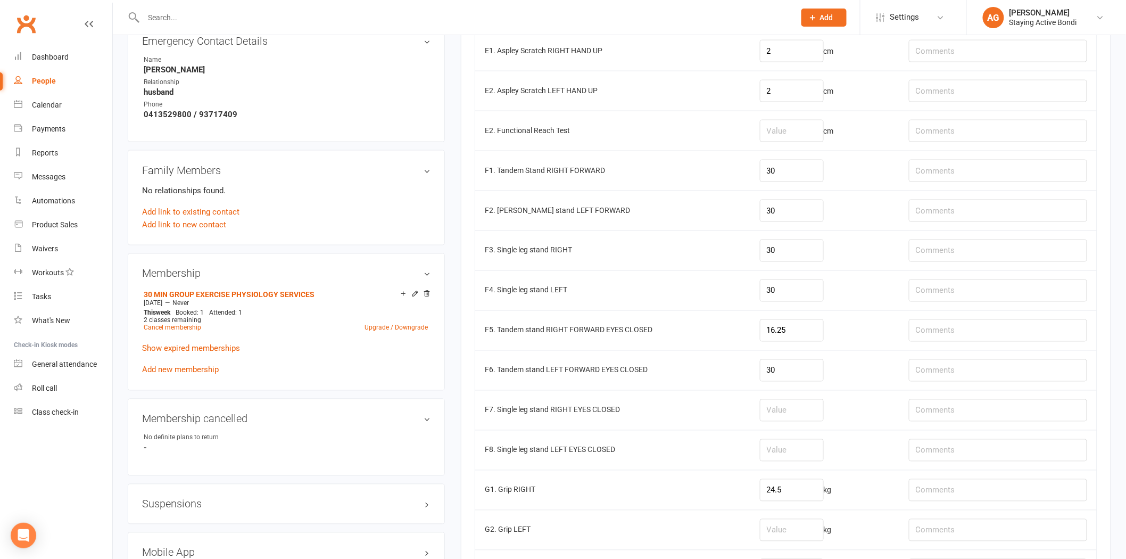
scroll to position [769, 0]
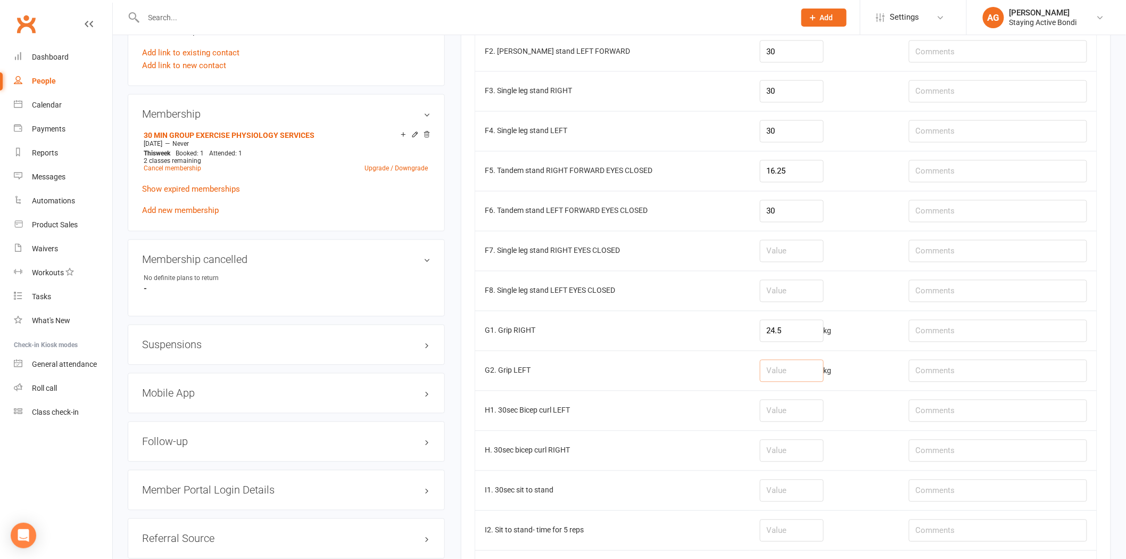
click at [796, 382] on input "number" at bounding box center [792, 371] width 64 height 22
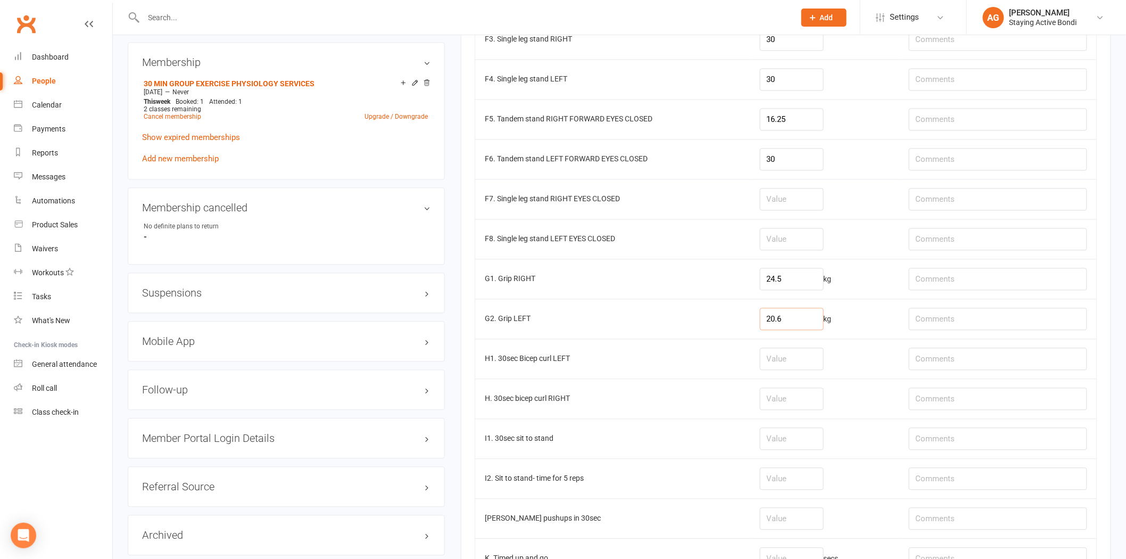
scroll to position [1046, 0]
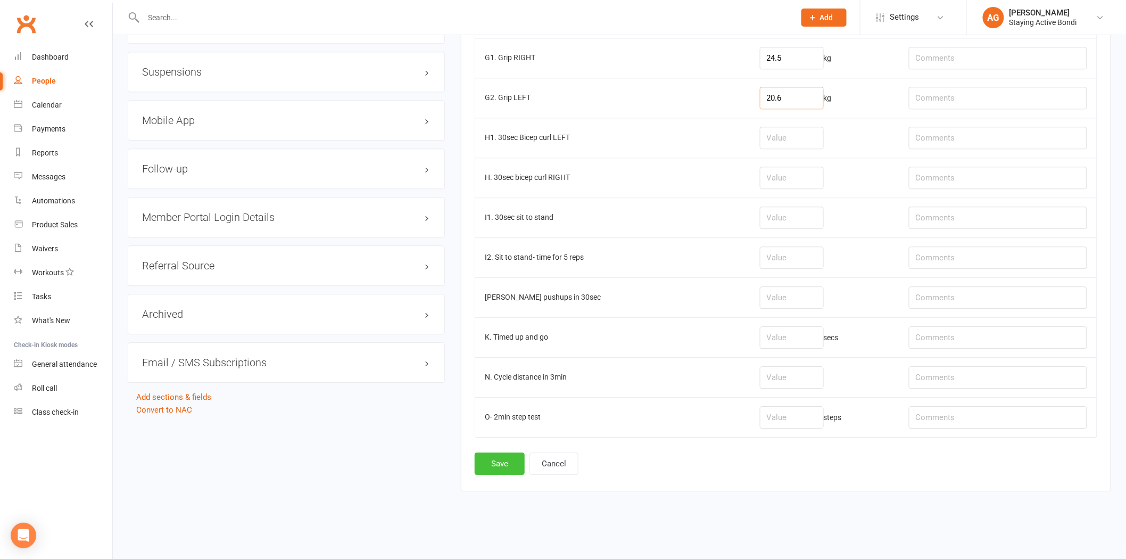
type input "20.6"
click at [492, 459] on button "Save" at bounding box center [500, 463] width 50 height 22
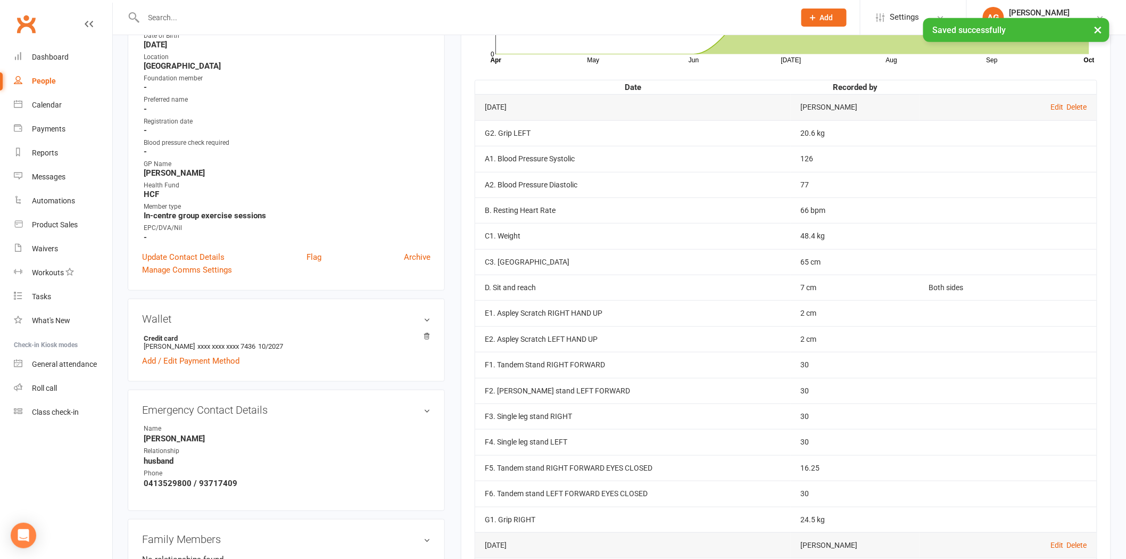
scroll to position [0, 0]
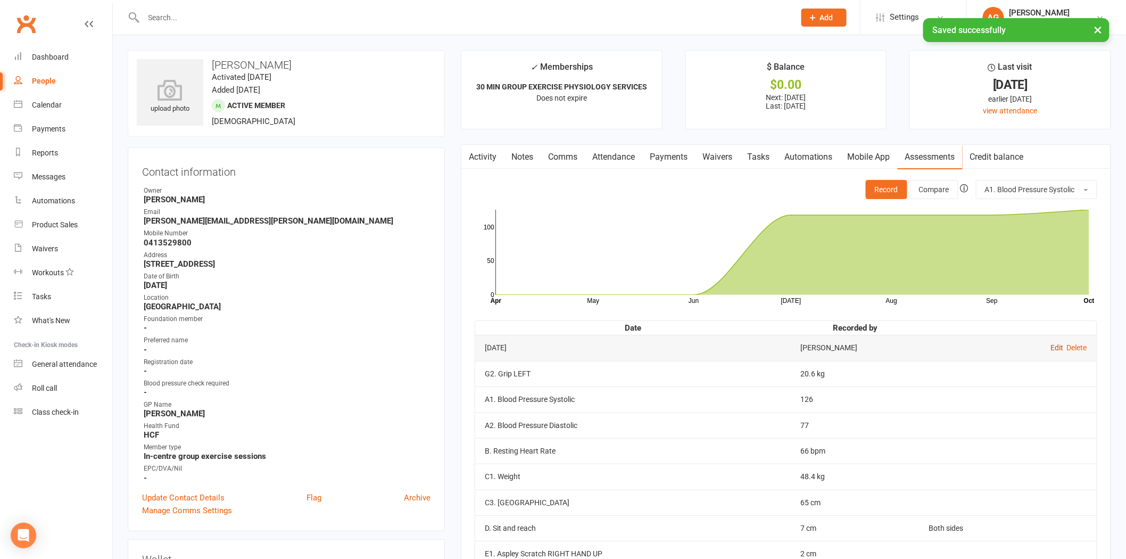
click at [1058, 343] on link "Edit" at bounding box center [1057, 347] width 13 height 9
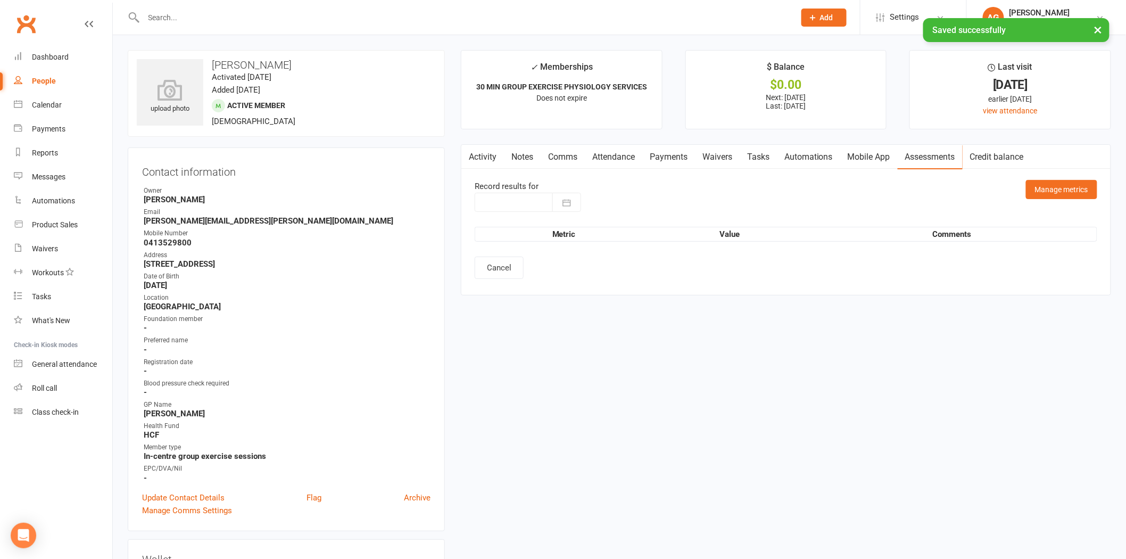
type input "[DATE]"
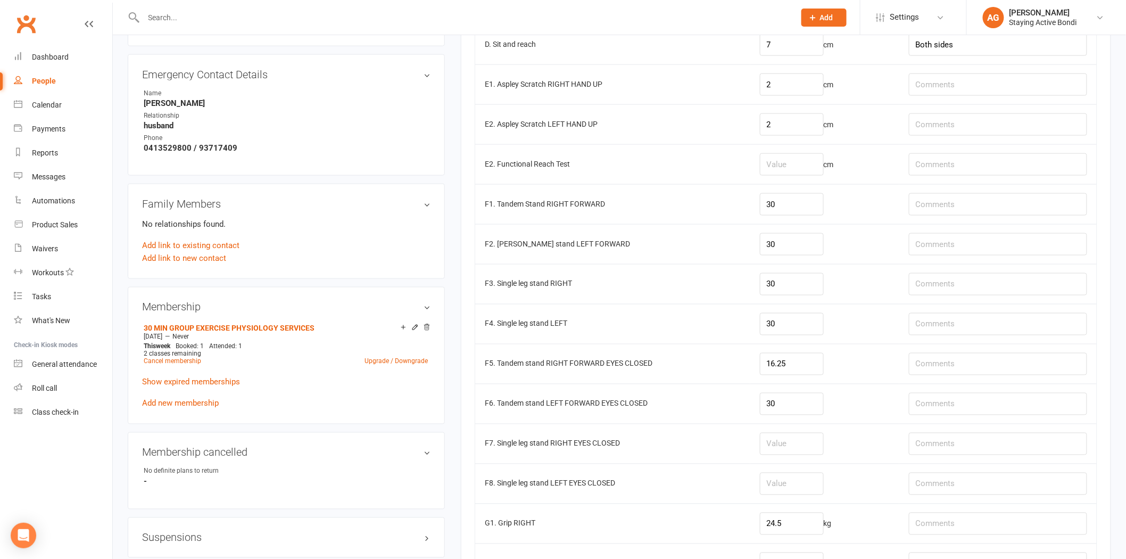
scroll to position [591, 0]
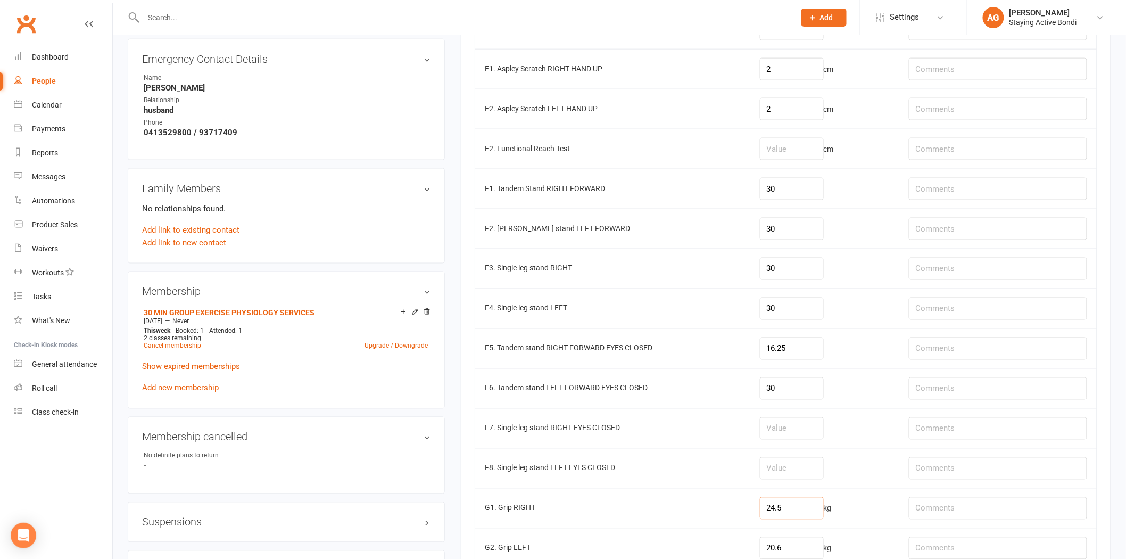
click at [800, 517] on input "24.5" at bounding box center [792, 508] width 64 height 22
type input "25.4"
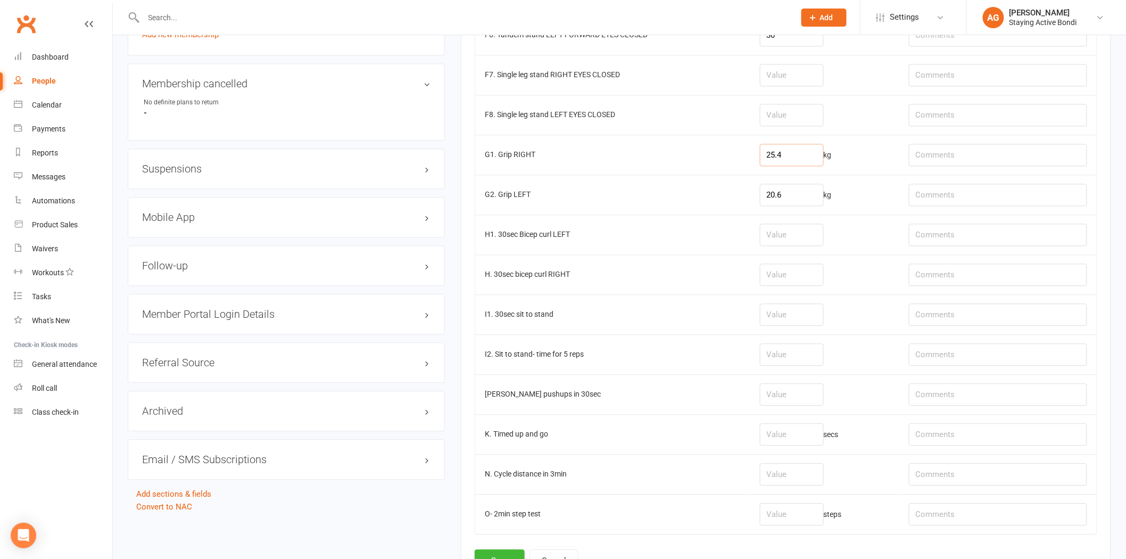
scroll to position [946, 0]
click at [786, 320] on input "number" at bounding box center [792, 313] width 64 height 22
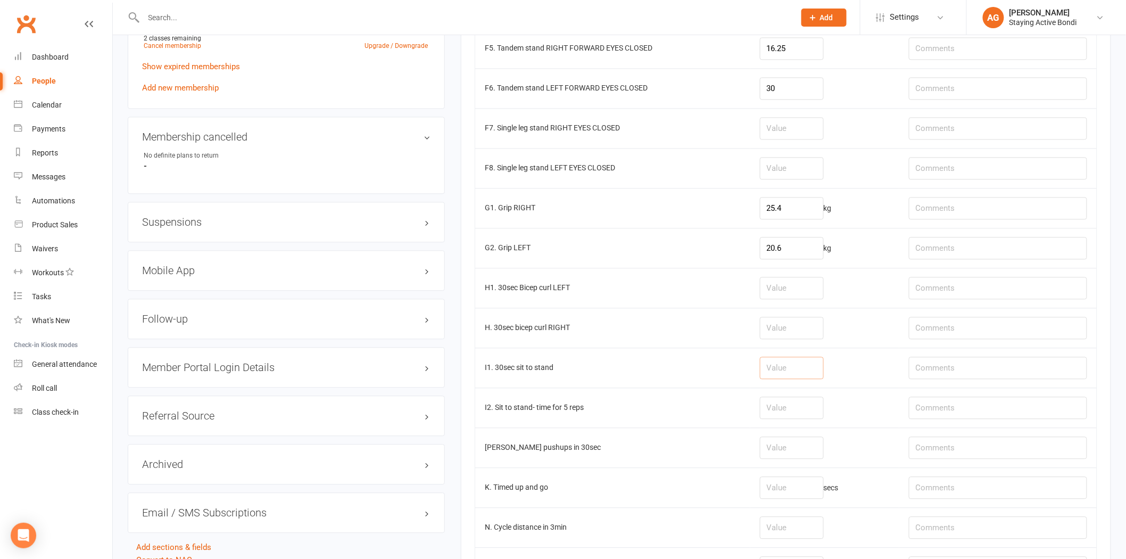
scroll to position [828, 0]
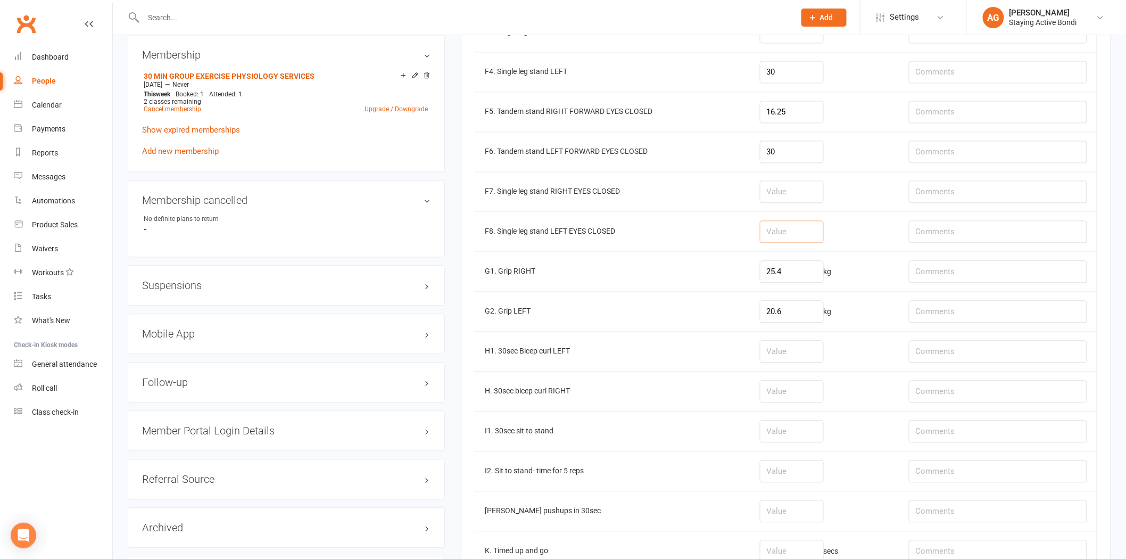
click at [785, 242] on input "number" at bounding box center [792, 232] width 64 height 22
type input "16.62"
drag, startPoint x: 797, startPoint y: 241, endPoint x: 757, endPoint y: 234, distance: 40.5
click at [757, 234] on td "16.62" at bounding box center [824, 232] width 149 height 40
type input "16.62"
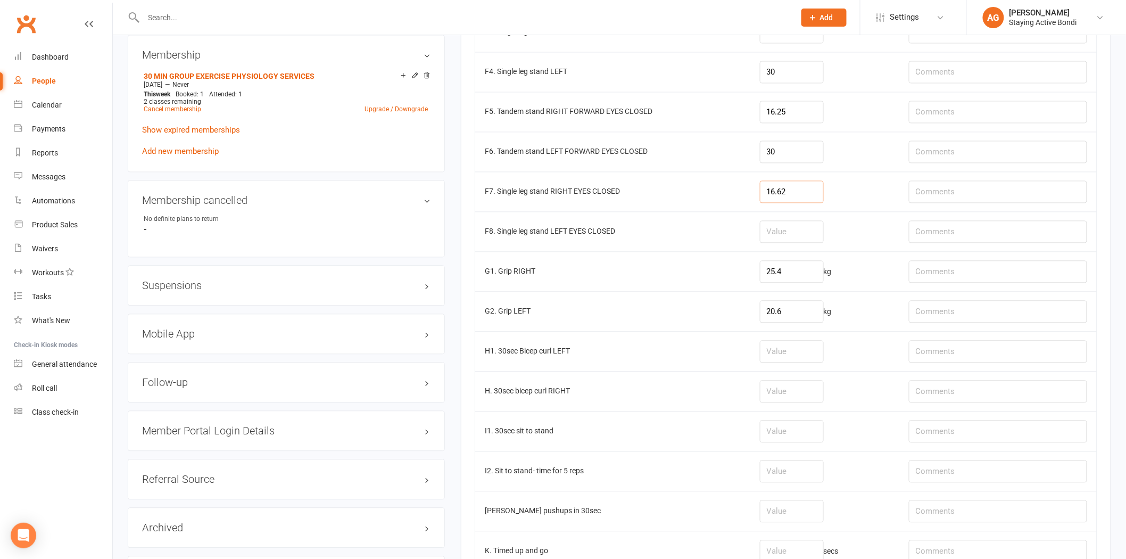
type input "16.62"
click at [779, 230] on input "number" at bounding box center [792, 232] width 64 height 22
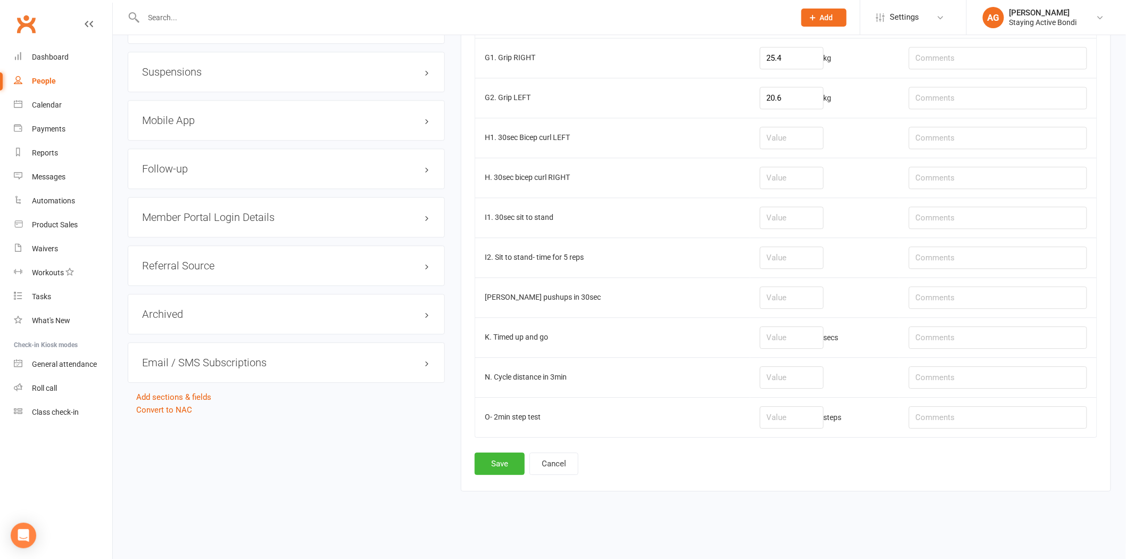
scroll to position [1046, 0]
type input "9.98"
click at [494, 460] on button "Save" at bounding box center [500, 463] width 50 height 22
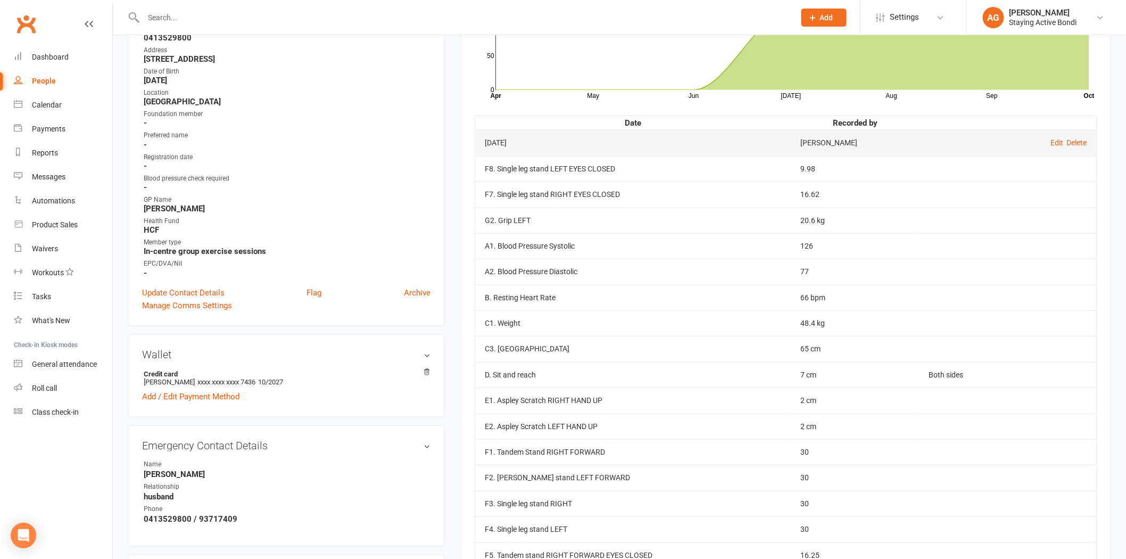
scroll to position [177, 0]
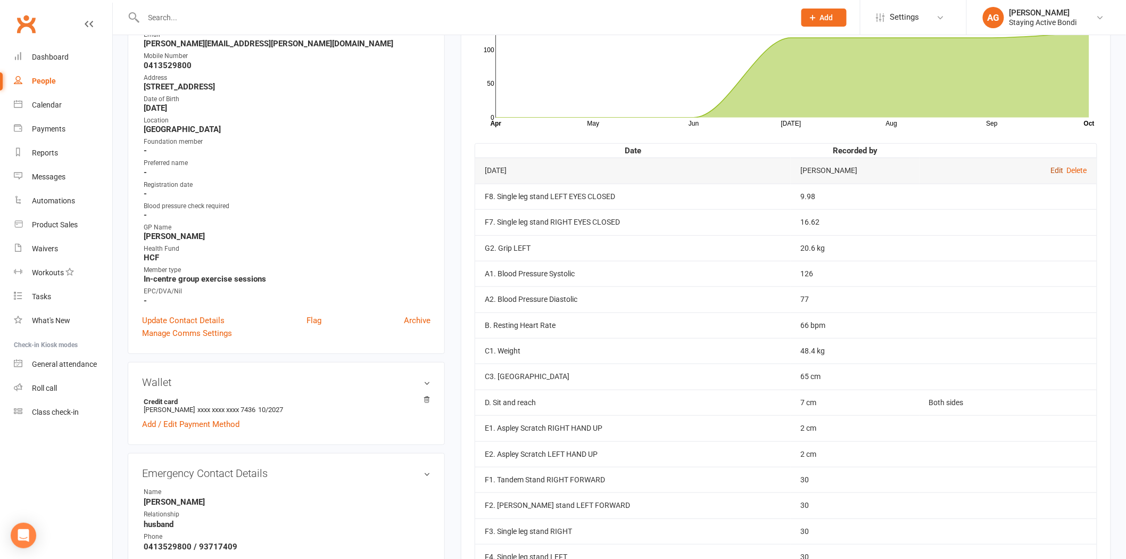
click at [1051, 166] on link "Edit" at bounding box center [1057, 170] width 13 height 9
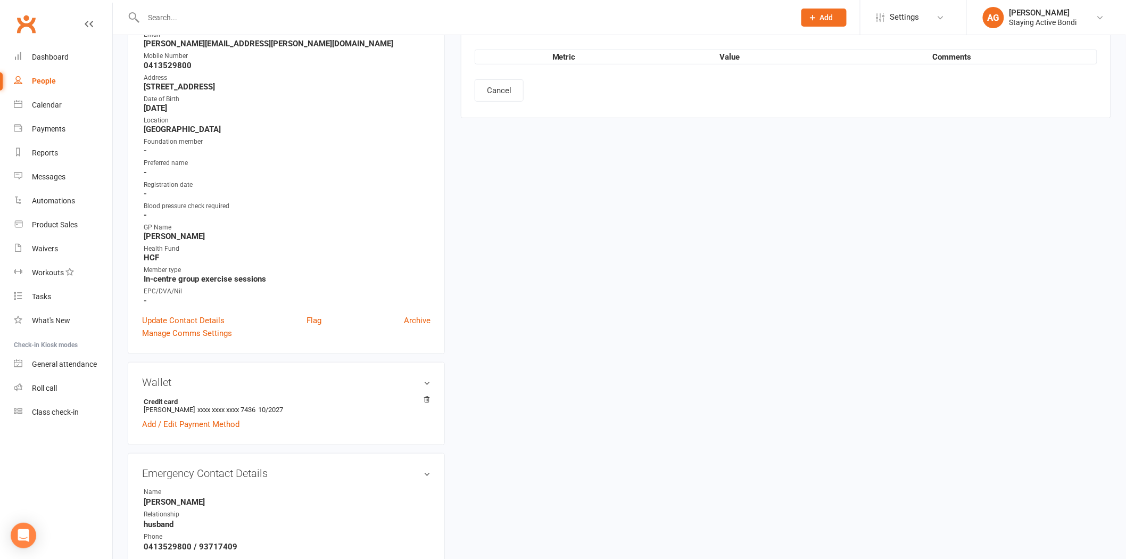
type input "[DATE]"
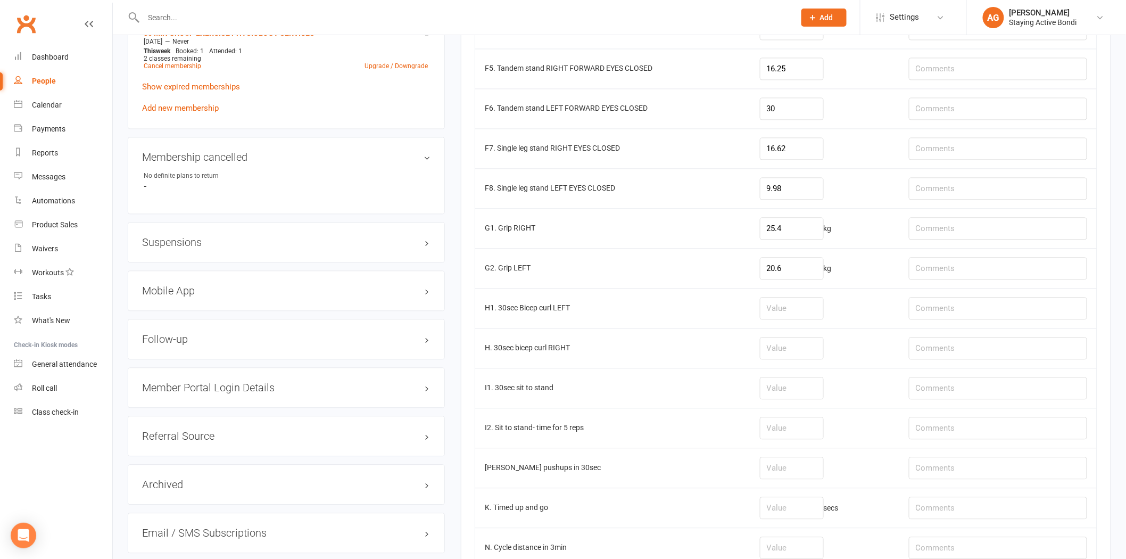
scroll to position [887, 0]
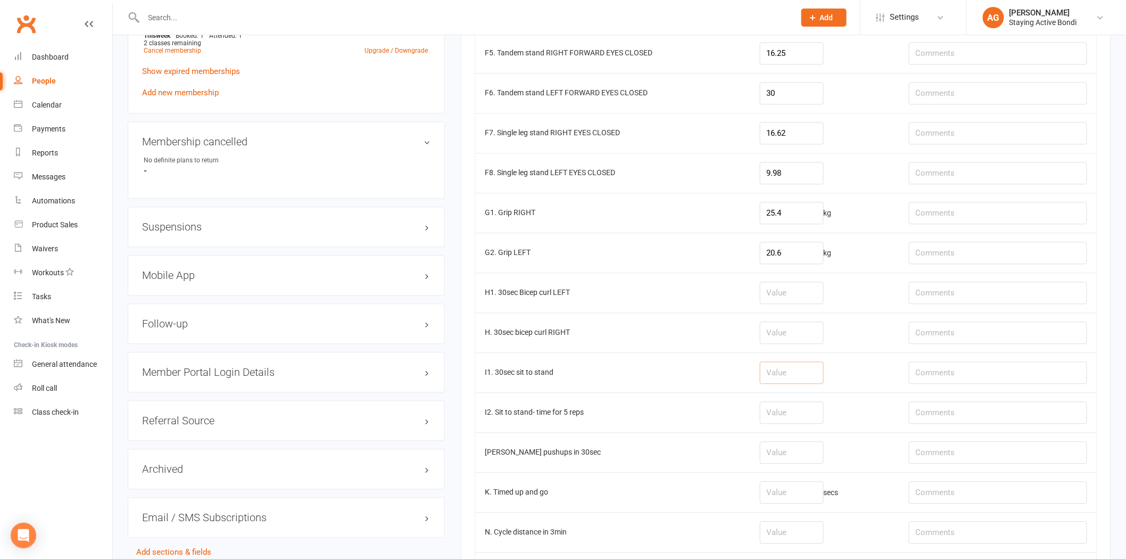
click at [785, 371] on input "number" at bounding box center [792, 372] width 64 height 22
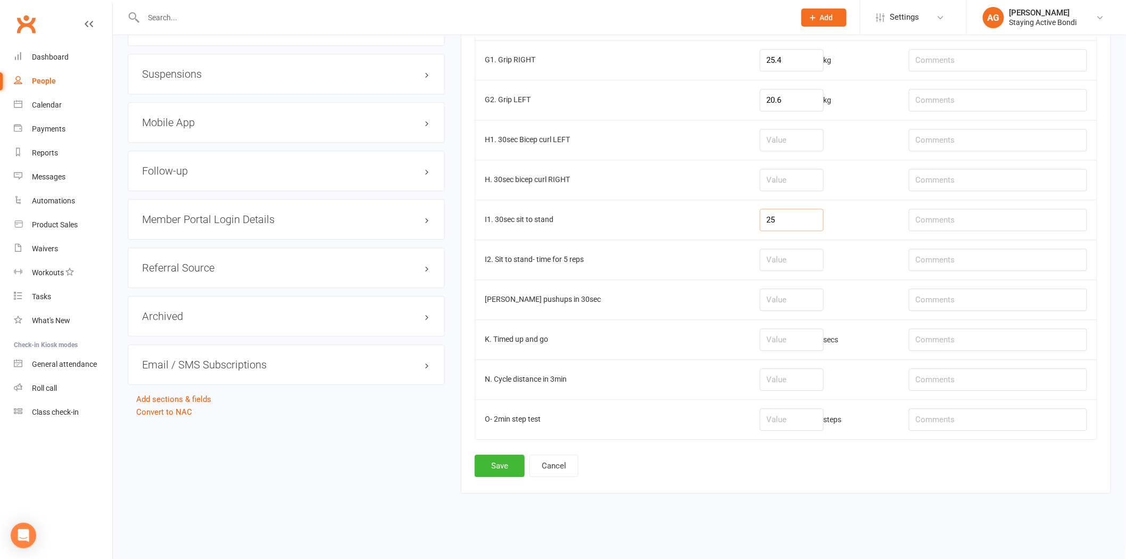
scroll to position [1046, 0]
type input "25"
click at [496, 459] on button "Save" at bounding box center [500, 463] width 50 height 22
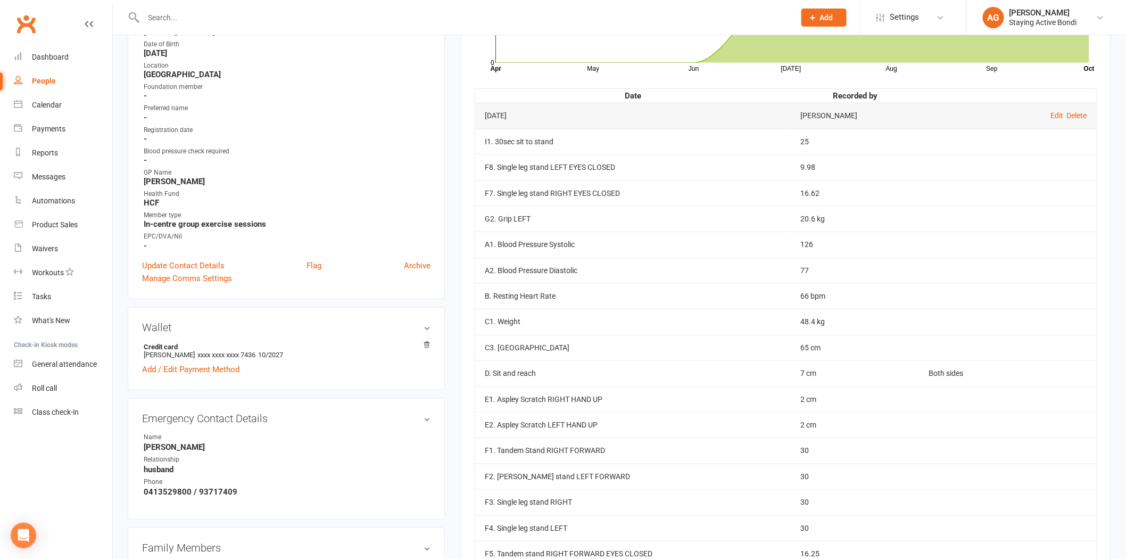
scroll to position [59, 0]
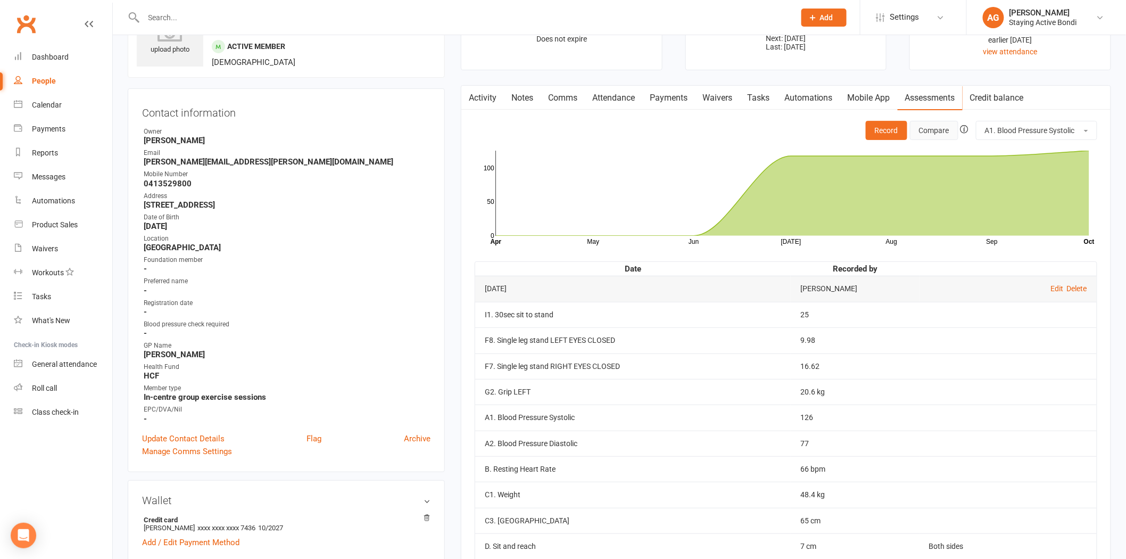
click at [938, 132] on button "Compare" at bounding box center [934, 130] width 48 height 19
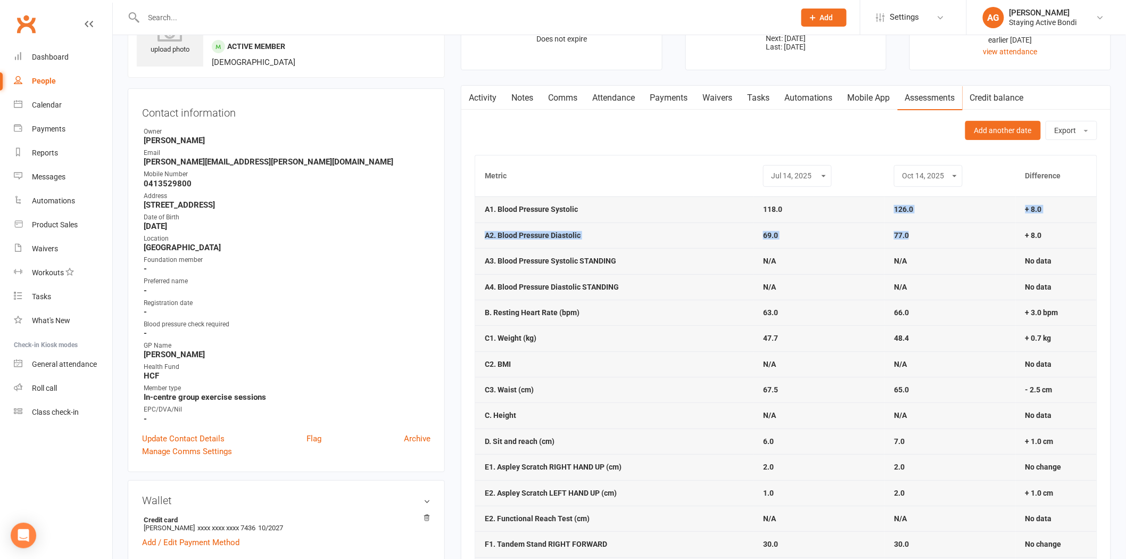
drag, startPoint x: 887, startPoint y: 204, endPoint x: 937, endPoint y: 232, distance: 56.9
click at [937, 233] on td "77.0" at bounding box center [950, 235] width 131 height 26
drag, startPoint x: 877, startPoint y: 215, endPoint x: 931, endPoint y: 235, distance: 58.4
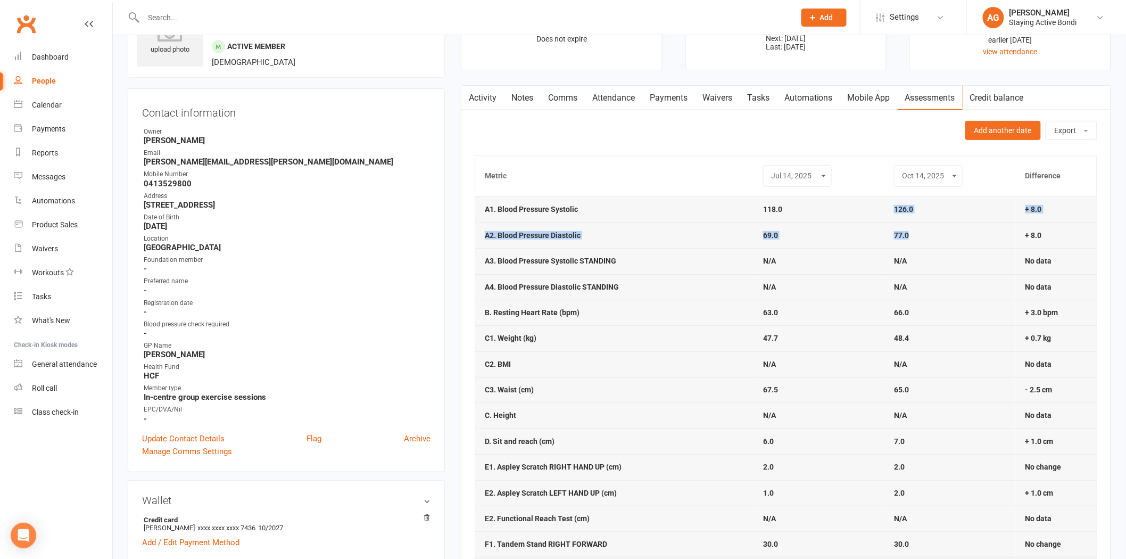
click at [931, 235] on td "77.0" at bounding box center [950, 235] width 131 height 26
drag, startPoint x: 923, startPoint y: 317, endPoint x: 565, endPoint y: 310, distance: 357.7
click at [568, 311] on tr "B. Resting Heart Rate (bpm) 63.0 66.0 + 3.0 bpm" at bounding box center [786, 313] width 622 height 26
click at [865, 336] on td "47.7" at bounding box center [819, 338] width 131 height 26
drag, startPoint x: 923, startPoint y: 333, endPoint x: 889, endPoint y: 337, distance: 34.9
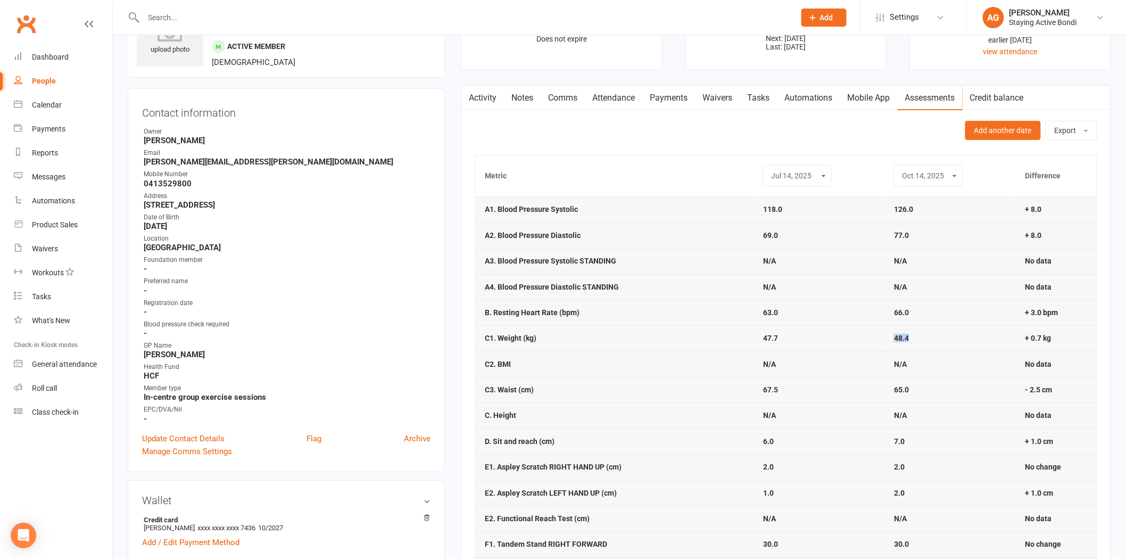
click at [889, 337] on td "48.4" at bounding box center [950, 338] width 131 height 26
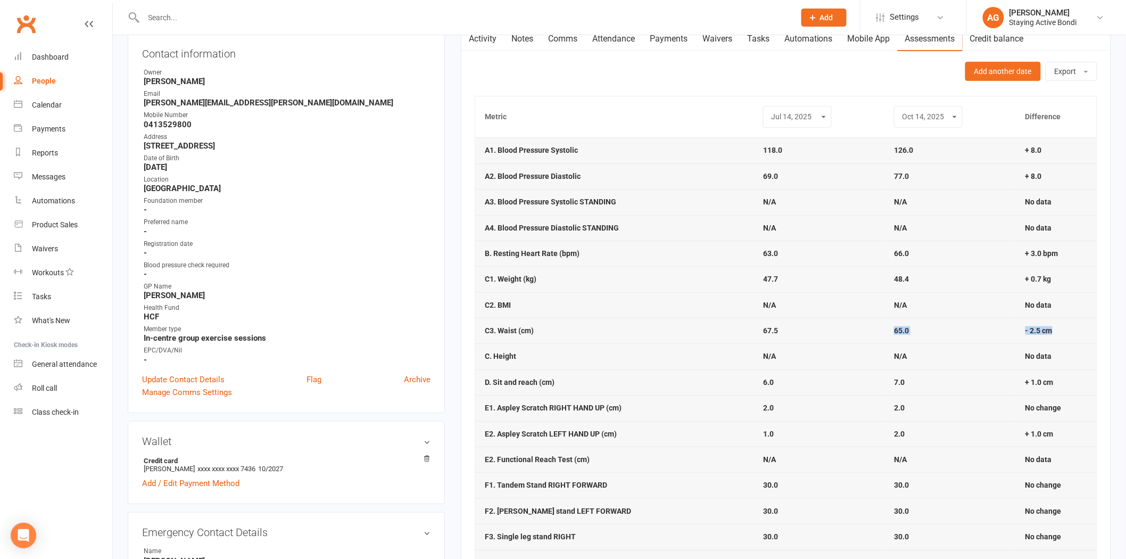
drag, startPoint x: 1061, startPoint y: 329, endPoint x: 826, endPoint y: 335, distance: 235.3
click at [826, 335] on tr "C3. Waist (cm) 67.5 65.0 - 2.5 cm" at bounding box center [786, 331] width 622 height 26
click at [826, 335] on td "67.5" at bounding box center [819, 331] width 131 height 26
drag, startPoint x: 1070, startPoint y: 285, endPoint x: 502, endPoint y: 284, distance: 567.4
click at [502, 284] on tr "C1. Weight (kg) 47.7 48.4 + 0.7 kg" at bounding box center [786, 279] width 622 height 26
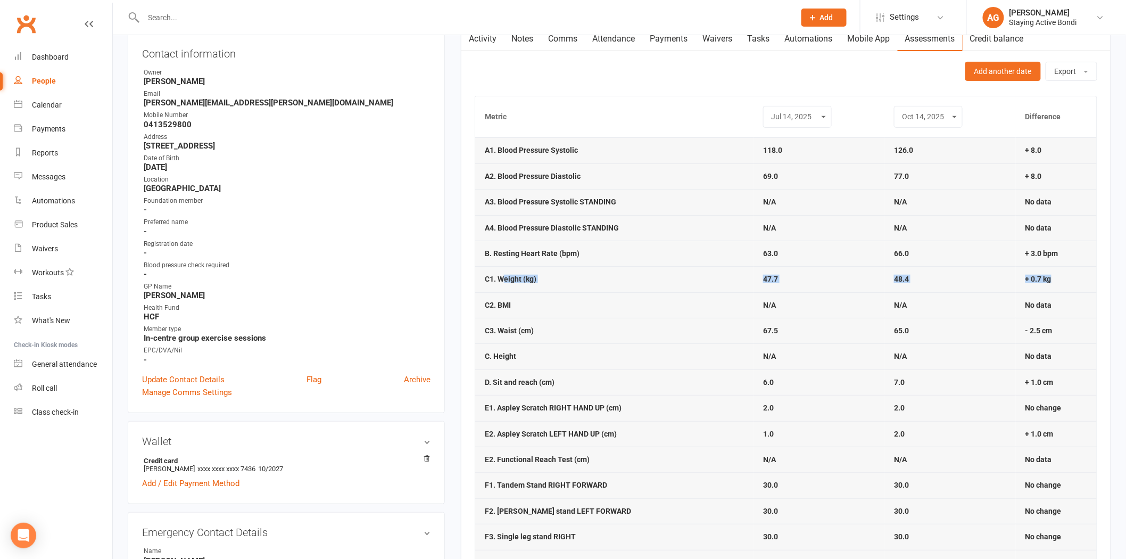
click at [555, 275] on td "C1. Weight (kg)" at bounding box center [614, 279] width 278 height 26
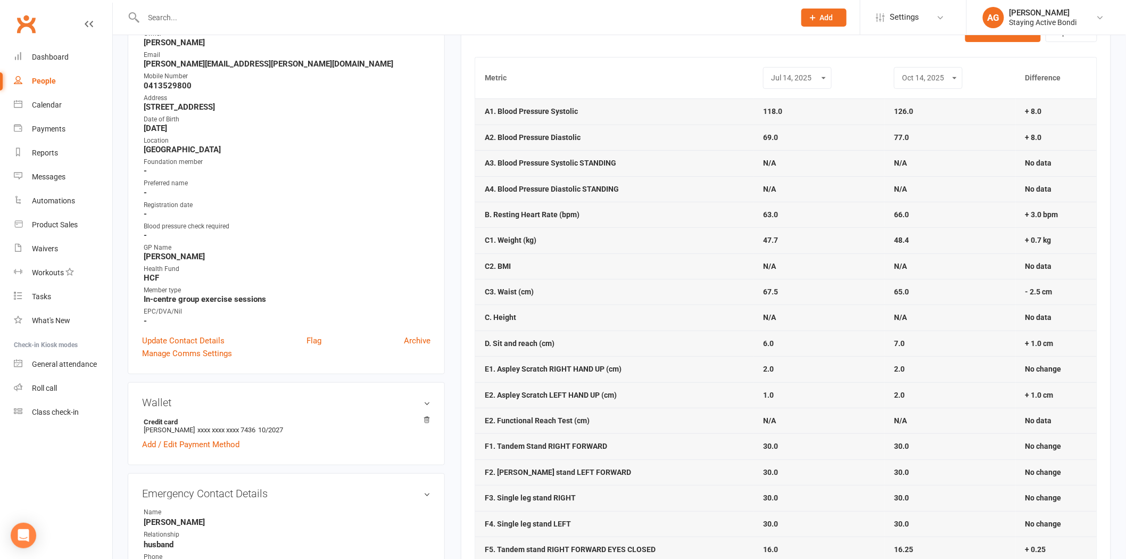
scroll to position [177, 0]
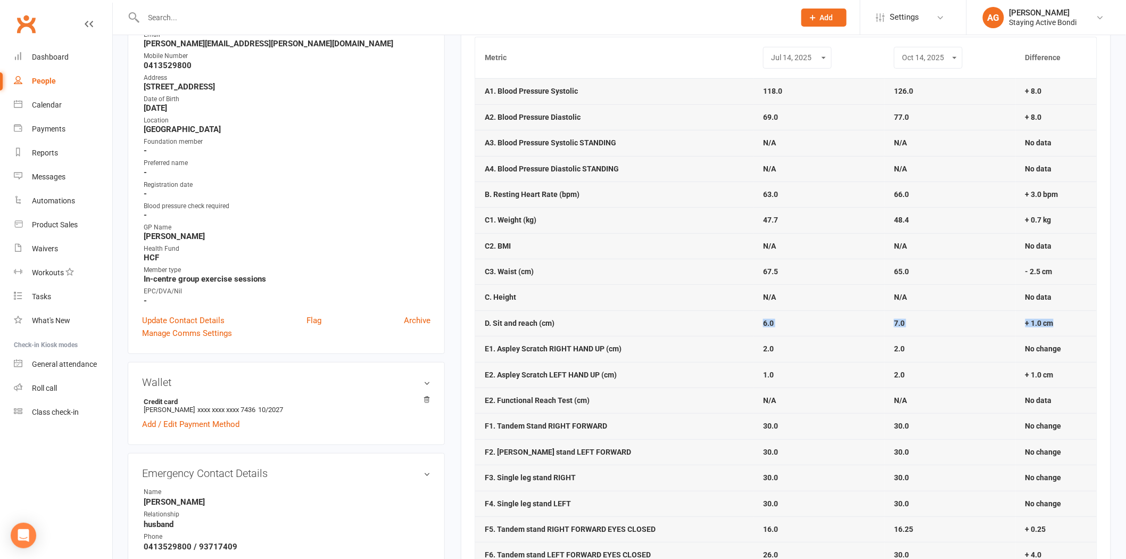
drag, startPoint x: 1069, startPoint y: 323, endPoint x: 744, endPoint y: 322, distance: 324.7
click at [744, 322] on tr "D. Sit and reach (cm) 6.0 7.0 + 1.0 cm" at bounding box center [786, 323] width 622 height 26
click at [827, 364] on td "1.0" at bounding box center [819, 375] width 131 height 26
drag, startPoint x: 921, startPoint y: 318, endPoint x: 746, endPoint y: 317, distance: 175.1
click at [746, 317] on tr "D. Sit and reach (cm) 6.0 7.0 + 1.0 cm" at bounding box center [786, 323] width 622 height 26
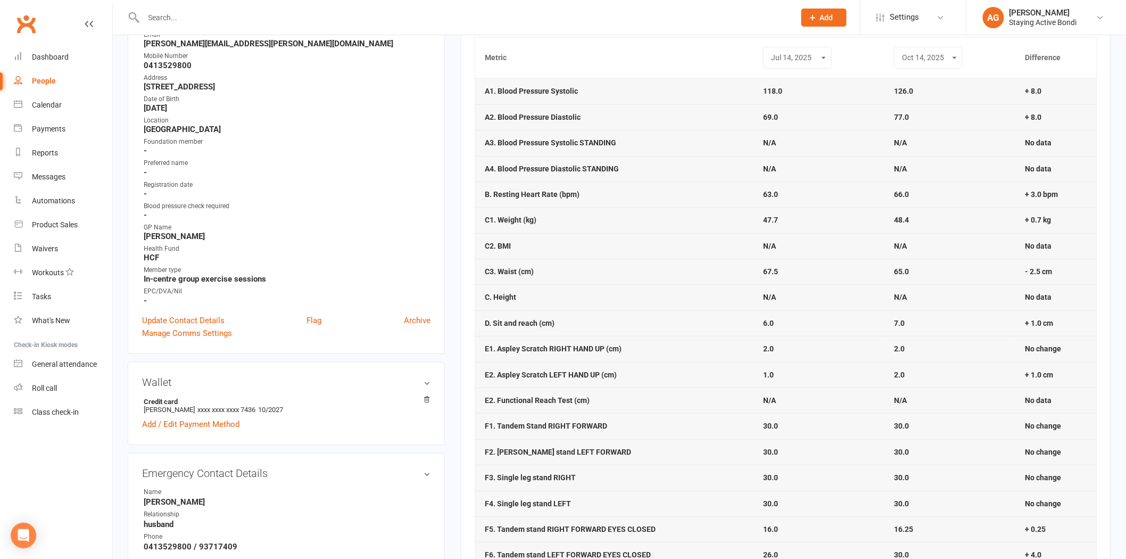
click at [989, 356] on td "2.0" at bounding box center [950, 349] width 131 height 26
click at [965, 387] on td "N/A" at bounding box center [950, 400] width 131 height 26
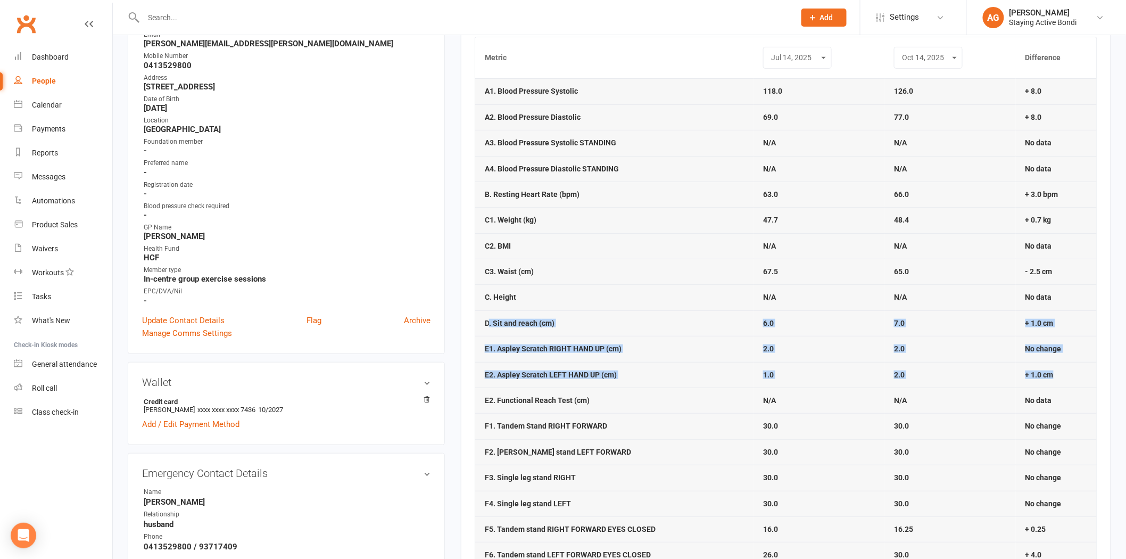
drag, startPoint x: 1065, startPoint y: 375, endPoint x: 488, endPoint y: 316, distance: 579.5
click at [488, 316] on tbody "A1. Blood Pressure Systolic 118.0 126.0 + 8.0 A2. Blood Pressure Diastolic 69.0…" at bounding box center [786, 477] width 622 height 798
click at [488, 316] on td "D. Sit and reach (cm)" at bounding box center [614, 323] width 278 height 26
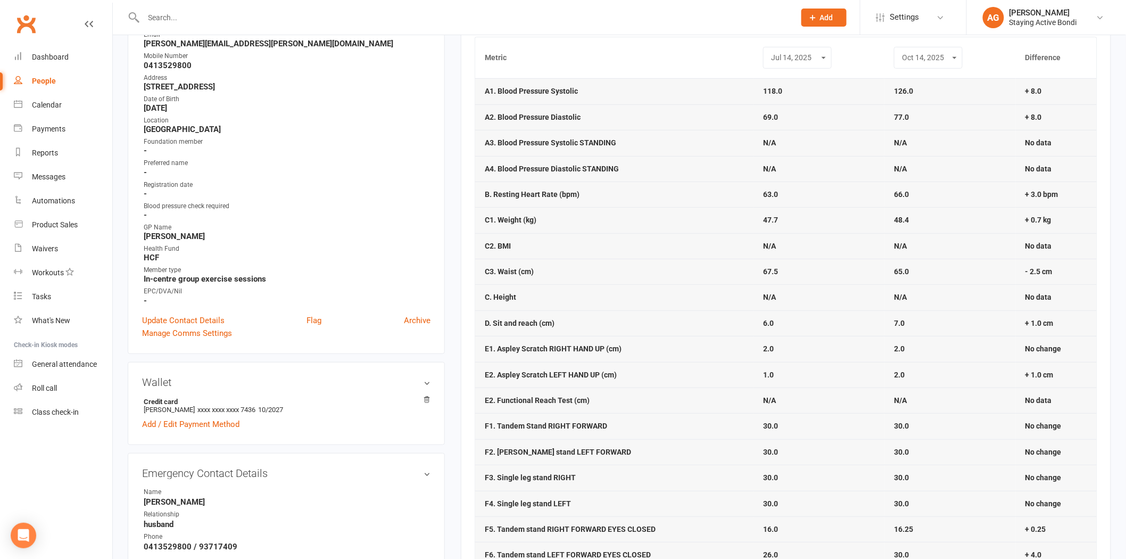
scroll to position [236, 0]
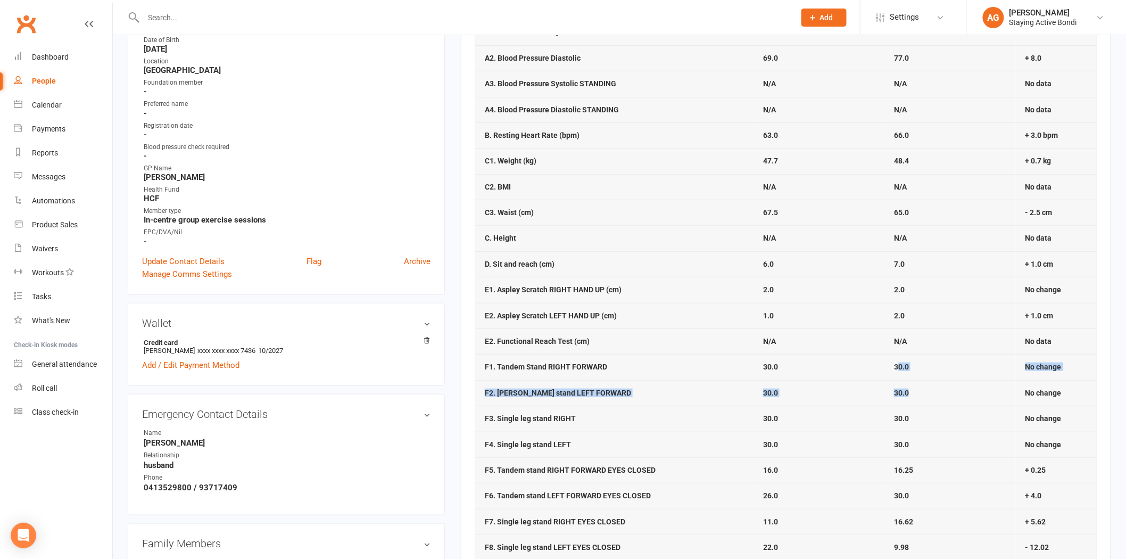
drag, startPoint x: 904, startPoint y: 371, endPoint x: 956, endPoint y: 390, distance: 56.1
click at [956, 390] on tbody "A1. Blood Pressure Systolic 118.0 126.0 + 8.0 A2. Blood Pressure Diastolic 69.0…" at bounding box center [786, 418] width 622 height 798
click at [959, 433] on td "30.0" at bounding box center [950, 445] width 131 height 26
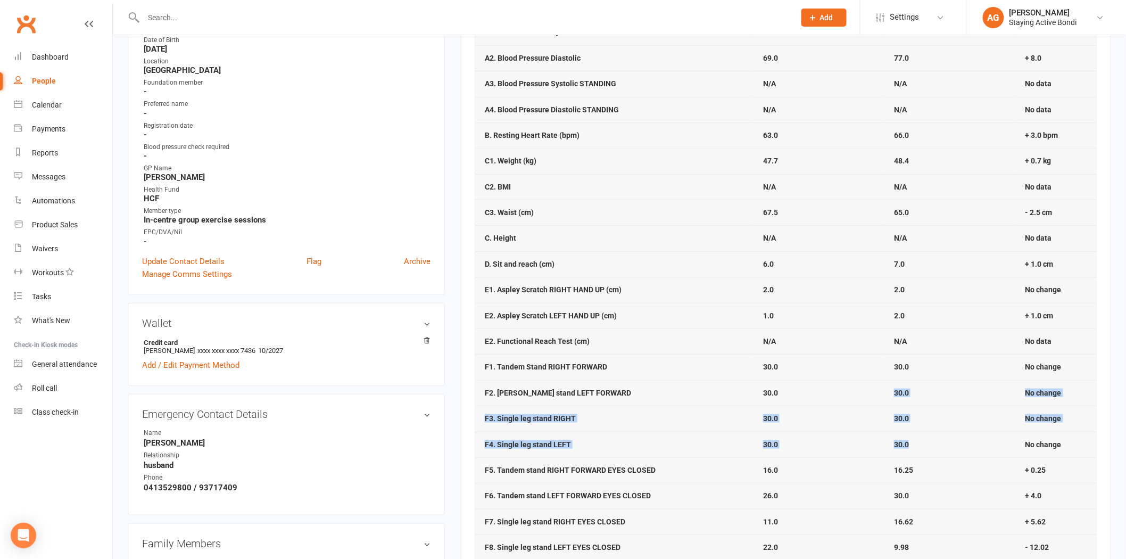
drag, startPoint x: 938, startPoint y: 449, endPoint x: 862, endPoint y: 395, distance: 92.7
click at [863, 396] on tbody "A1. Blood Pressure Systolic 118.0 126.0 + 8.0 A2. Blood Pressure Diastolic 69.0…" at bounding box center [786, 418] width 622 height 798
click at [861, 392] on td "30.0" at bounding box center [819, 393] width 131 height 26
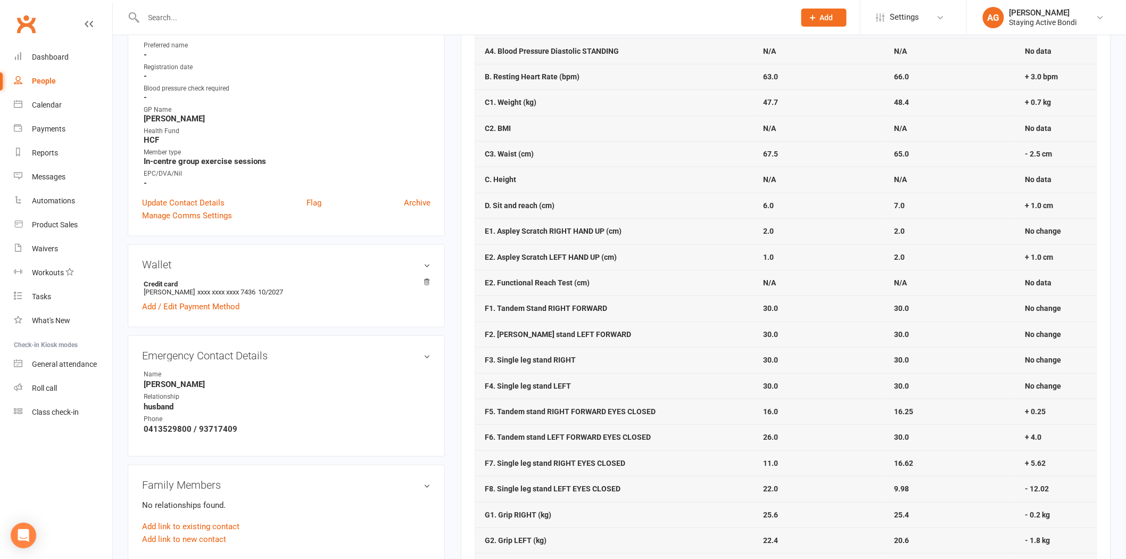
scroll to position [295, 0]
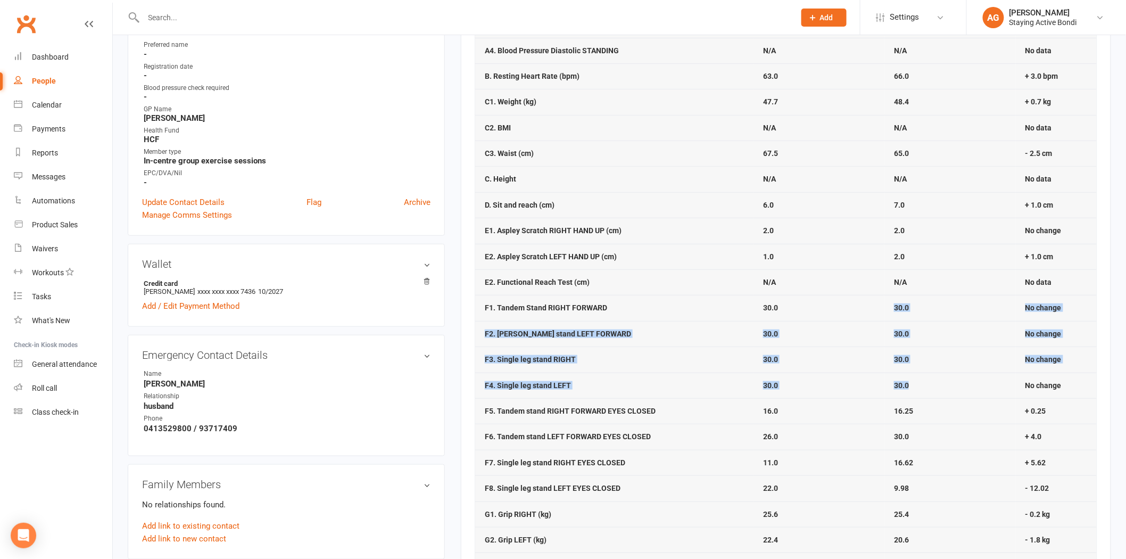
drag, startPoint x: 934, startPoint y: 390, endPoint x: 890, endPoint y: 303, distance: 96.9
click at [890, 303] on tbody "A1. Blood Pressure Systolic 118.0 126.0 + 8.0 A2. Blood Pressure Diastolic 69.0…" at bounding box center [786, 359] width 622 height 798
click at [890, 303] on td "30.0" at bounding box center [950, 308] width 131 height 26
drag, startPoint x: 890, startPoint y: 303, endPoint x: 905, endPoint y: 342, distance: 41.3
click at [905, 342] on tbody "A1. Blood Pressure Systolic 118.0 126.0 + 8.0 A2. Blood Pressure Diastolic 69.0…" at bounding box center [786, 359] width 622 height 798
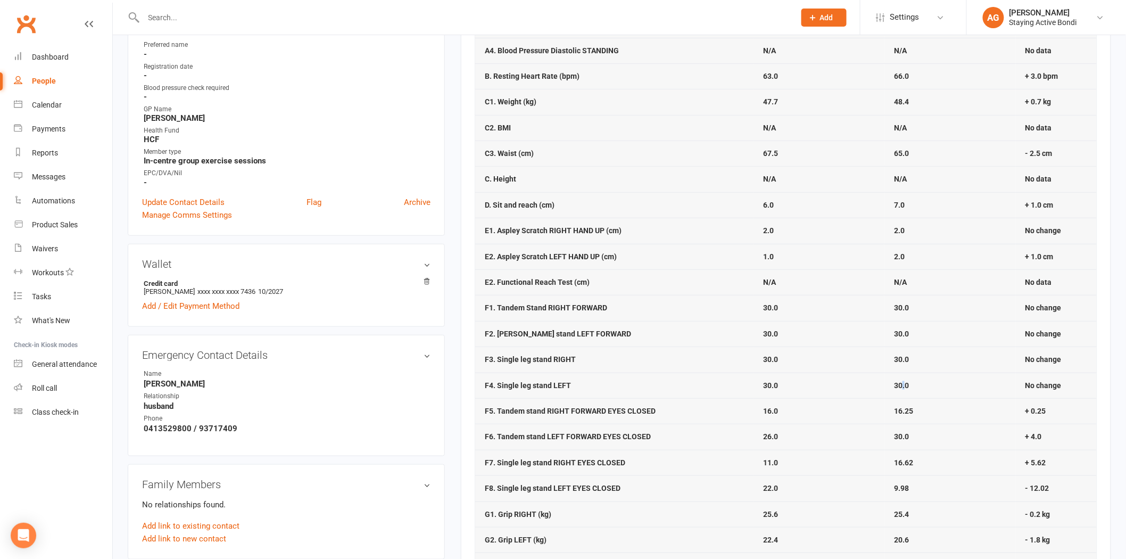
click at [905, 384] on strong "30.0" at bounding box center [901, 385] width 15 height 9
click at [914, 390] on td "30.0" at bounding box center [950, 386] width 131 height 26
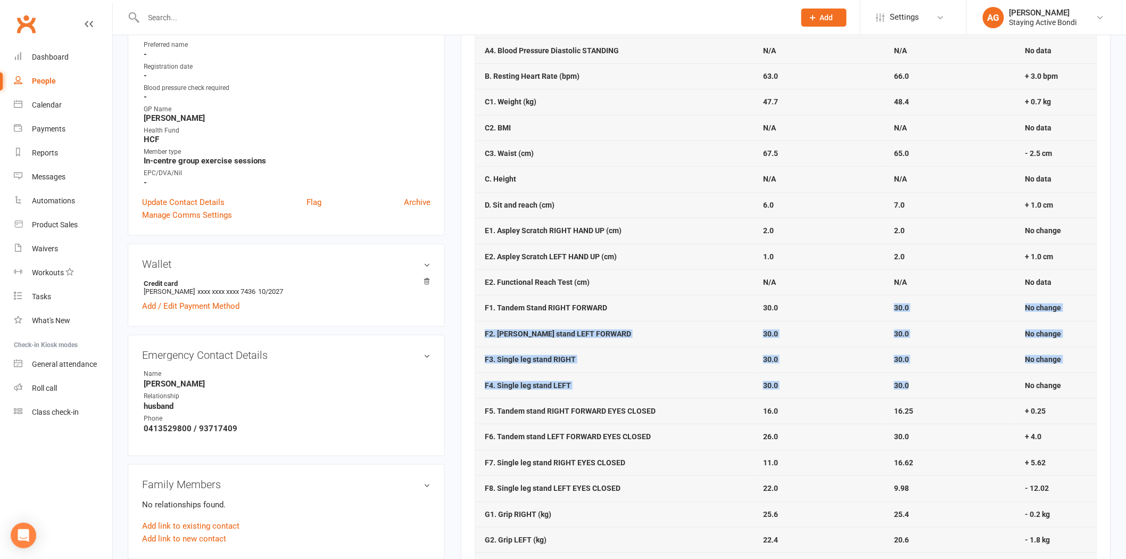
drag, startPoint x: 910, startPoint y: 384, endPoint x: 879, endPoint y: 306, distance: 84.1
click at [879, 306] on tbody "A1. Blood Pressure Systolic 118.0 126.0 + 8.0 A2. Blood Pressure Diastolic 69.0…" at bounding box center [786, 359] width 622 height 798
click at [879, 299] on td "30.0" at bounding box center [819, 308] width 131 height 26
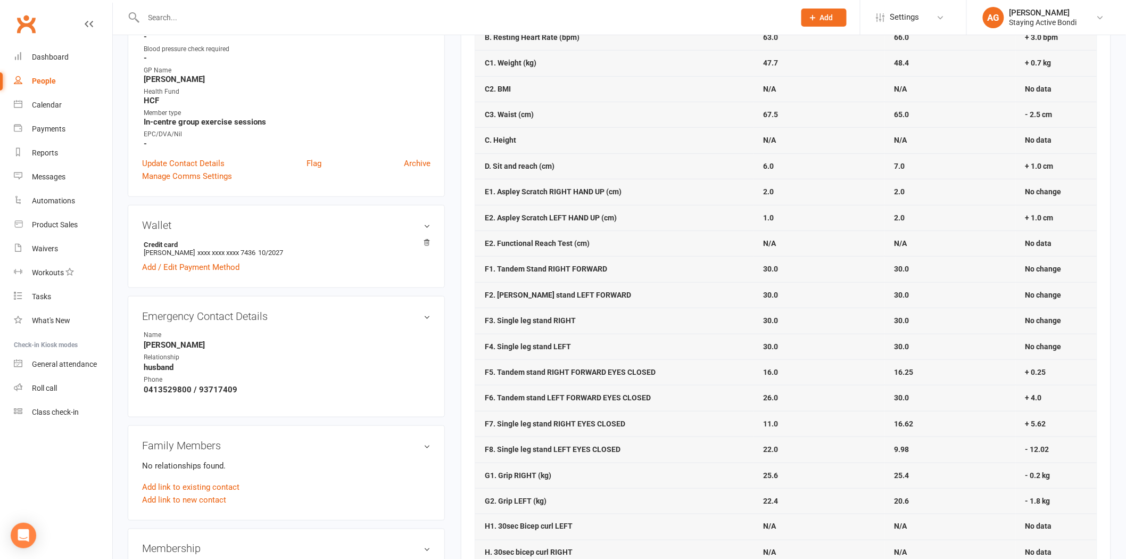
scroll to position [354, 0]
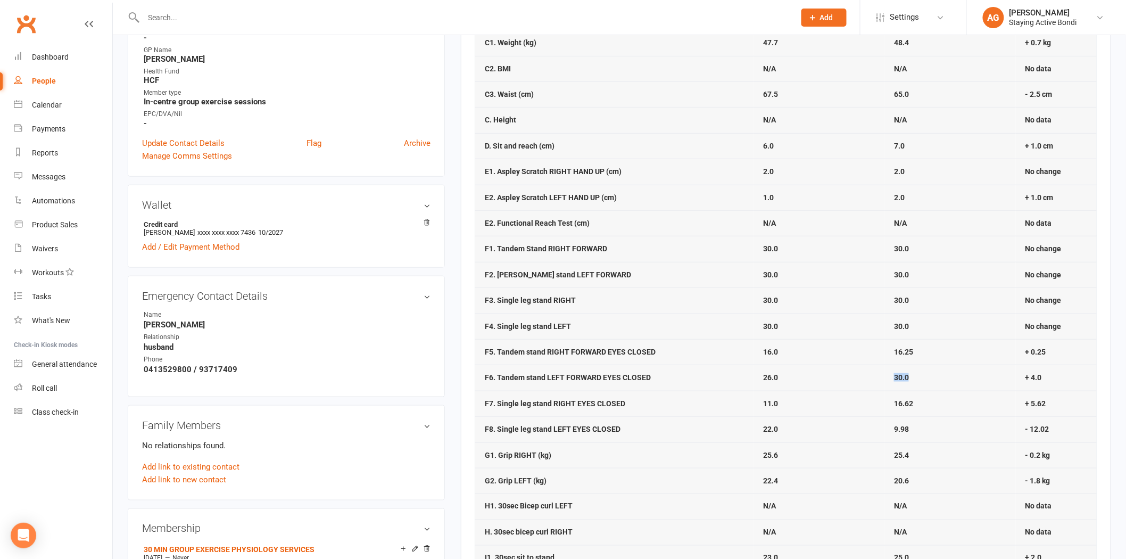
drag, startPoint x: 919, startPoint y: 380, endPoint x: 868, endPoint y: 366, distance: 52.9
click at [868, 366] on tr "F6. Tandem stand LEFT FORWARD EYES CLOSED 26.0 30.0 + 4.0" at bounding box center [786, 378] width 622 height 26
click at [779, 375] on td "26.0" at bounding box center [819, 378] width 131 height 26
drag, startPoint x: 780, startPoint y: 373, endPoint x: 747, endPoint y: 374, distance: 33.0
click at [747, 374] on tr "F6. Tandem stand LEFT FORWARD EYES CLOSED 26.0 30.0 + 4.0" at bounding box center [786, 378] width 622 height 26
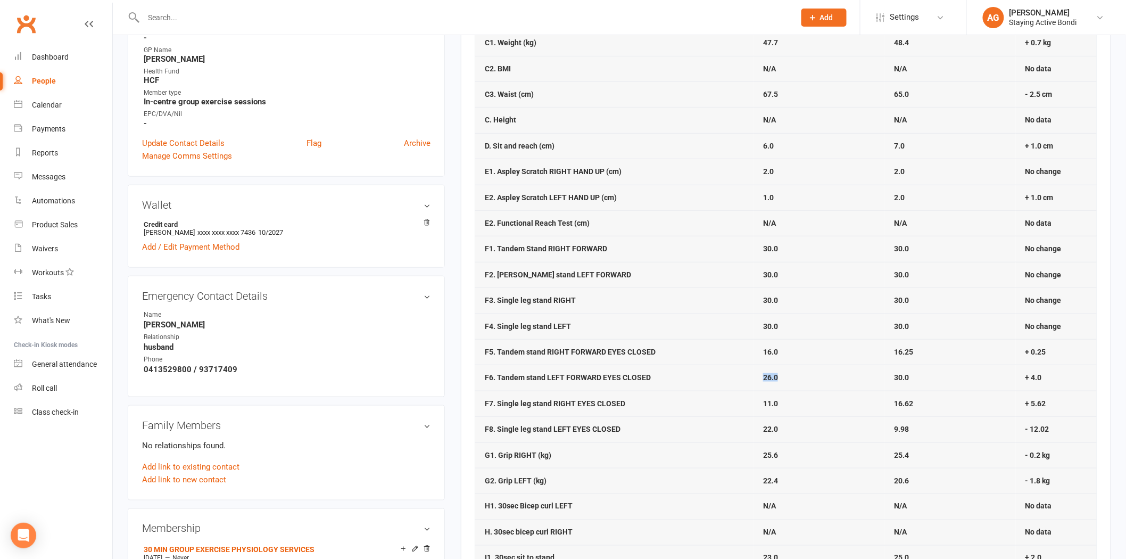
click at [743, 374] on td "F6. Tandem stand LEFT FORWARD EYES CLOSED" at bounding box center [614, 378] width 278 height 26
click at [808, 349] on td "16.0" at bounding box center [819, 352] width 131 height 26
drag, startPoint x: 923, startPoint y: 381, endPoint x: 891, endPoint y: 377, distance: 32.2
click at [891, 377] on td "30.0" at bounding box center [950, 378] width 131 height 26
click at [786, 378] on td "26.0" at bounding box center [819, 378] width 131 height 26
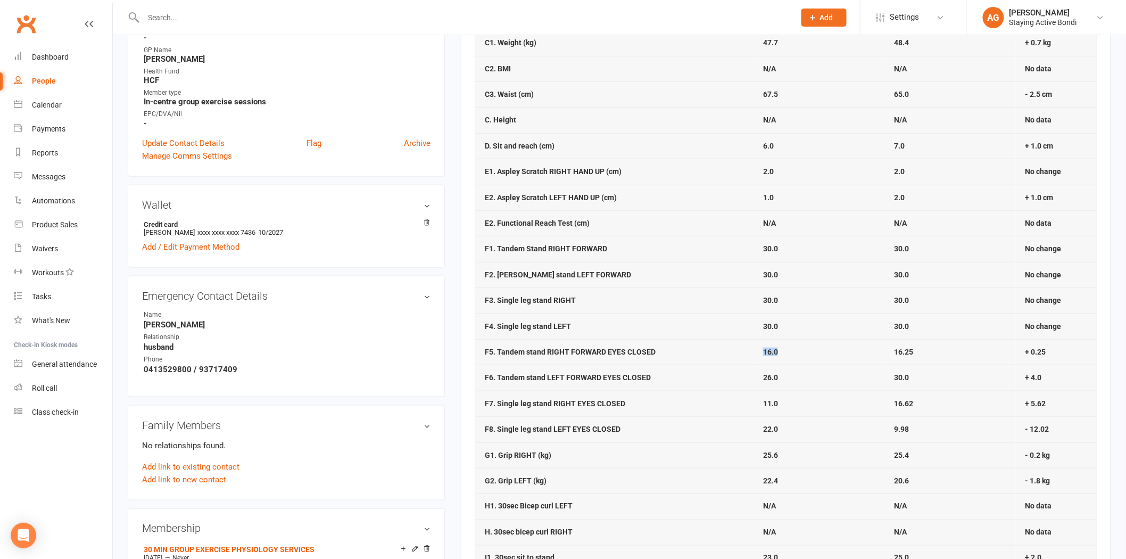
drag, startPoint x: 782, startPoint y: 348, endPoint x: 752, endPoint y: 348, distance: 30.9
click at [752, 348] on tr "F5. Tandem stand RIGHT FORWARD EYES CLOSED 16.0 16.25 + 0.25" at bounding box center [786, 352] width 622 height 26
click at [1001, 352] on td "16.25" at bounding box center [950, 352] width 131 height 26
drag, startPoint x: 977, startPoint y: 352, endPoint x: 615, endPoint y: 359, distance: 361.5
click at [615, 359] on tr "F5. Tandem stand RIGHT FORWARD EYES CLOSED 16.0 16.25 + 0.25" at bounding box center [786, 352] width 622 height 26
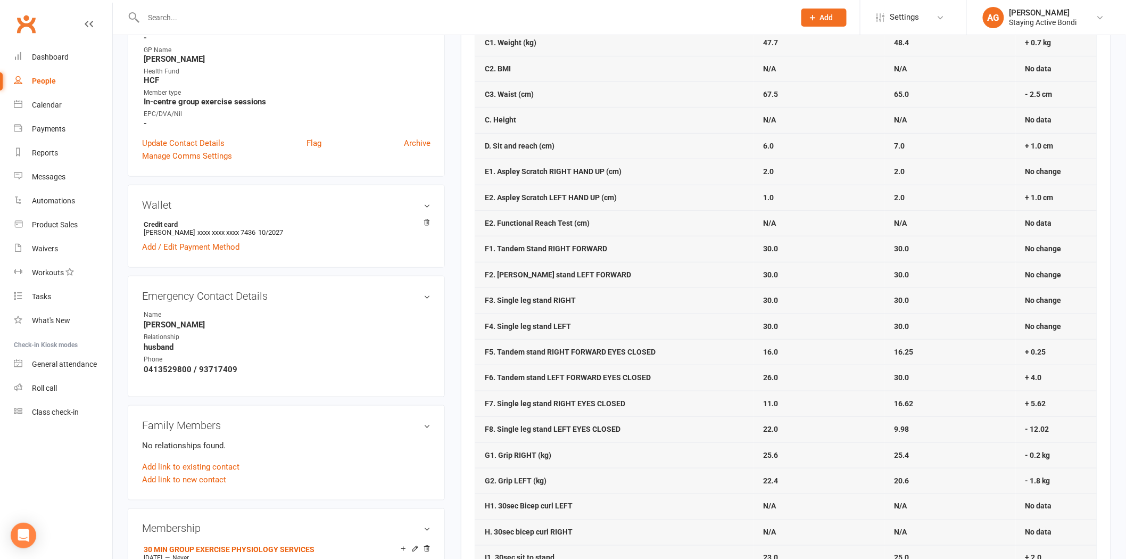
click at [646, 369] on td "F6. Tandem stand LEFT FORWARD EYES CLOSED" at bounding box center [614, 378] width 278 height 26
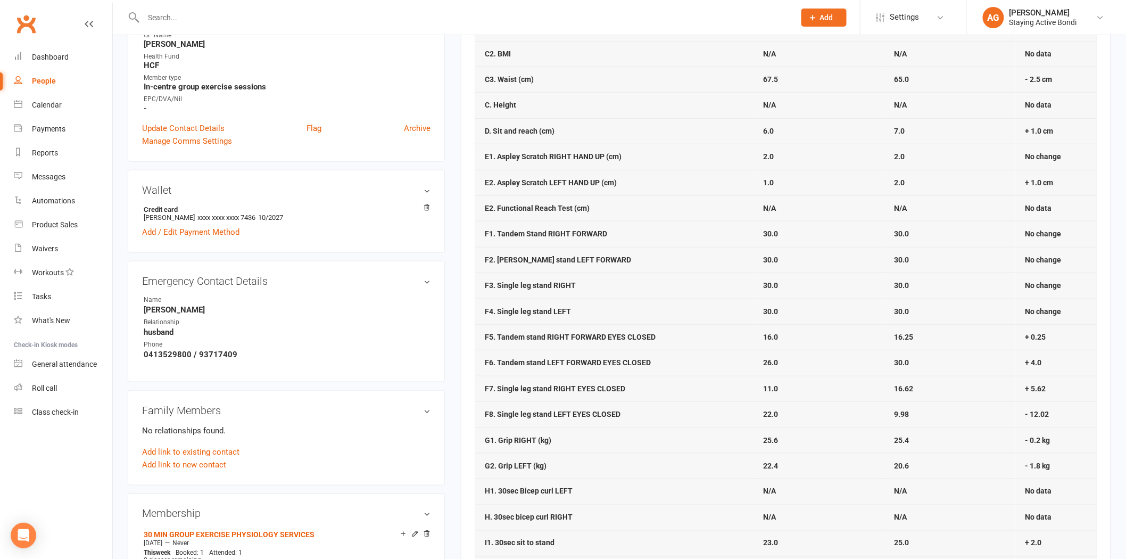
scroll to position [414, 0]
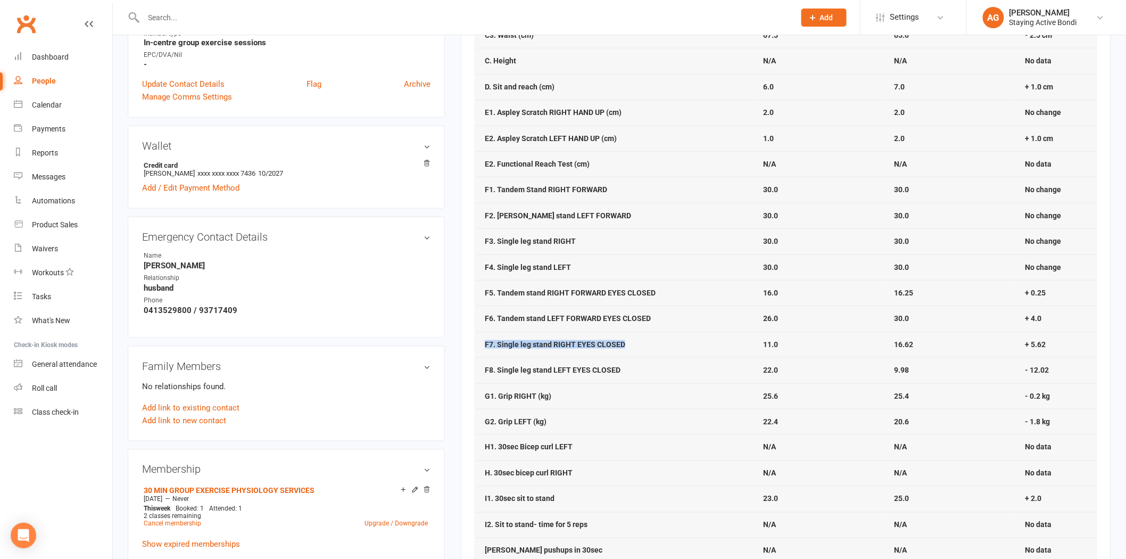
drag, startPoint x: 476, startPoint y: 344, endPoint x: 658, endPoint y: 349, distance: 181.6
click at [629, 344] on td "F7. Single leg stand RIGHT EYES CLOSED" at bounding box center [614, 345] width 278 height 26
click at [781, 343] on td "11.0" at bounding box center [819, 345] width 131 height 26
drag, startPoint x: 777, startPoint y: 346, endPoint x: 732, endPoint y: 346, distance: 44.7
click at [732, 346] on tr "F7. Single leg stand RIGHT EYES CLOSED 11.0 16.62 + 5.62" at bounding box center [786, 345] width 622 height 26
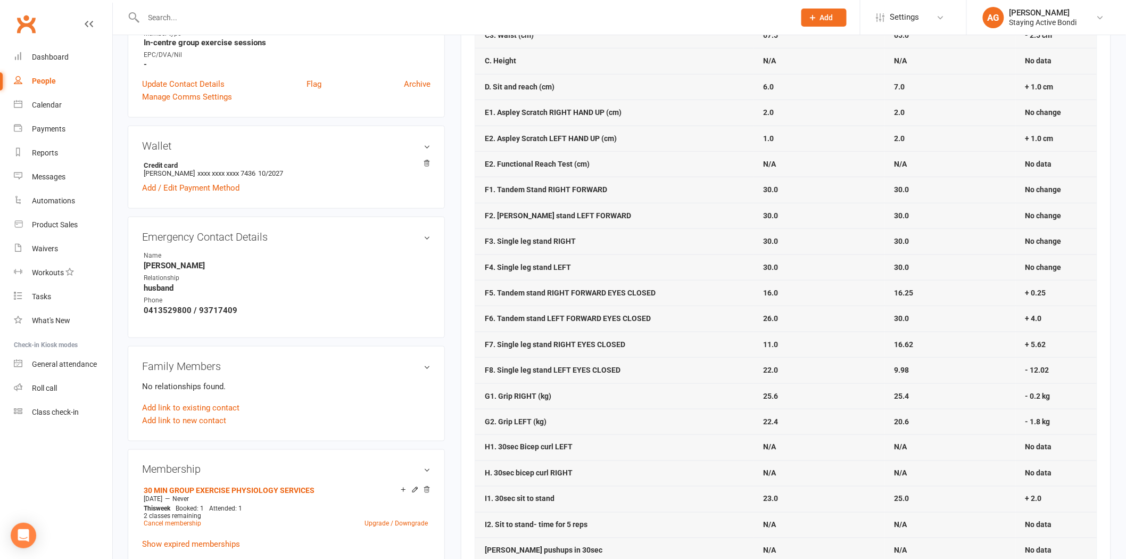
click at [937, 342] on td "16.62" at bounding box center [950, 345] width 131 height 26
drag, startPoint x: 935, startPoint y: 346, endPoint x: 880, endPoint y: 346, distance: 54.8
click at [880, 346] on tr "F7. Single leg stand RIGHT EYES CLOSED 11.0 16.62 + 5.62" at bounding box center [786, 345] width 622 height 26
click at [720, 384] on td "G1. Grip RIGHT (kg)" at bounding box center [614, 396] width 278 height 26
drag, startPoint x: 742, startPoint y: 373, endPoint x: 790, endPoint y: 373, distance: 47.9
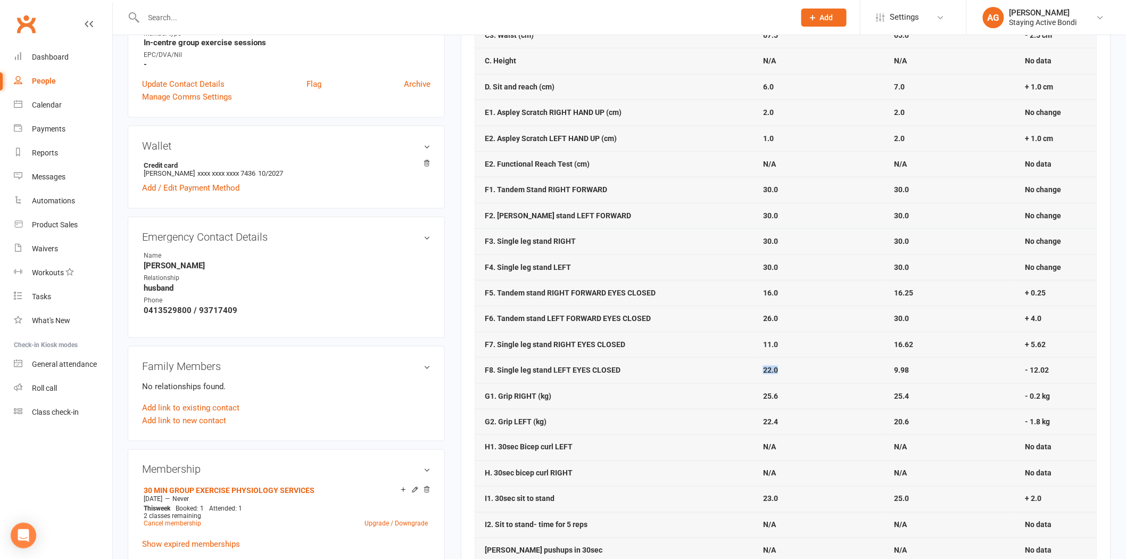
click at [790, 373] on tr "F8. Single leg stand LEFT EYES CLOSED 22.0 9.98 - 12.02" at bounding box center [786, 370] width 622 height 26
click at [886, 371] on td "9.98" at bounding box center [950, 370] width 131 height 26
drag, startPoint x: 1068, startPoint y: 375, endPoint x: 483, endPoint y: 340, distance: 586.5
click at [481, 340] on tbody "A1. Blood Pressure Systolic 118.0 126.0 + 8.0 A2. Blood Pressure Diastolic 69.0…" at bounding box center [786, 241] width 622 height 798
click at [806, 366] on td "22.0" at bounding box center [819, 370] width 131 height 26
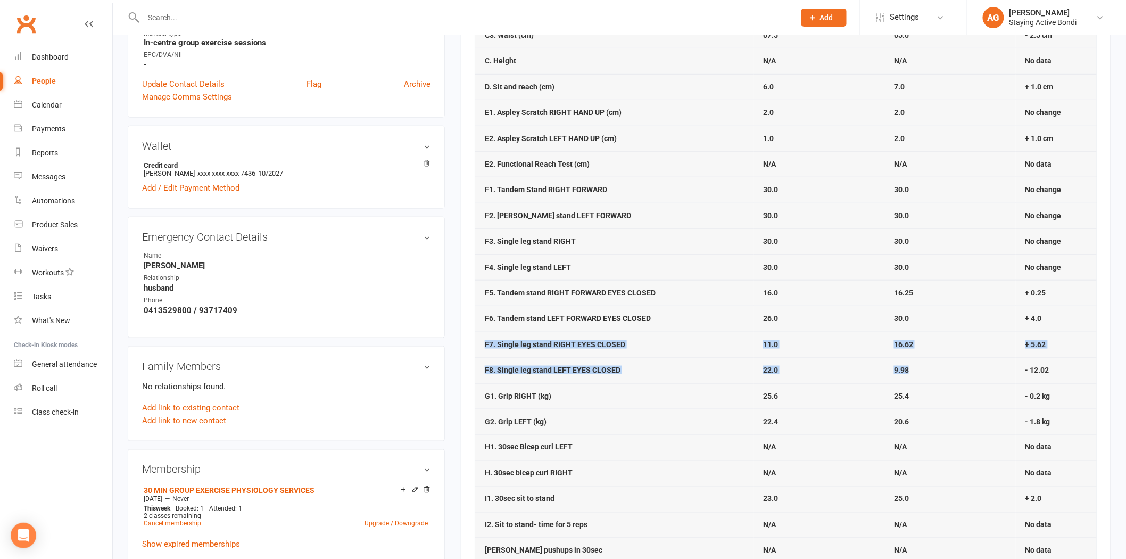
drag, startPoint x: 933, startPoint y: 369, endPoint x: 479, endPoint y: 340, distance: 454.4
click at [479, 340] on tbody "A1. Blood Pressure Systolic 118.0 126.0 + 8.0 A2. Blood Pressure Diastolic 69.0…" at bounding box center [786, 241] width 622 height 798
click at [479, 340] on td "F7. Single leg stand RIGHT EYES CLOSED" at bounding box center [614, 345] width 278 height 26
drag, startPoint x: 1073, startPoint y: 371, endPoint x: 987, endPoint y: 295, distance: 114.3
click at [987, 295] on tbody "A1. Blood Pressure Systolic 118.0 126.0 + 8.0 A2. Blood Pressure Diastolic 69.0…" at bounding box center [786, 241] width 622 height 798
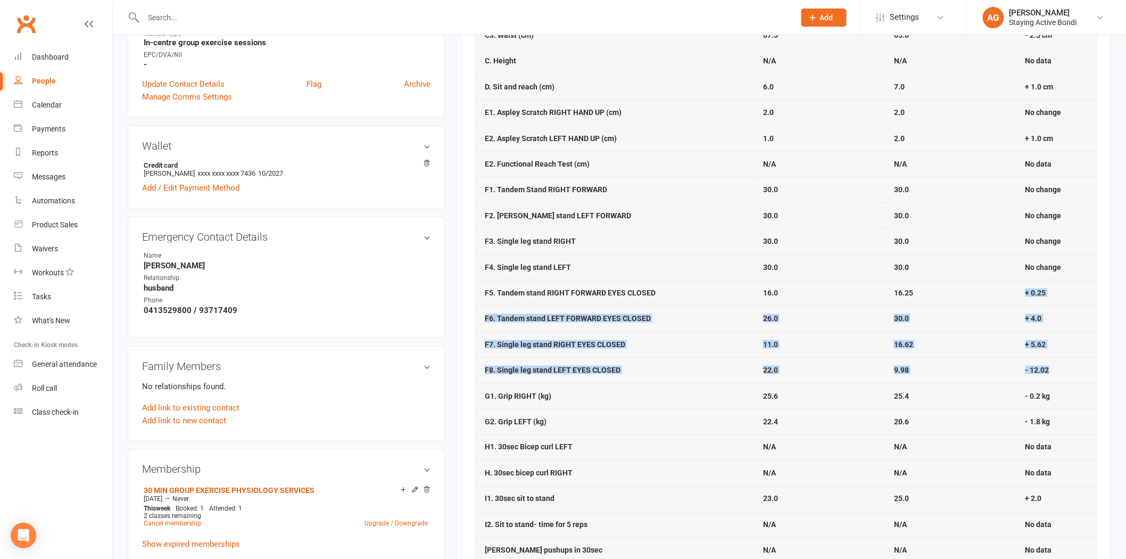
click at [987, 295] on td "16.25" at bounding box center [950, 293] width 131 height 26
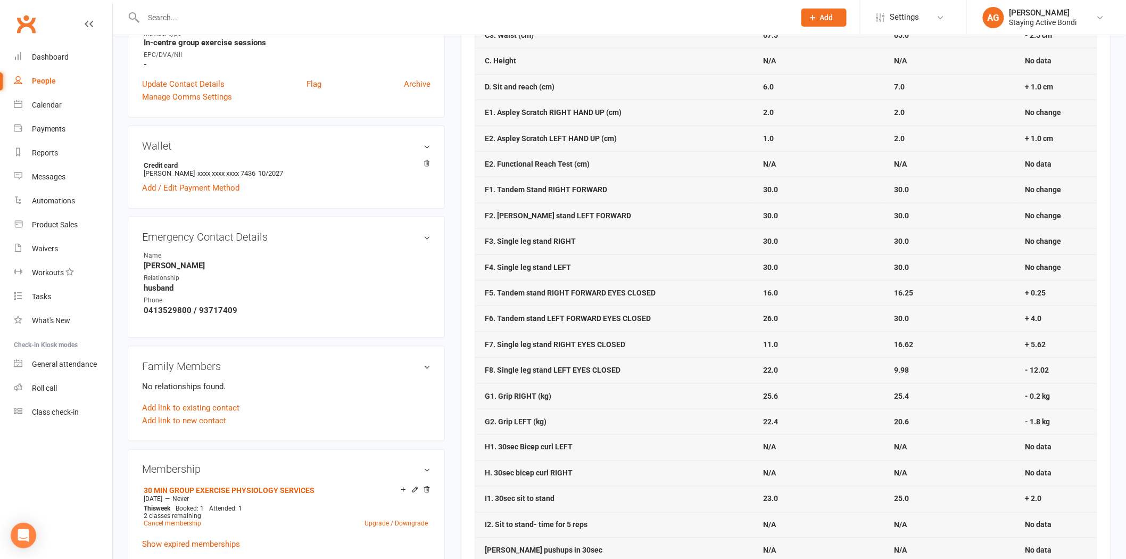
drag, startPoint x: 1063, startPoint y: 367, endPoint x: 1051, endPoint y: 364, distance: 12.7
click at [1051, 364] on td "- 12.02" at bounding box center [1056, 370] width 81 height 26
drag, startPoint x: 1067, startPoint y: 384, endPoint x: 1024, endPoint y: 372, distance: 44.8
click at [1027, 372] on tbody "A1. Blood Pressure Systolic 118.0 126.0 + 8.0 A2. Blood Pressure Diastolic 69.0…" at bounding box center [786, 241] width 622 height 798
click at [1024, 372] on td "- 12.02" at bounding box center [1056, 370] width 81 height 26
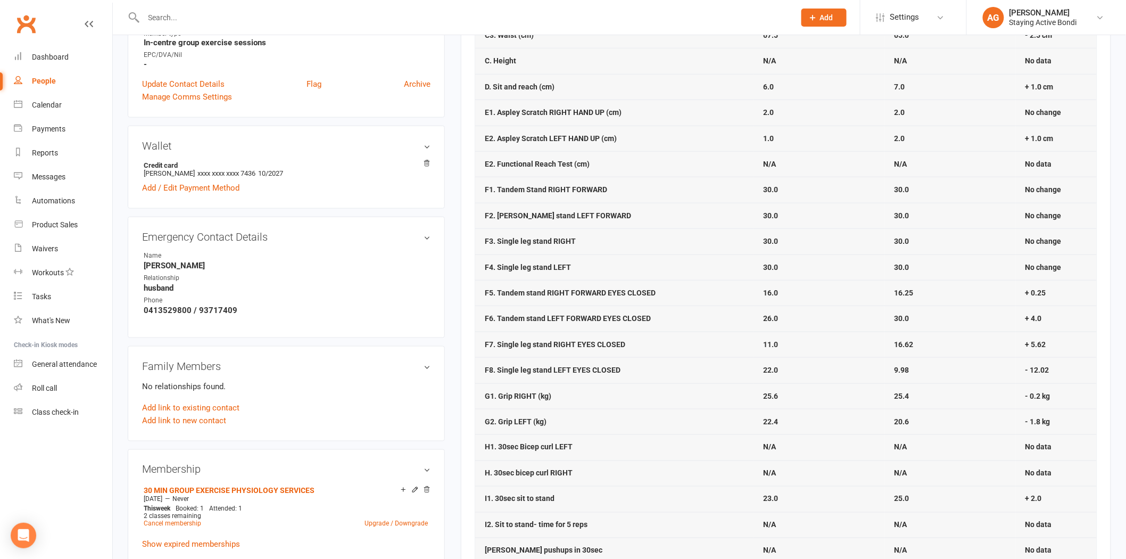
scroll to position [473, 0]
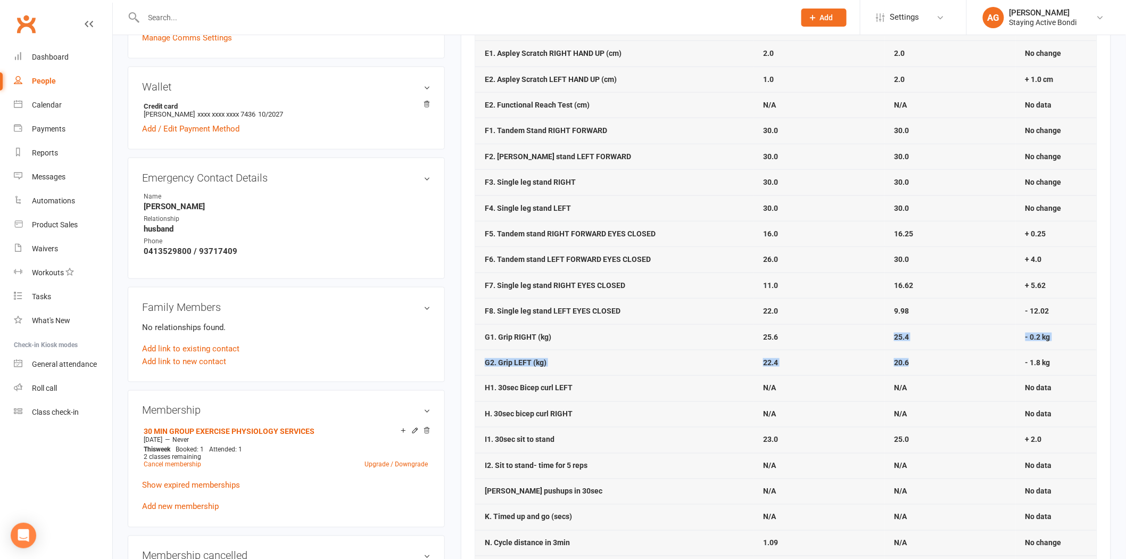
drag, startPoint x: 892, startPoint y: 334, endPoint x: 923, endPoint y: 361, distance: 41.5
click at [923, 361] on tbody "A1. Blood Pressure Systolic 118.0 126.0 + 8.0 A2. Blood Pressure Diastolic 69.0…" at bounding box center [786, 182] width 622 height 798
click at [923, 361] on td "20.6" at bounding box center [950, 363] width 131 height 26
drag, startPoint x: 889, startPoint y: 340, endPoint x: 919, endPoint y: 344, distance: 30.2
click at [919, 344] on td "25.4" at bounding box center [950, 337] width 131 height 26
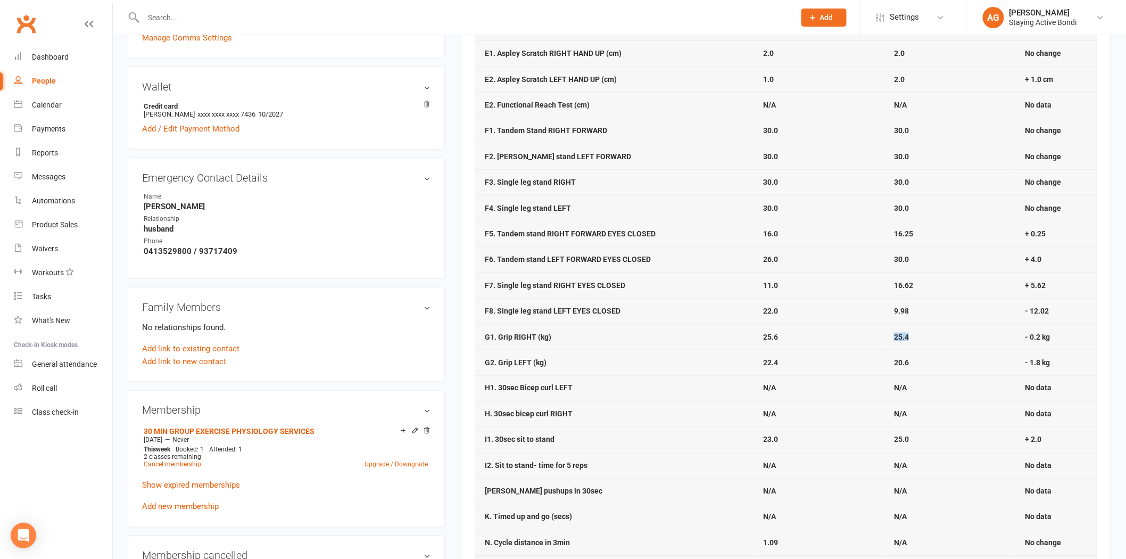
click at [919, 344] on td "25.4" at bounding box center [950, 337] width 131 height 26
drag, startPoint x: 919, startPoint y: 344, endPoint x: 851, endPoint y: 341, distance: 68.8
click at [852, 341] on tr "G1. Grip RIGHT (kg) 25.6 25.4 - 0.2 kg" at bounding box center [786, 337] width 622 height 26
click at [933, 364] on td "20.6" at bounding box center [950, 363] width 131 height 26
drag, startPoint x: 933, startPoint y: 364, endPoint x: 872, endPoint y: 365, distance: 60.7
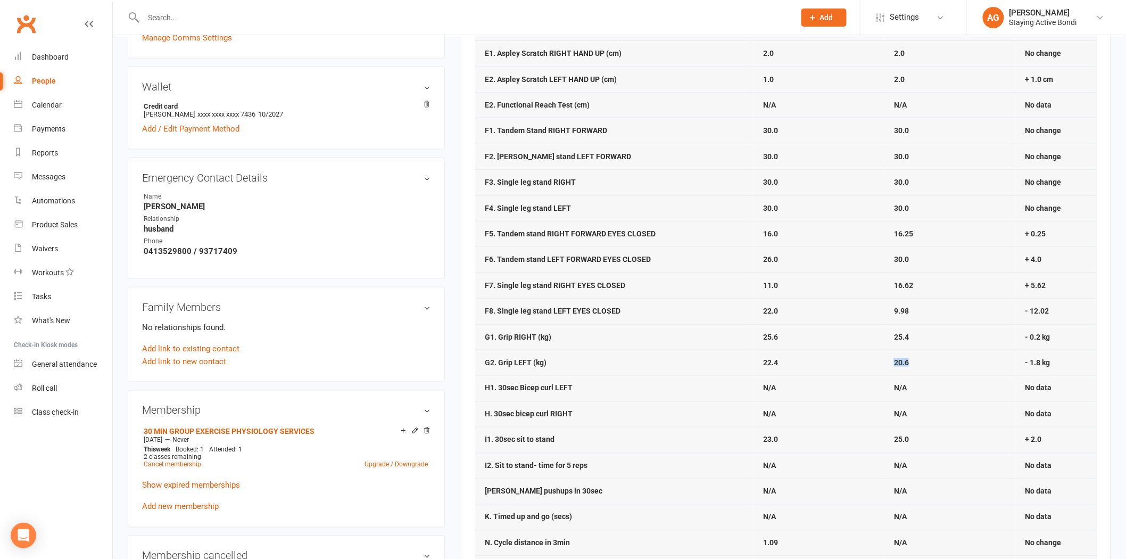
click at [872, 365] on tr "G2. Grip LEFT (kg) 22.4 20.6 - 1.8 kg" at bounding box center [786, 363] width 622 height 26
click at [900, 360] on strong "20.6" at bounding box center [901, 362] width 15 height 9
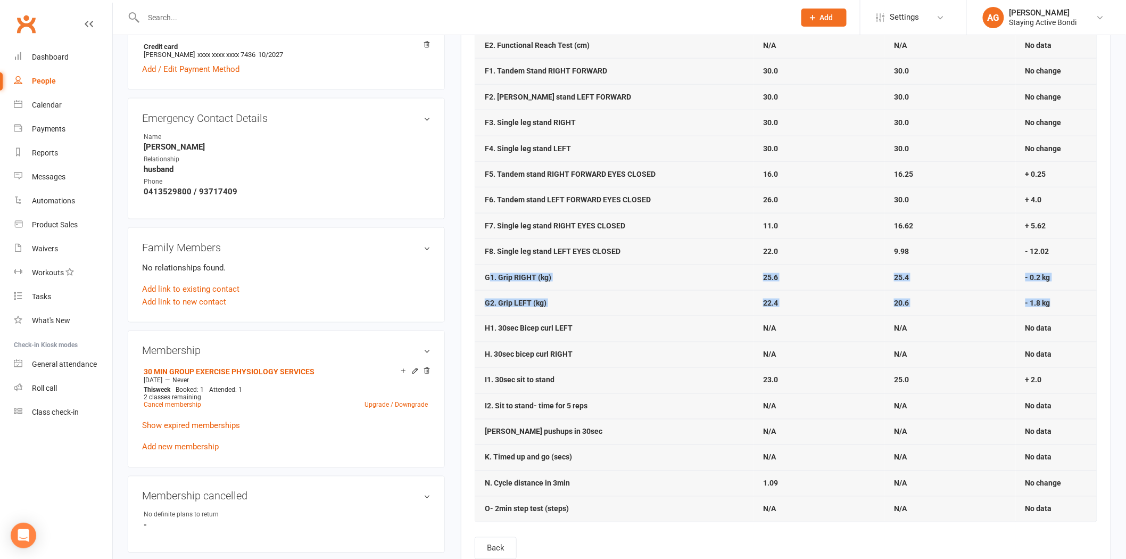
drag, startPoint x: 1073, startPoint y: 305, endPoint x: 489, endPoint y: 279, distance: 584.4
click at [489, 279] on tbody "A1. Blood Pressure Systolic 118.0 126.0 + 8.0 A2. Blood Pressure Diastolic 69.0…" at bounding box center [786, 122] width 622 height 798
click at [886, 309] on td "20.6" at bounding box center [950, 303] width 131 height 26
drag, startPoint x: 917, startPoint y: 302, endPoint x: 894, endPoint y: 305, distance: 22.6
click at [894, 305] on td "20.6" at bounding box center [950, 303] width 131 height 26
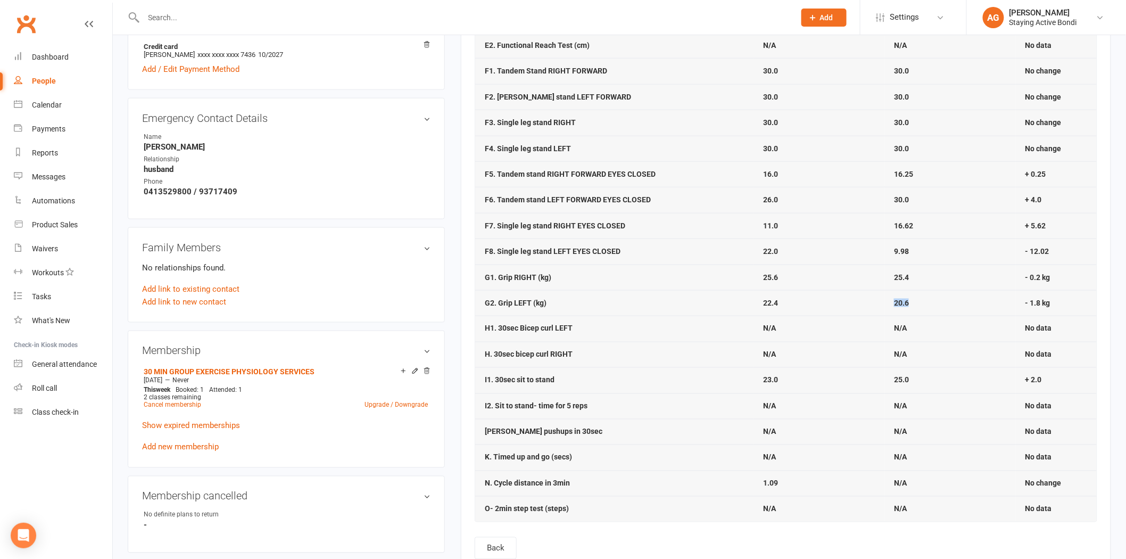
click at [894, 305] on strong "20.6" at bounding box center [901, 303] width 15 height 9
drag, startPoint x: 1065, startPoint y: 268, endPoint x: 760, endPoint y: 273, distance: 304.5
click at [761, 273] on tr "G1. Grip RIGHT (kg) 25.6 25.4 - 0.2 kg" at bounding box center [786, 278] width 622 height 26
click at [758, 272] on td "25.6" at bounding box center [819, 278] width 131 height 26
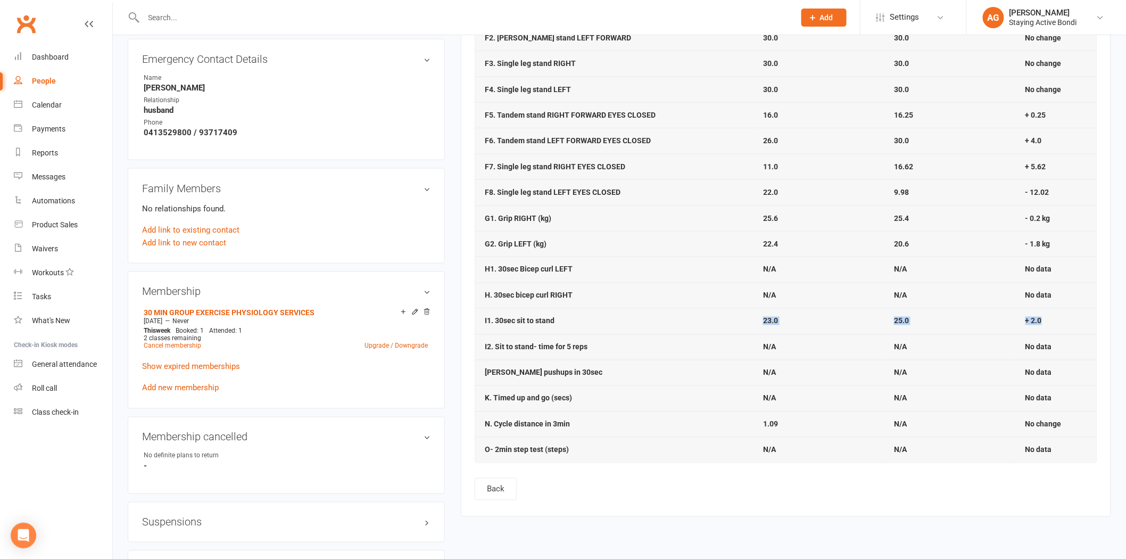
drag, startPoint x: 1057, startPoint y: 325, endPoint x: 603, endPoint y: 328, distance: 454.6
click at [603, 328] on tr "I1. 30sec sit to stand 23.0 25.0 + 2.0" at bounding box center [786, 321] width 622 height 26
click at [1019, 333] on td "+ 2.0" at bounding box center [1056, 321] width 81 height 26
drag, startPoint x: 1015, startPoint y: 328, endPoint x: 1034, endPoint y: 328, distance: 18.6
click at [1014, 328] on td "25.0" at bounding box center [950, 321] width 131 height 26
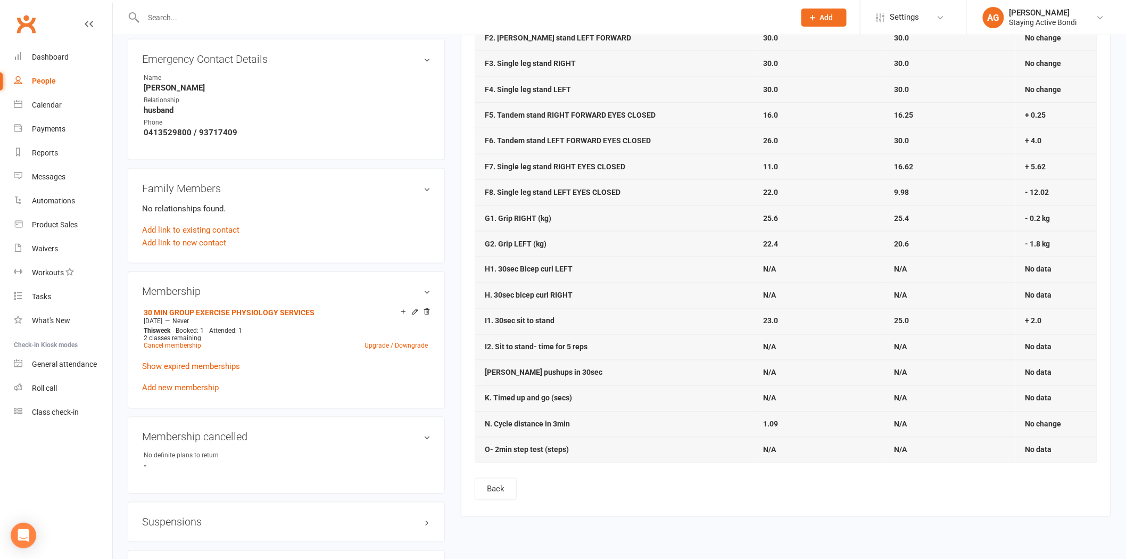
click at [1049, 328] on td "+ 2.0" at bounding box center [1056, 321] width 81 height 26
drag, startPoint x: 1033, startPoint y: 317, endPoint x: 1018, endPoint y: 319, distance: 15.7
click at [1018, 319] on td "+ 2.0" at bounding box center [1056, 321] width 81 height 26
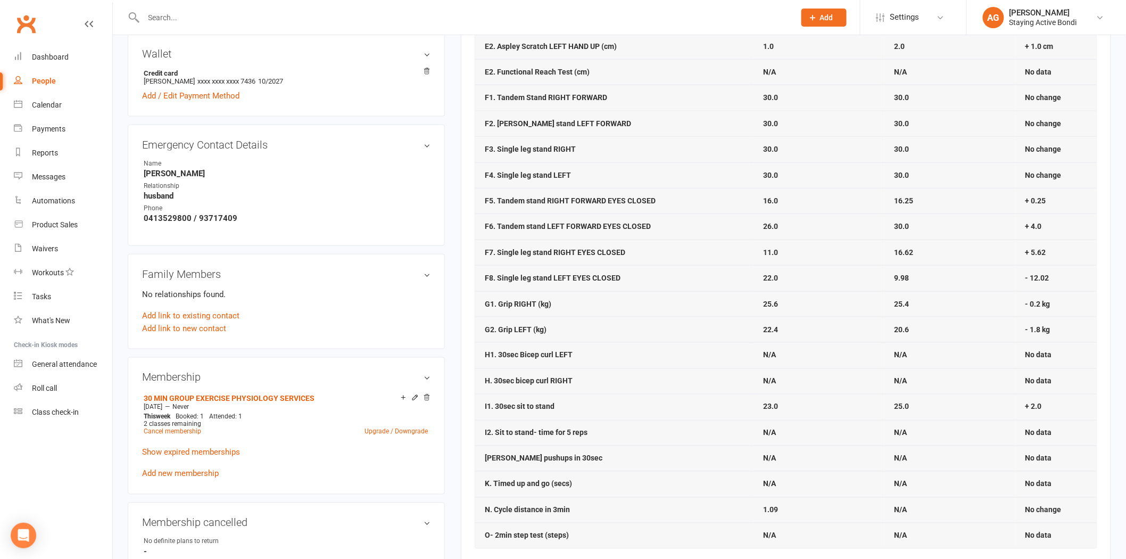
scroll to position [532, 0]
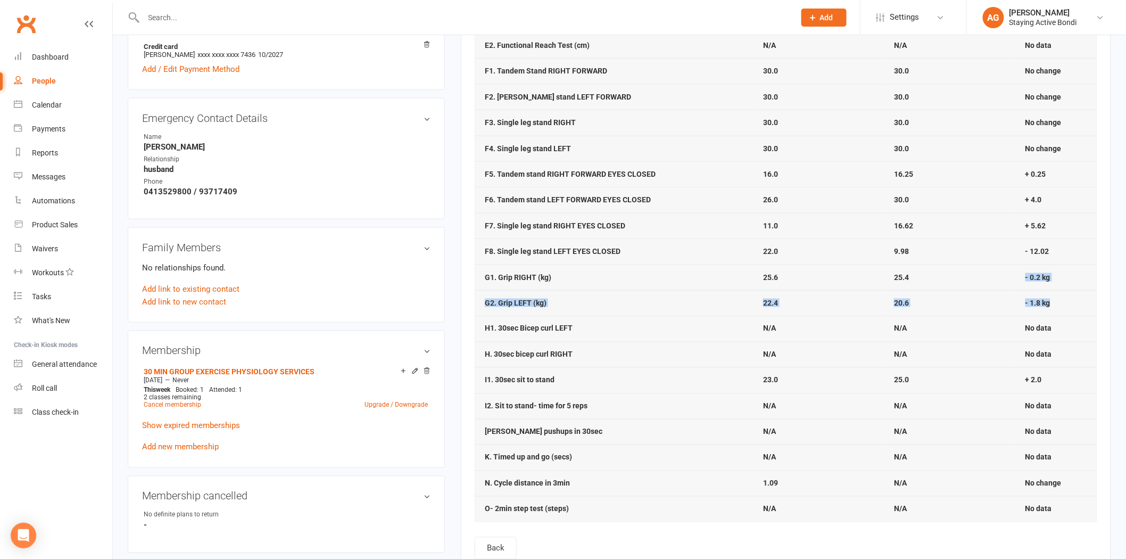
drag, startPoint x: 1071, startPoint y: 309, endPoint x: 1020, endPoint y: 274, distance: 62.4
click at [1020, 274] on tbody "A1. Blood Pressure Systolic 118.0 126.0 + 8.0 A2. Blood Pressure Diastolic 69.0…" at bounding box center [786, 122] width 622 height 798
click at [1019, 274] on td "- 0.2 kg" at bounding box center [1056, 278] width 81 height 26
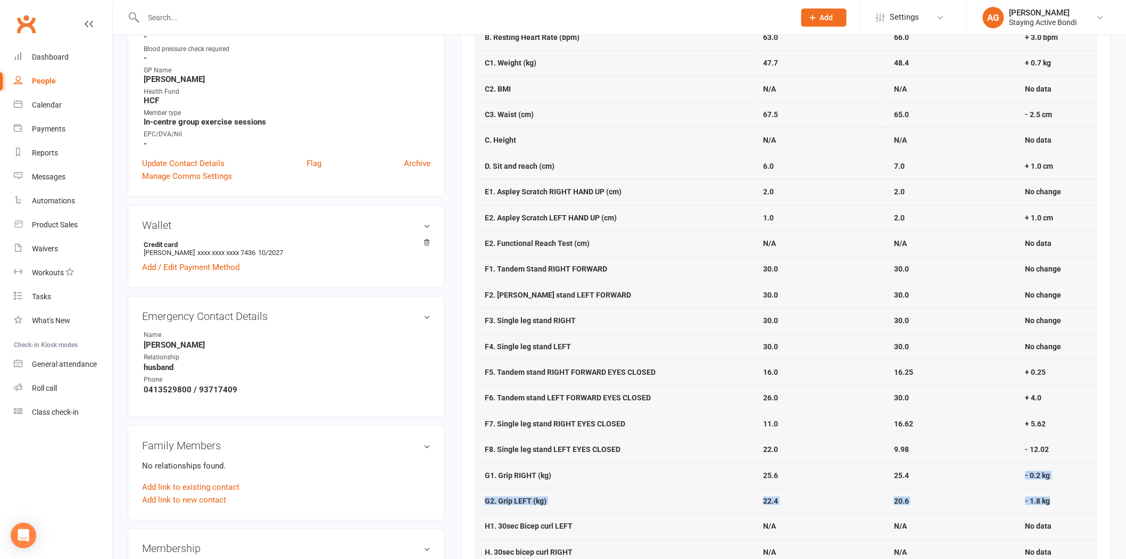
scroll to position [295, 0]
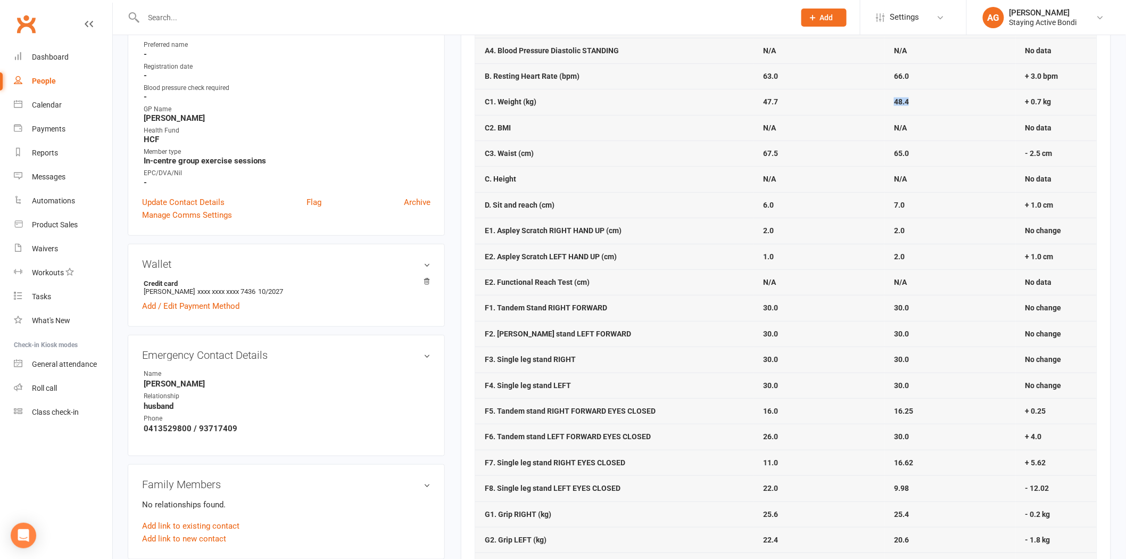
drag, startPoint x: 853, startPoint y: 96, endPoint x: 948, endPoint y: 102, distance: 95.5
click at [948, 102] on tr "C1. Weight (kg) 47.7 48.4 + 0.7 kg" at bounding box center [786, 102] width 622 height 26
click at [948, 102] on td "48.4" at bounding box center [950, 102] width 131 height 26
drag, startPoint x: 940, startPoint y: 103, endPoint x: 898, endPoint y: 105, distance: 41.6
click at [898, 105] on td "48.4" at bounding box center [950, 102] width 131 height 26
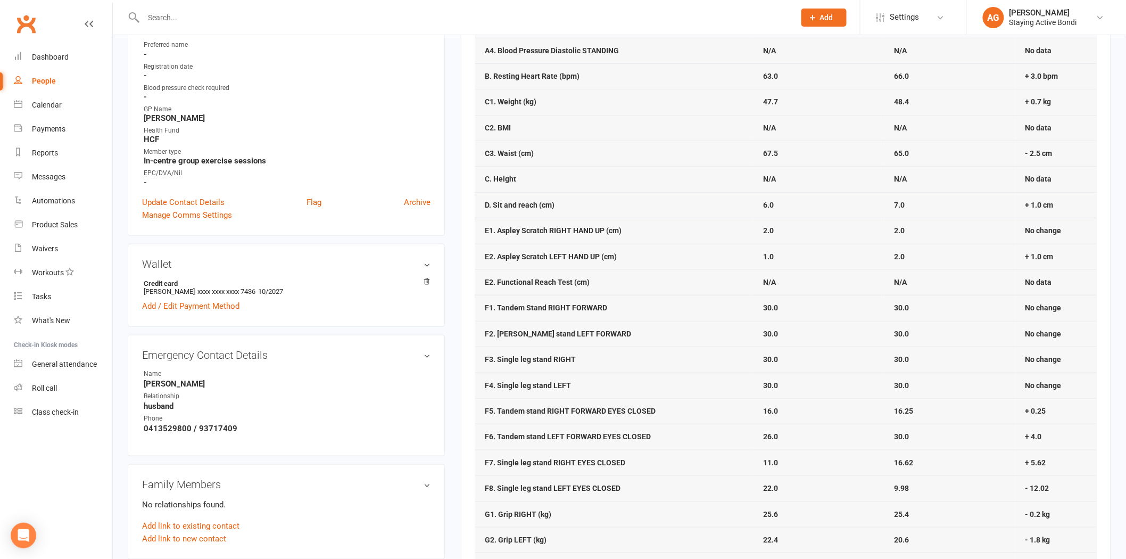
click at [895, 107] on td "48.4" at bounding box center [950, 102] width 131 height 26
